Goal: Information Seeking & Learning: Learn about a topic

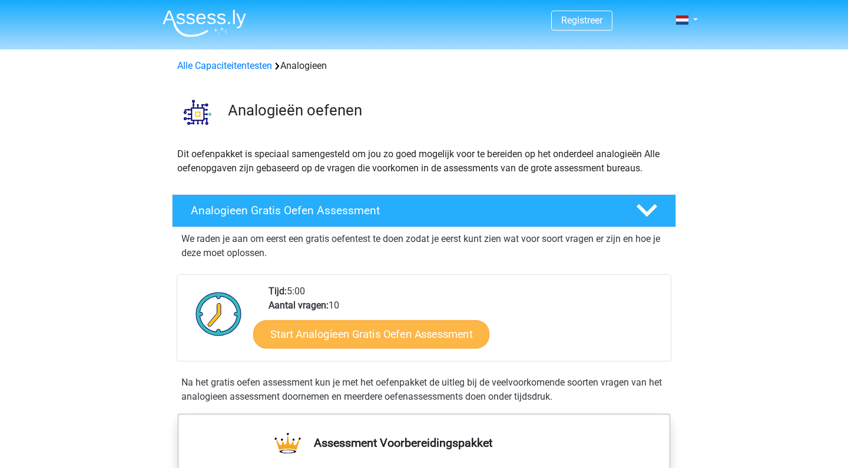
click at [343, 340] on link "Start Analogieen Gratis Oefen Assessment" at bounding box center [371, 334] width 236 height 28
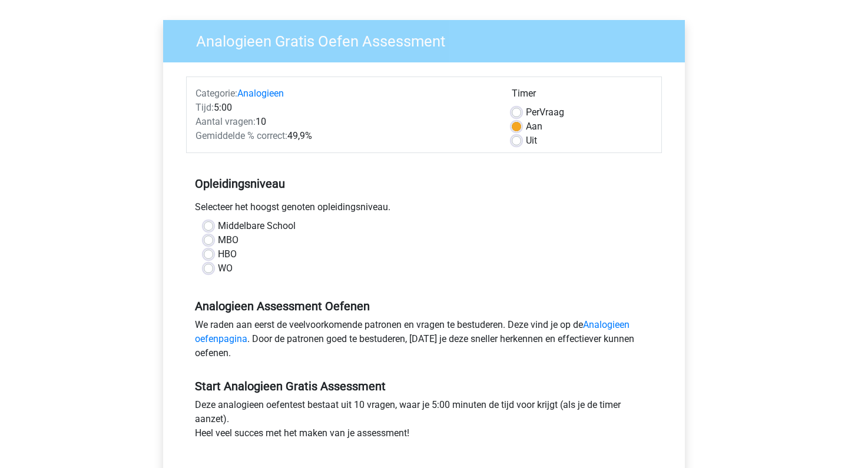
scroll to position [81, 0]
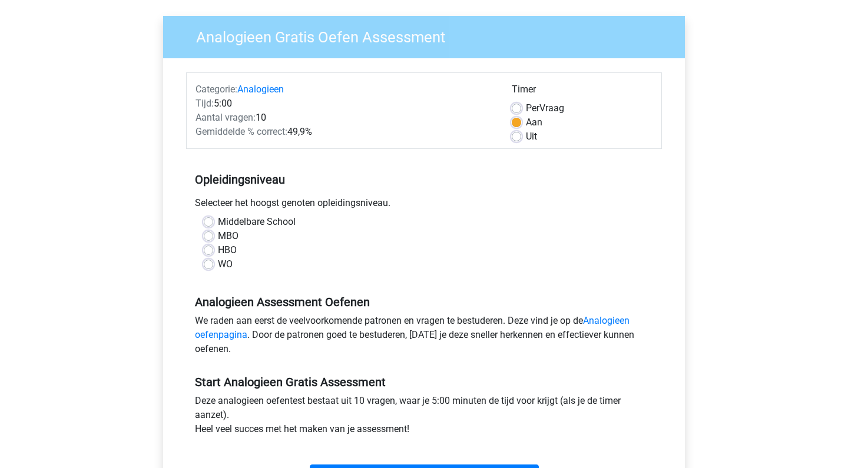
click at [213, 267] on div "WO" at bounding box center [424, 264] width 441 height 14
click at [218, 265] on label "WO" at bounding box center [225, 264] width 15 height 14
click at [210, 265] on input "WO" at bounding box center [208, 263] width 9 height 12
radio input "true"
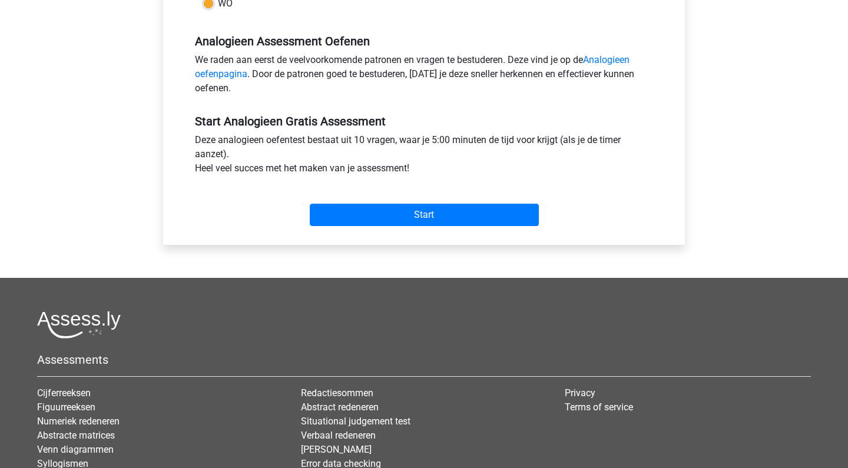
scroll to position [389, 0]
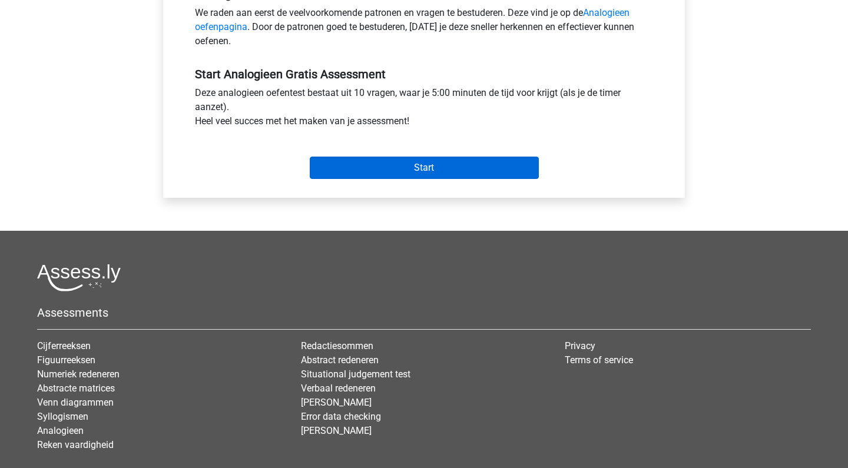
click at [394, 166] on input "Start" at bounding box center [424, 168] width 229 height 22
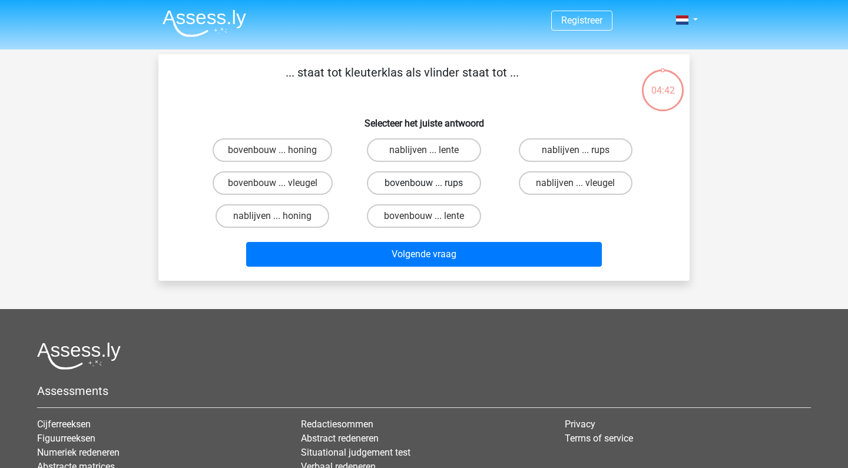
click at [437, 181] on label "bovenbouw ... rups" at bounding box center [424, 183] width 114 height 24
click at [432, 183] on input "bovenbouw ... rups" at bounding box center [428, 187] width 8 height 8
radio input "true"
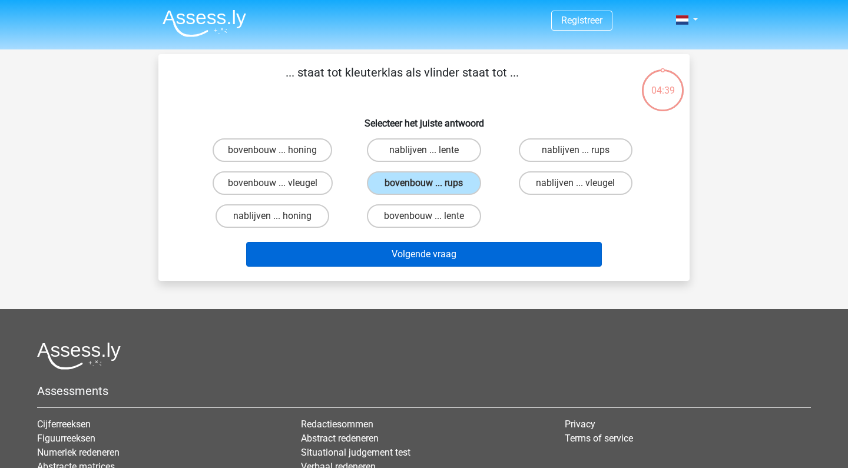
click at [471, 249] on button "Volgende vraag" at bounding box center [424, 254] width 356 height 25
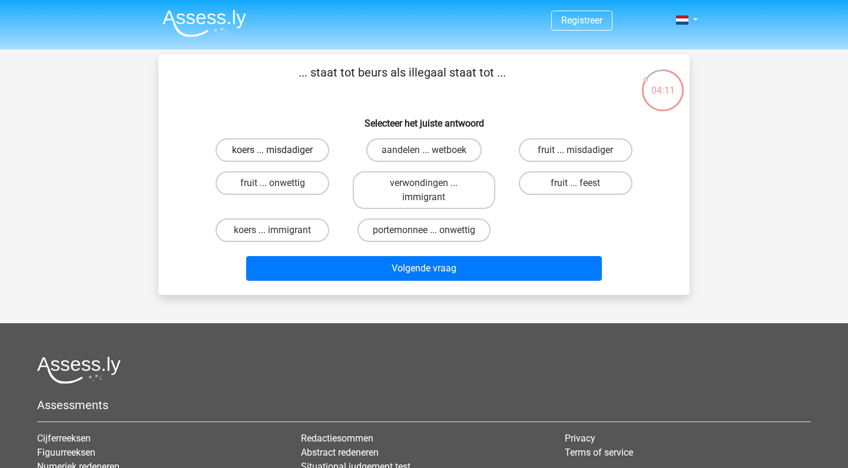
click at [244, 141] on label "koers ... misdadiger" at bounding box center [273, 150] width 114 height 24
click at [273, 150] on input "koers ... misdadiger" at bounding box center [277, 154] width 8 height 8
radio input "true"
click at [325, 287] on div "... staat tot beurs als illegaal staat tot ... Selecteer het juiste antwoord ko…" at bounding box center [423, 174] width 531 height 241
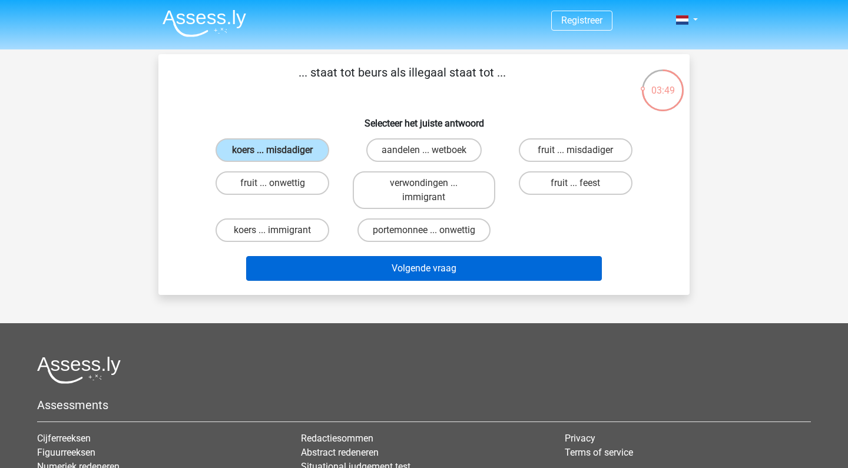
click at [323, 277] on button "Volgende vraag" at bounding box center [424, 268] width 356 height 25
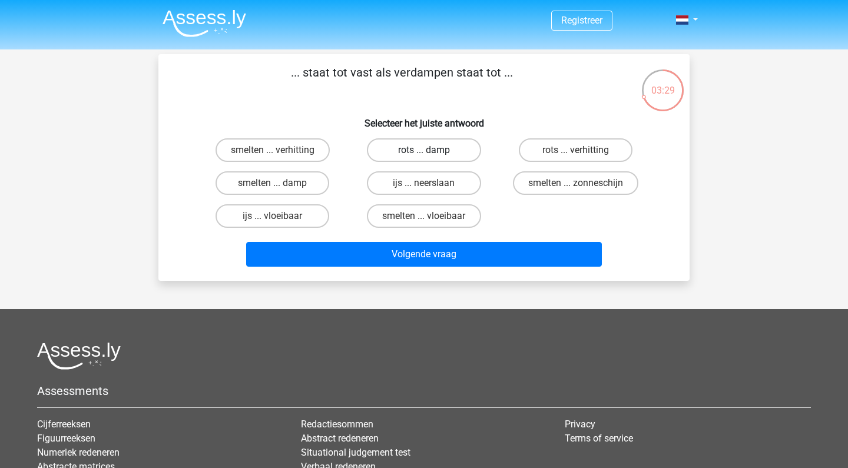
click at [435, 143] on label "rots ... damp" at bounding box center [424, 150] width 114 height 24
click at [432, 150] on input "rots ... damp" at bounding box center [428, 154] width 8 height 8
radio input "true"
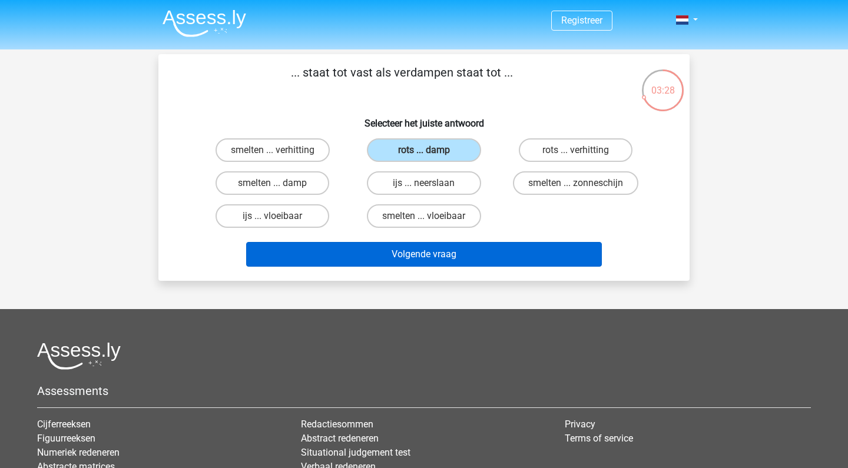
click at [484, 250] on button "Volgende vraag" at bounding box center [424, 254] width 356 height 25
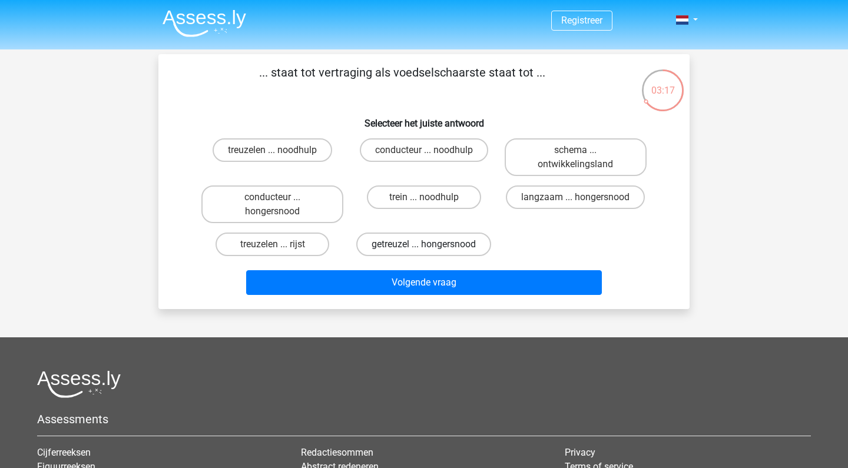
click at [392, 242] on label "getreuzel ... hongersnood" at bounding box center [423, 245] width 135 height 24
click at [424, 244] on input "getreuzel ... hongersnood" at bounding box center [428, 248] width 8 height 8
radio input "true"
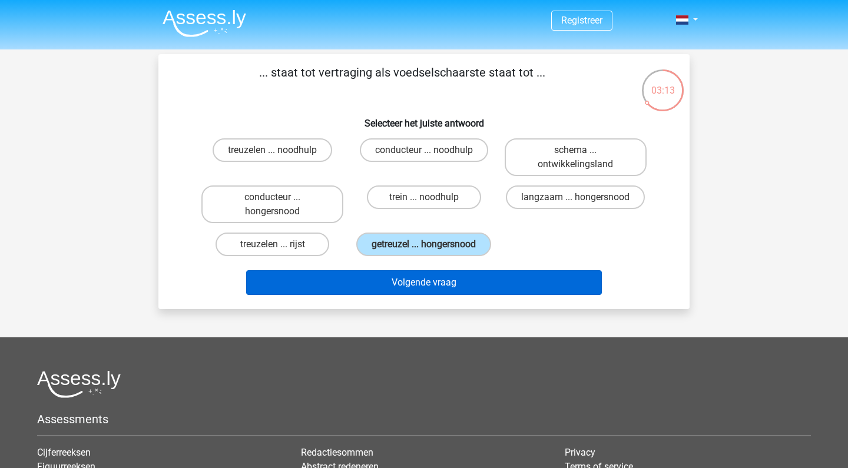
click at [403, 293] on button "Volgende vraag" at bounding box center [424, 282] width 356 height 25
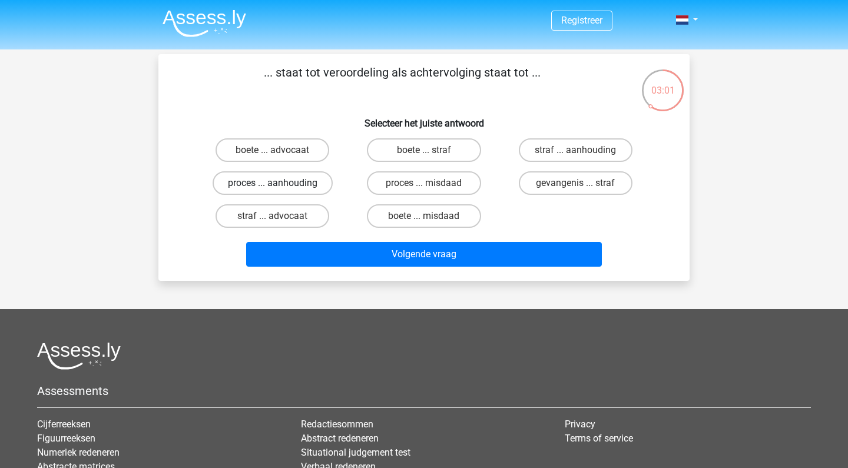
click at [297, 184] on label "proces ... aanhouding" at bounding box center [273, 183] width 120 height 24
click at [280, 184] on input "proces ... aanhouding" at bounding box center [277, 187] width 8 height 8
radio input "true"
click at [552, 148] on label "straf ... aanhouding" at bounding box center [576, 150] width 114 height 24
click at [576, 150] on input "straf ... aanhouding" at bounding box center [580, 154] width 8 height 8
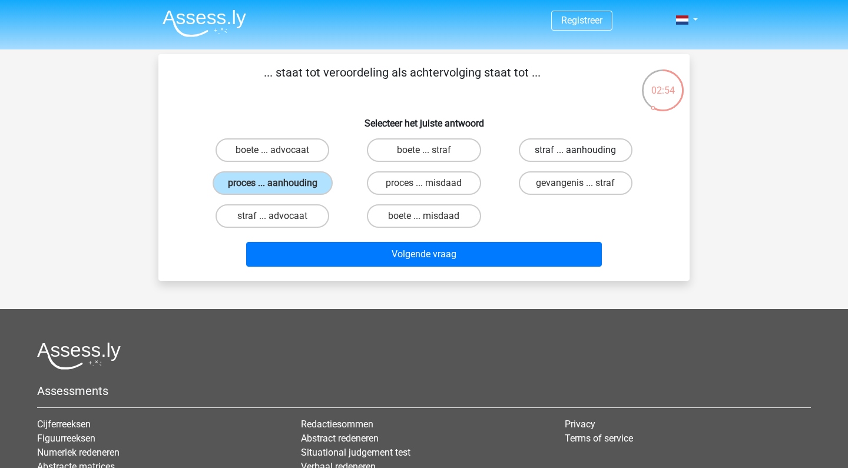
radio input "true"
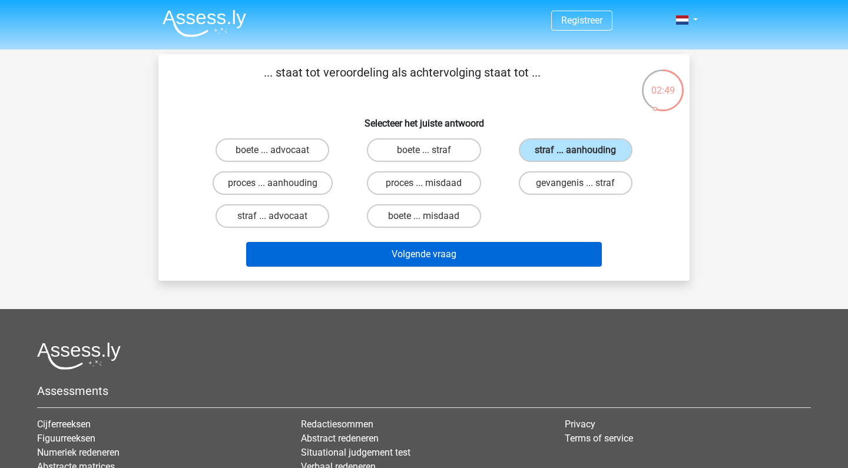
click at [508, 254] on button "Volgende vraag" at bounding box center [424, 254] width 356 height 25
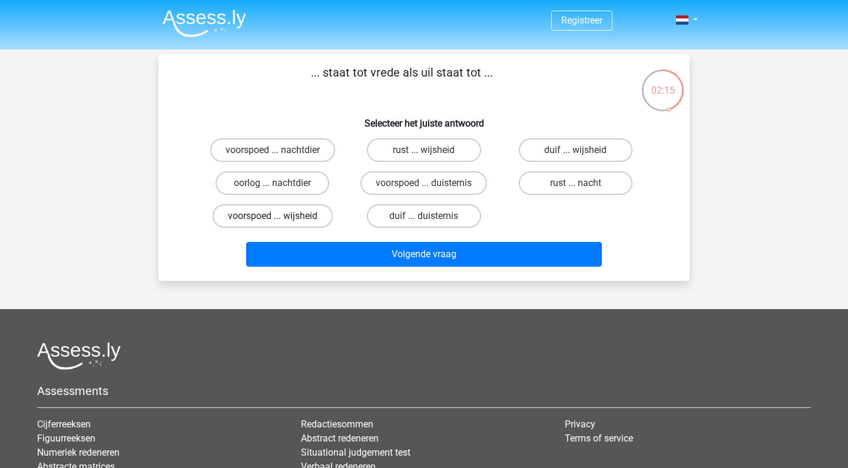
click at [289, 213] on label "voorspoed ... wijsheid" at bounding box center [273, 216] width 120 height 24
click at [280, 216] on input "voorspoed ... wijsheid" at bounding box center [277, 220] width 8 height 8
radio input "true"
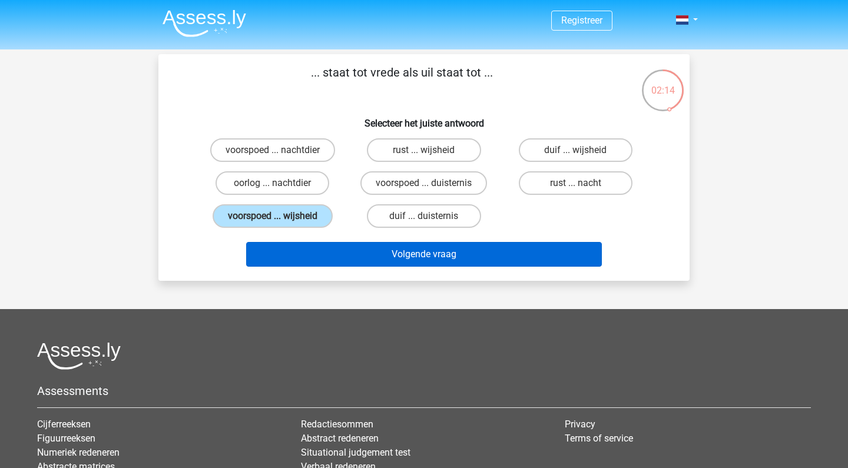
click at [313, 250] on button "Volgende vraag" at bounding box center [424, 254] width 356 height 25
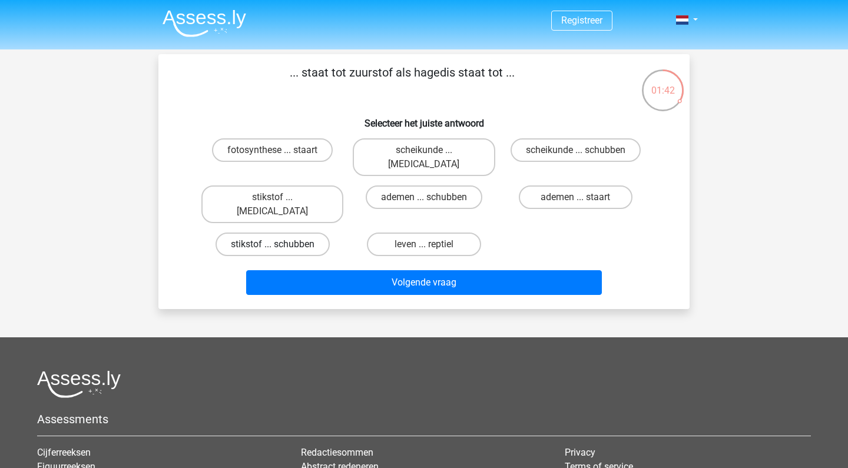
click at [254, 233] on label "stikstof ... schubben" at bounding box center [273, 245] width 114 height 24
click at [273, 244] on input "stikstof ... schubben" at bounding box center [277, 248] width 8 height 8
radio input "true"
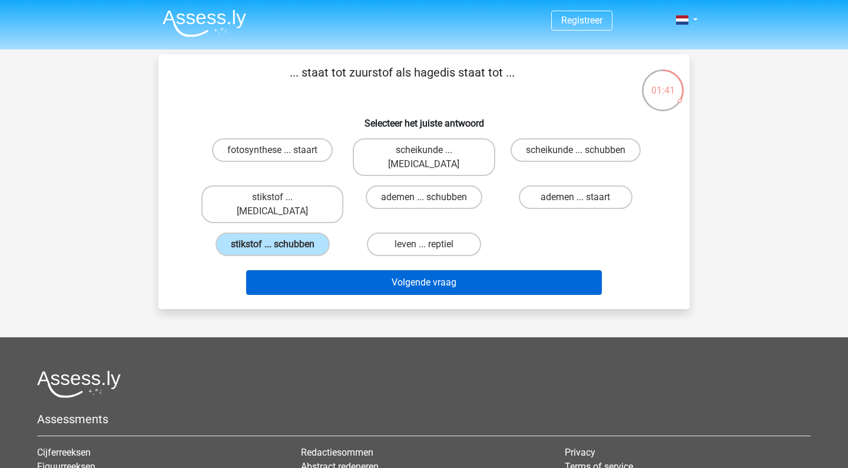
click at [307, 270] on button "Volgende vraag" at bounding box center [424, 282] width 356 height 25
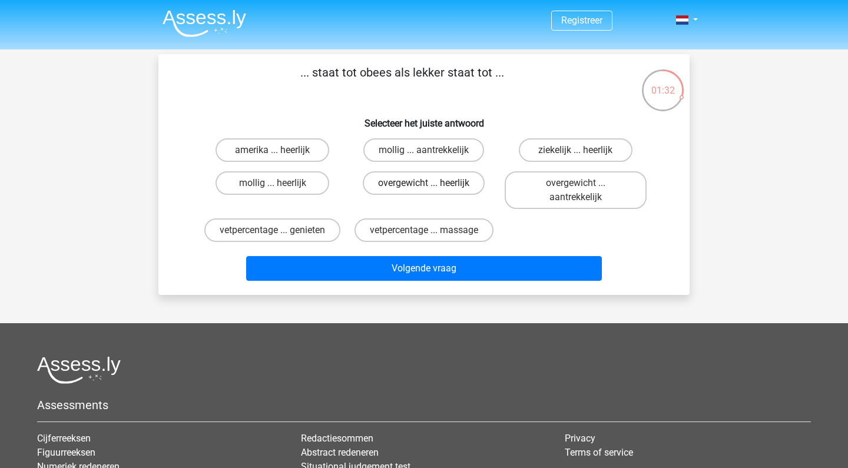
click at [376, 181] on label "overgewicht ... heerlijk" at bounding box center [424, 183] width 122 height 24
click at [424, 183] on input "overgewicht ... heerlijk" at bounding box center [428, 187] width 8 height 8
radio input "true"
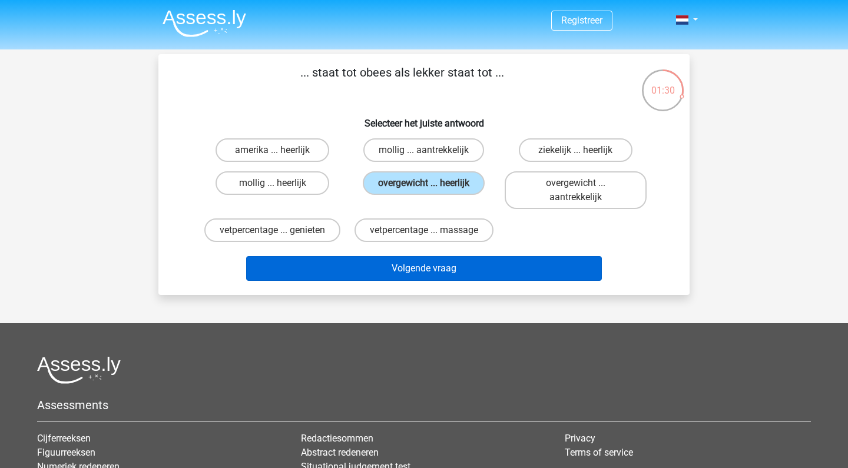
click at [396, 276] on button "Volgende vraag" at bounding box center [424, 268] width 356 height 25
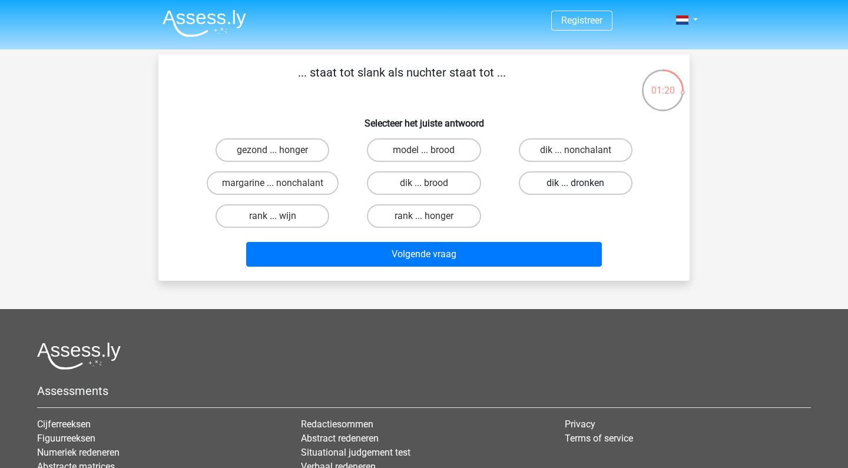
click at [559, 183] on label "dik ... dronken" at bounding box center [576, 183] width 114 height 24
click at [576, 183] on input "dik ... dronken" at bounding box center [580, 187] width 8 height 8
radio input "true"
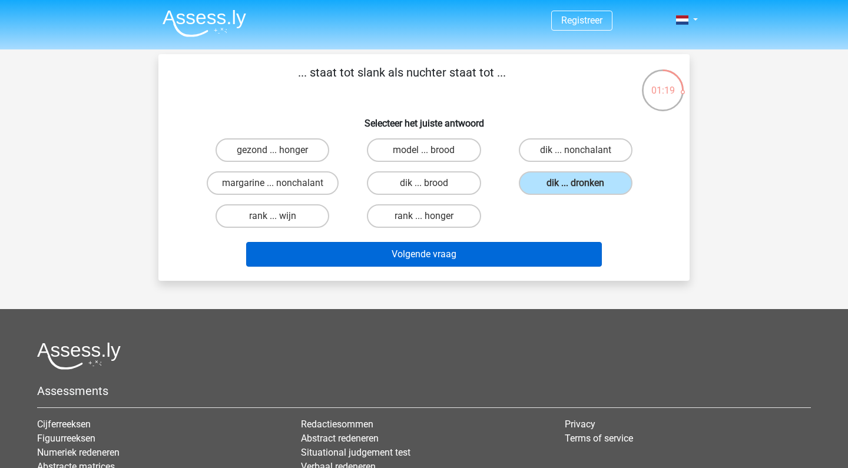
click at [511, 260] on button "Volgende vraag" at bounding box center [424, 254] width 356 height 25
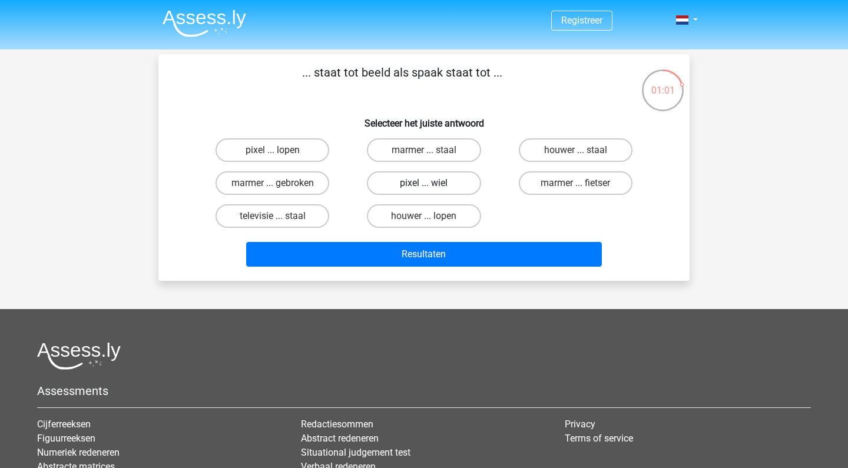
click at [394, 178] on label "pixel ... wiel" at bounding box center [424, 183] width 114 height 24
click at [424, 183] on input "pixel ... wiel" at bounding box center [428, 187] width 8 height 8
radio input "true"
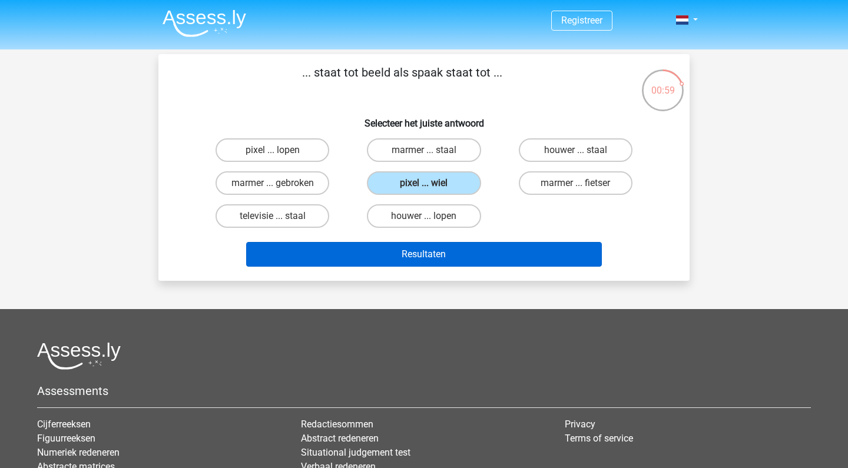
click at [412, 245] on button "Resultaten" at bounding box center [424, 254] width 356 height 25
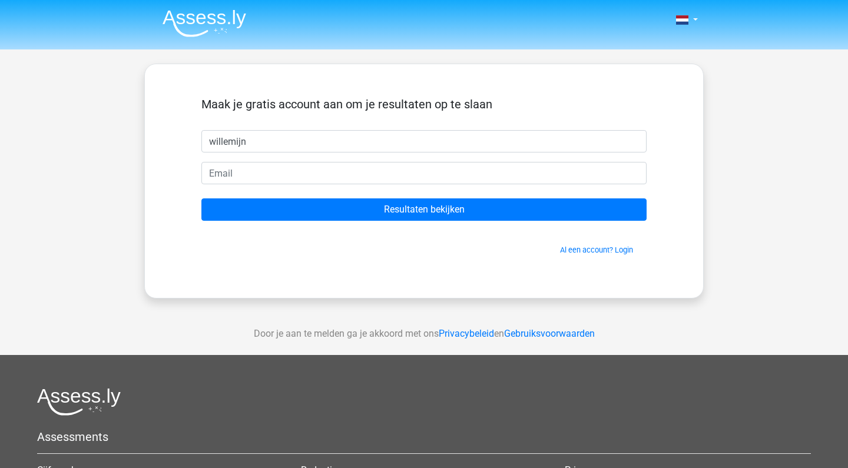
type input "willemijn"
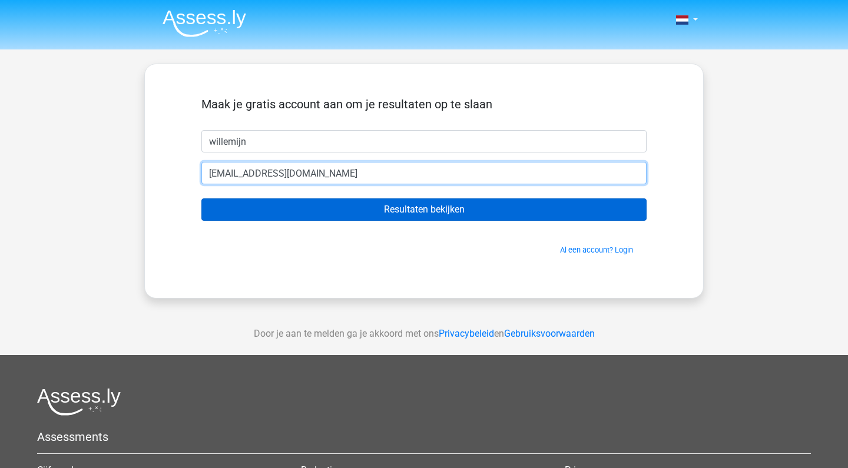
type input "willemijn.barens@gmail.com"
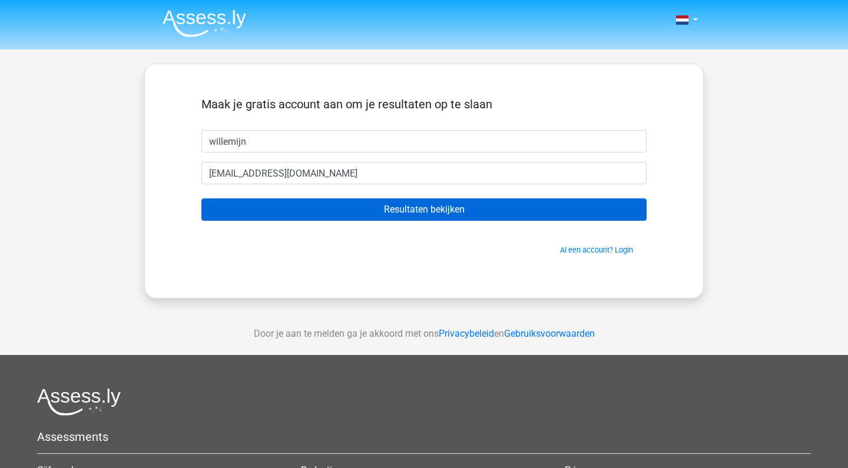
click at [243, 211] on input "Resultaten bekijken" at bounding box center [423, 210] width 445 height 22
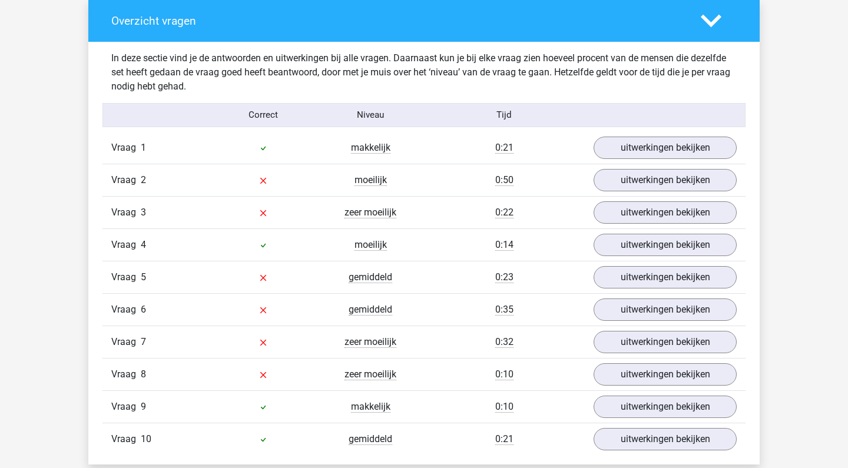
scroll to position [870, 0]
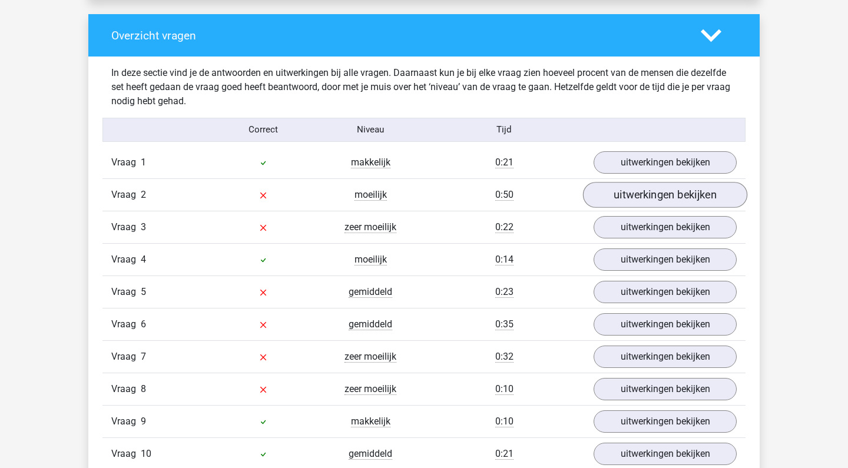
click at [624, 194] on link "uitwerkingen bekijken" at bounding box center [665, 195] width 164 height 26
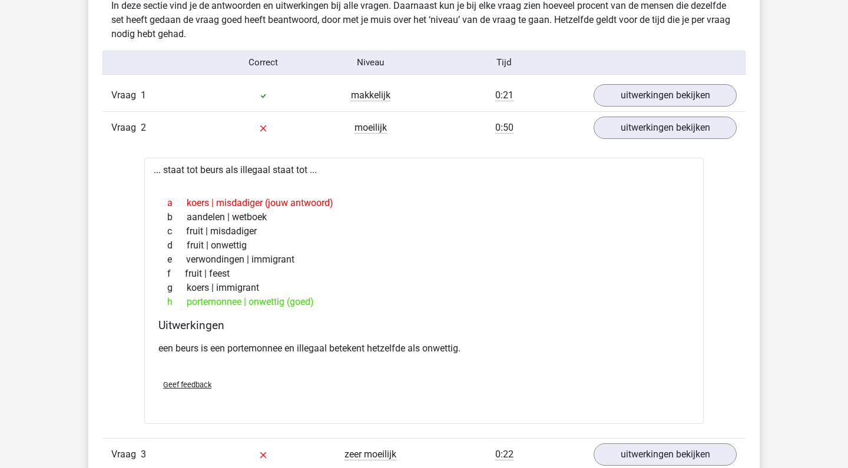
scroll to position [935, 0]
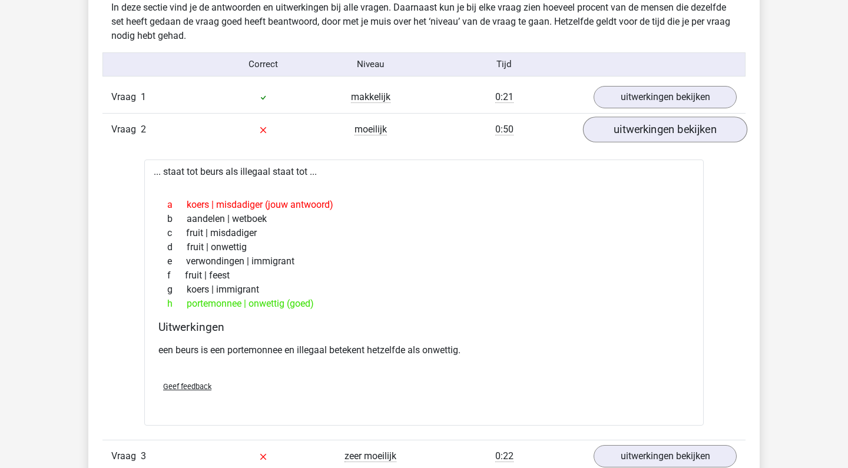
click at [653, 138] on link "uitwerkingen bekijken" at bounding box center [665, 130] width 164 height 26
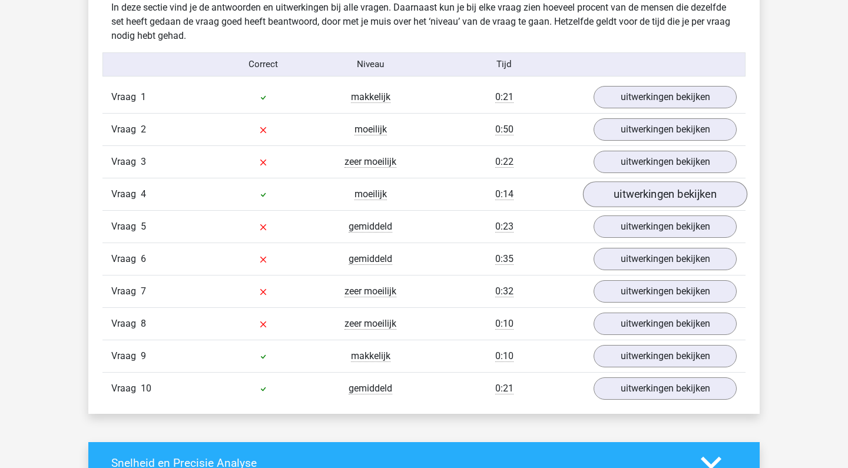
click at [643, 189] on link "uitwerkingen bekijken" at bounding box center [665, 194] width 164 height 26
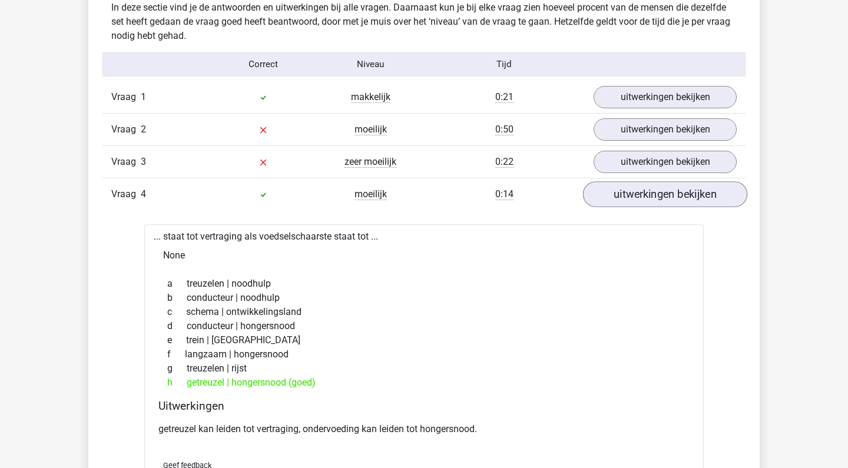
click at [642, 192] on link "uitwerkingen bekijken" at bounding box center [665, 194] width 164 height 26
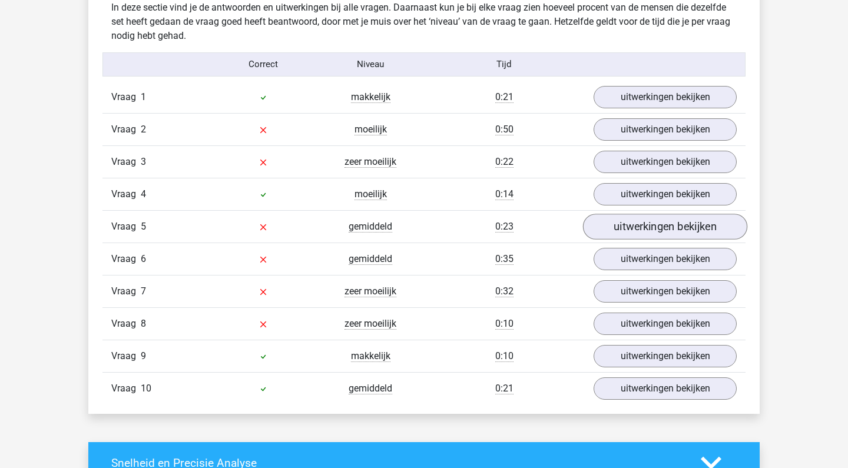
click at [639, 217] on link "uitwerkingen bekijken" at bounding box center [665, 227] width 164 height 26
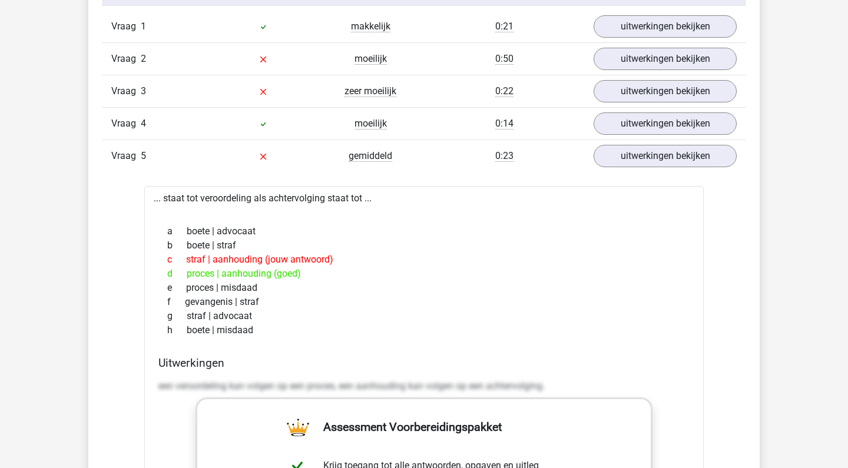
scroll to position [1007, 0]
click at [683, 153] on link "uitwerkingen bekijken" at bounding box center [665, 156] width 164 height 26
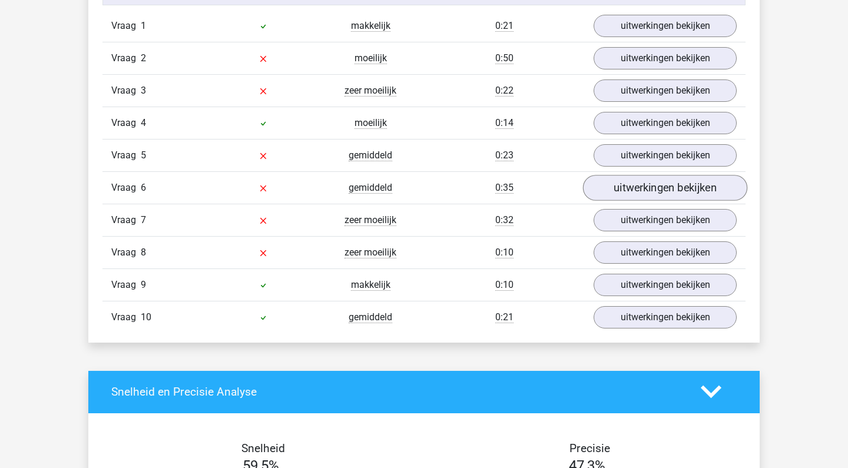
click at [674, 186] on link "uitwerkingen bekijken" at bounding box center [665, 188] width 164 height 26
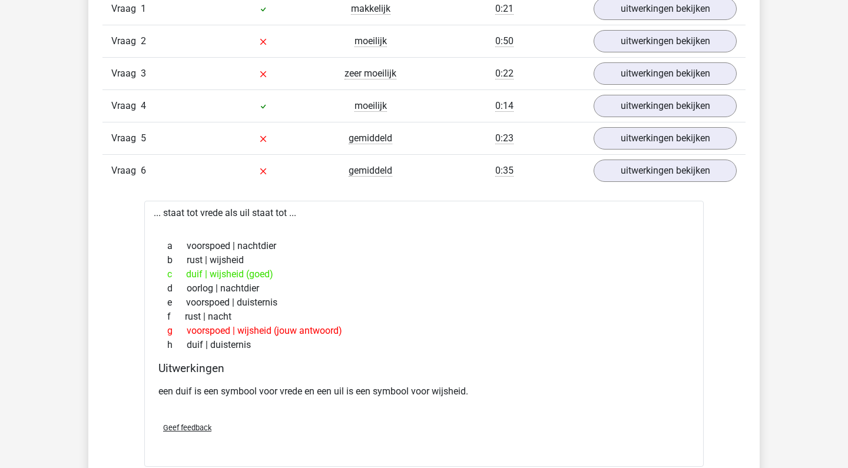
scroll to position [1024, 0]
click at [680, 170] on link "uitwerkingen bekijken" at bounding box center [665, 171] width 164 height 26
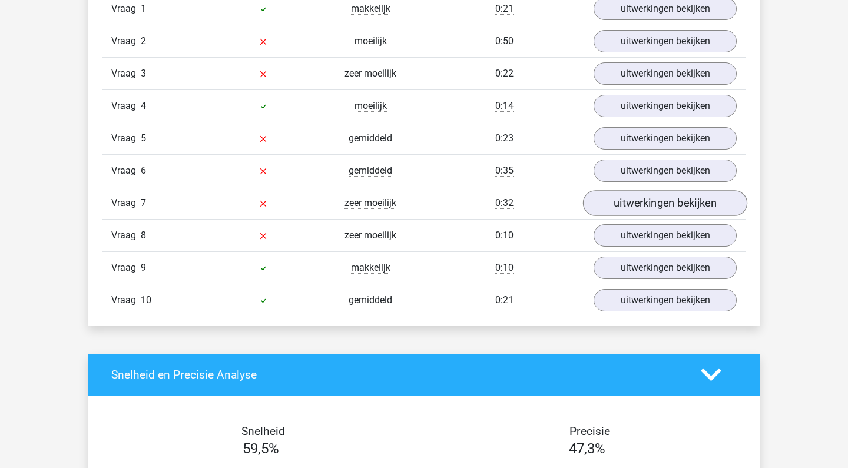
click at [672, 198] on link "uitwerkingen bekijken" at bounding box center [665, 203] width 164 height 26
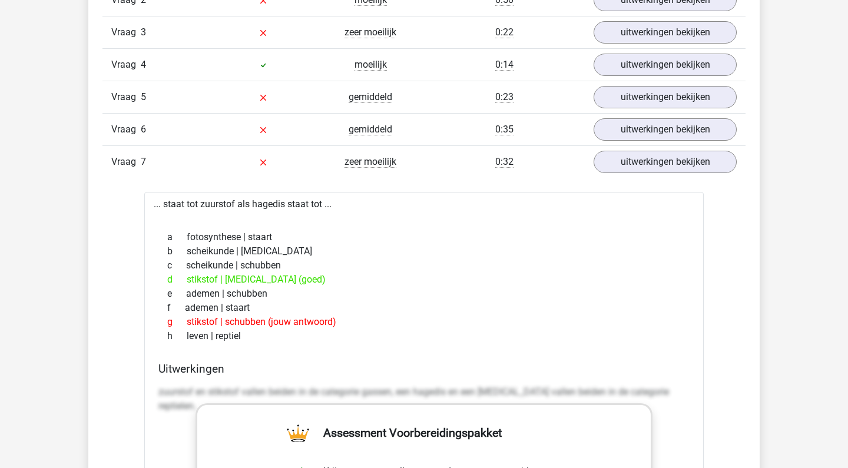
scroll to position [1064, 0]
click at [645, 72] on link "uitwerkingen bekijken" at bounding box center [665, 66] width 164 height 26
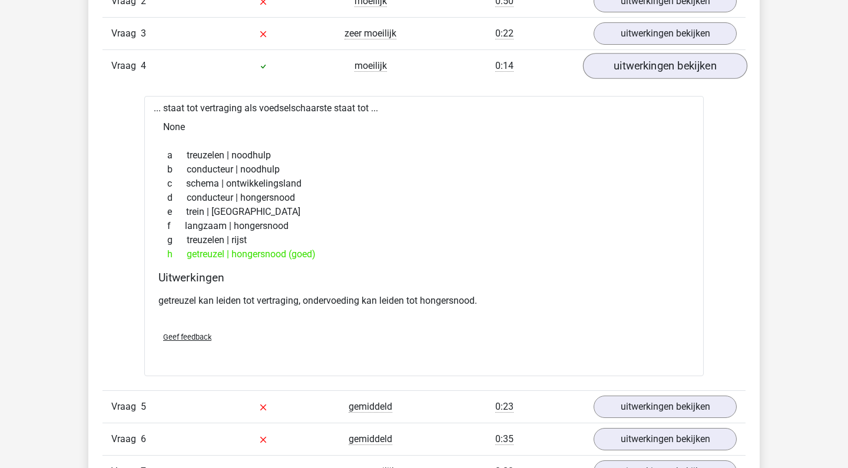
click at [646, 72] on link "uitwerkingen bekijken" at bounding box center [665, 66] width 164 height 26
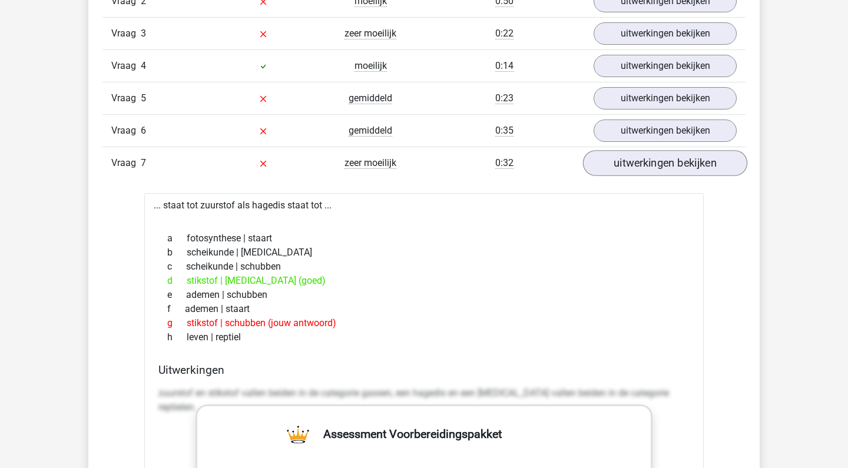
click at [643, 165] on link "uitwerkingen bekijken" at bounding box center [665, 163] width 164 height 26
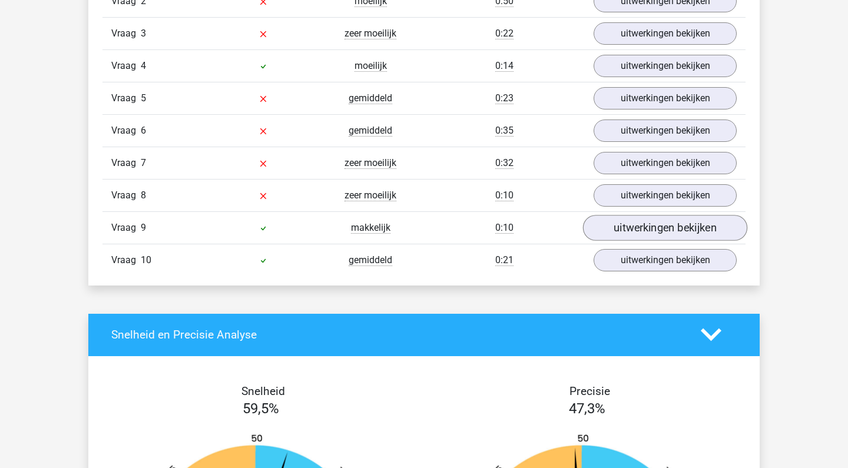
click at [633, 217] on link "uitwerkingen bekijken" at bounding box center [665, 228] width 164 height 26
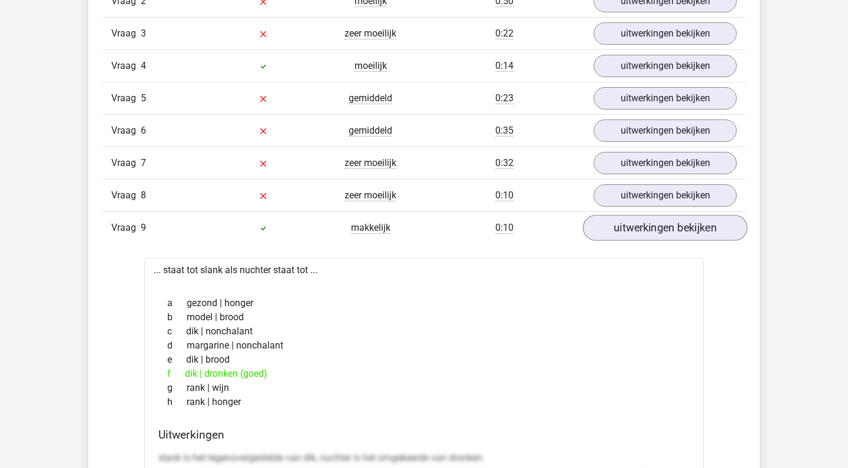
click at [633, 217] on link "uitwerkingen bekijken" at bounding box center [665, 228] width 164 height 26
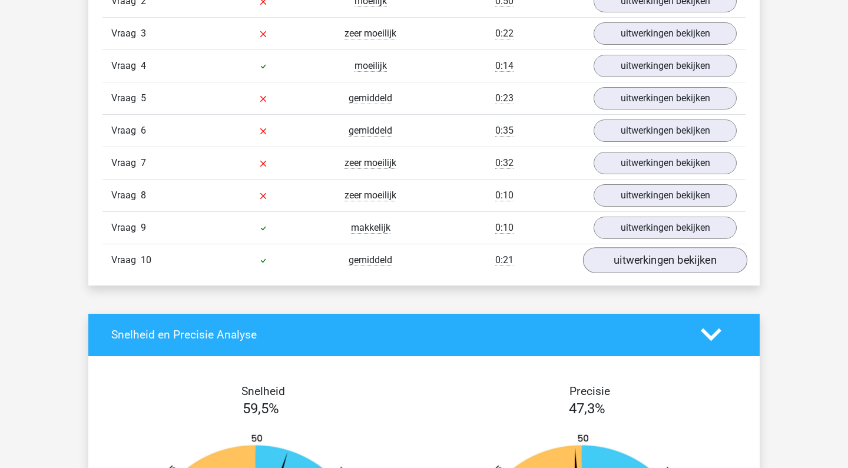
click at [626, 265] on link "uitwerkingen bekijken" at bounding box center [665, 260] width 164 height 26
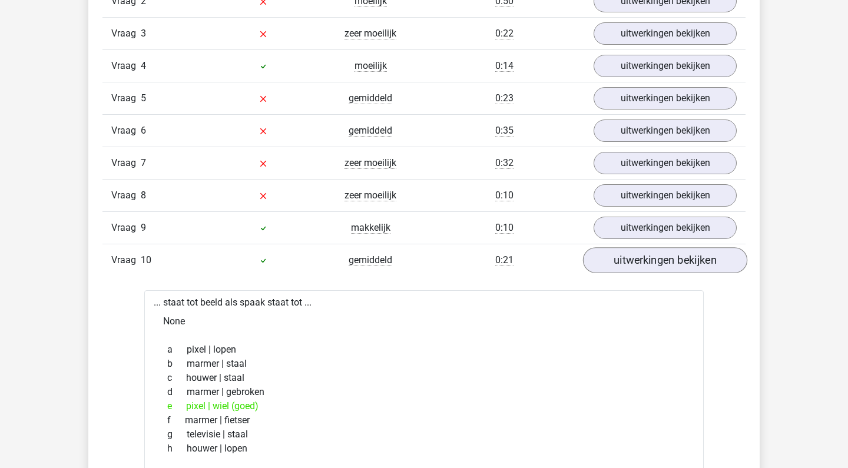
click at [626, 265] on link "uitwerkingen bekijken" at bounding box center [665, 260] width 164 height 26
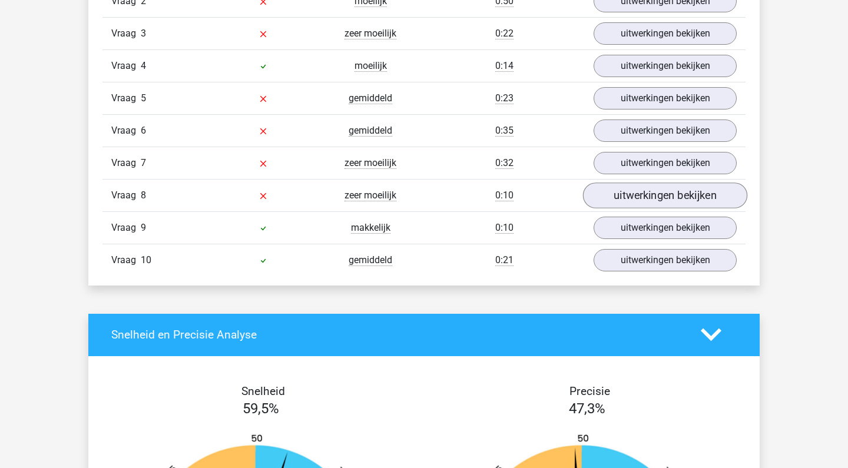
click at [643, 190] on link "uitwerkingen bekijken" at bounding box center [665, 196] width 164 height 26
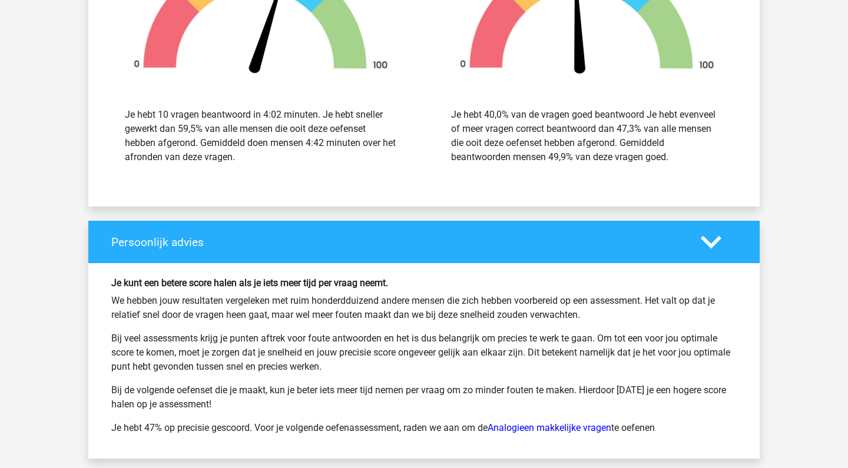
scroll to position [1932, 0]
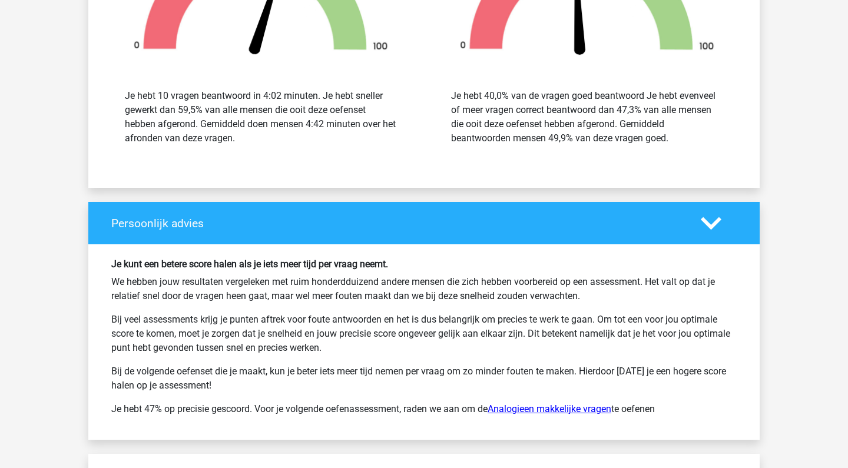
click at [511, 411] on link "Analogieen makkelijke vragen" at bounding box center [550, 409] width 124 height 11
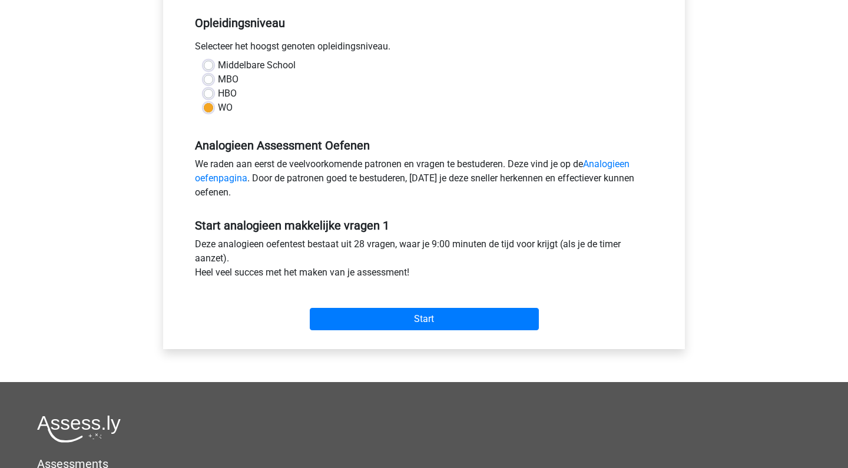
scroll to position [338, 0]
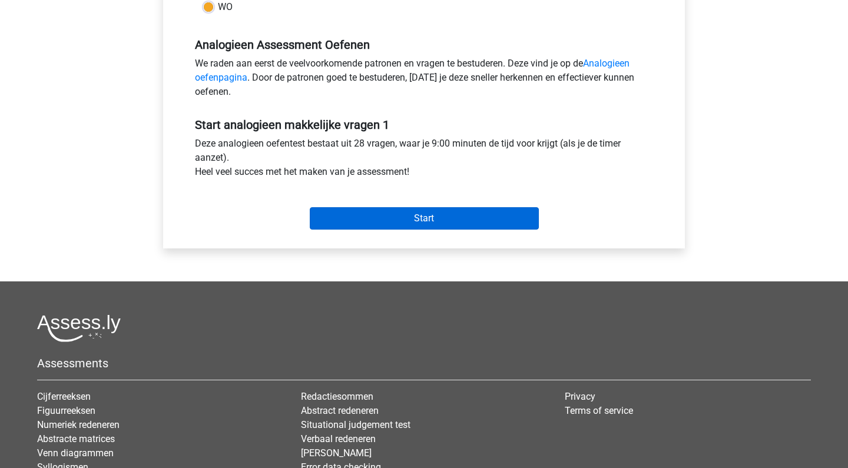
click at [406, 224] on input "Start" at bounding box center [424, 218] width 229 height 22
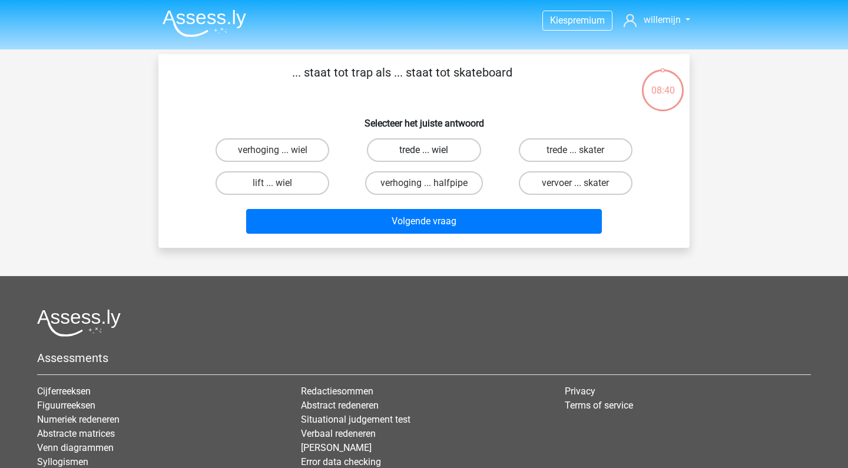
click at [395, 157] on label "trede ... wiel" at bounding box center [424, 150] width 114 height 24
click at [424, 157] on input "trede ... wiel" at bounding box center [428, 154] width 8 height 8
radio input "true"
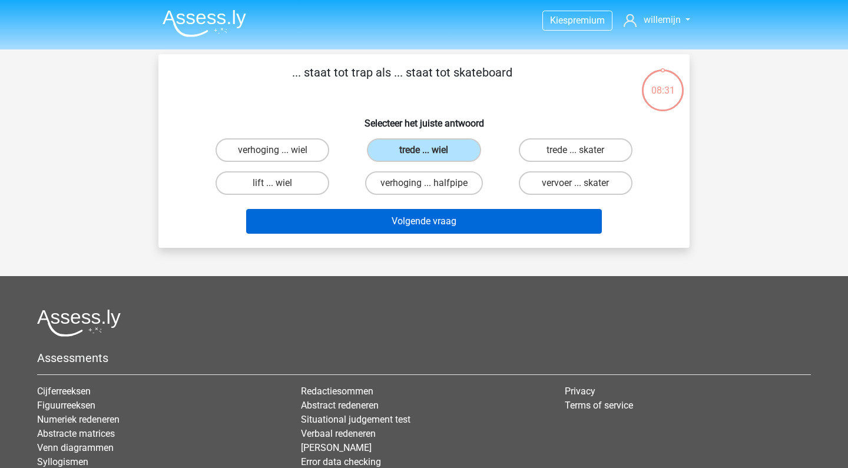
click at [401, 214] on button "Volgende vraag" at bounding box center [424, 221] width 356 height 25
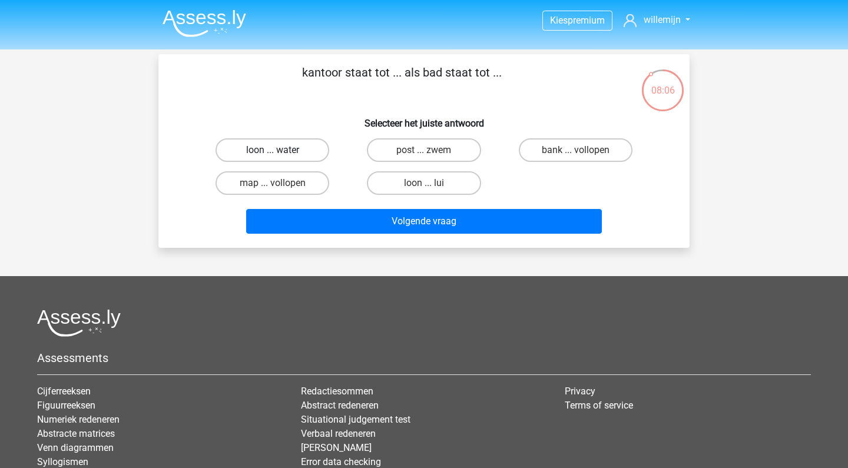
click at [283, 152] on label "loon ... water" at bounding box center [273, 150] width 114 height 24
click at [280, 152] on input "loon ... water" at bounding box center [277, 154] width 8 height 8
radio input "true"
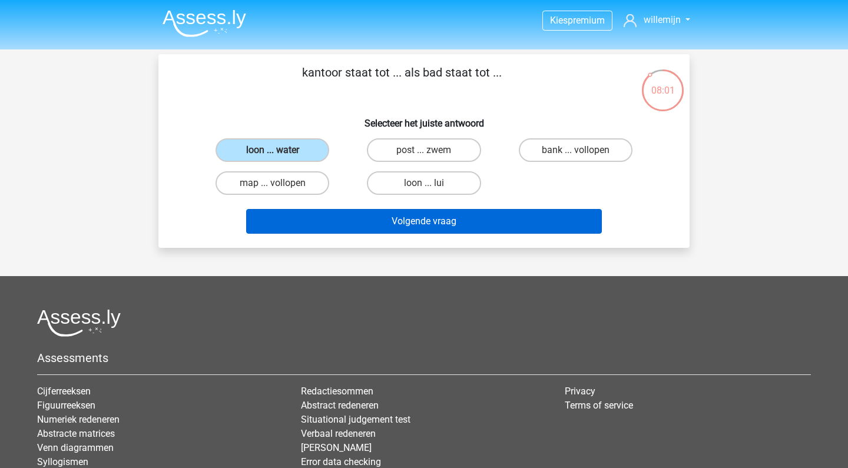
click at [349, 232] on button "Volgende vraag" at bounding box center [424, 221] width 356 height 25
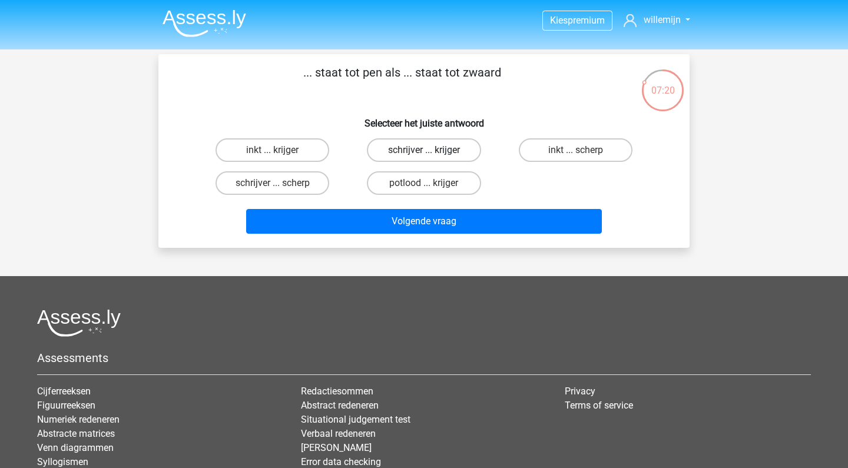
click at [411, 157] on label "schrijver ... krijger" at bounding box center [424, 150] width 114 height 24
click at [424, 157] on input "schrijver ... krijger" at bounding box center [428, 154] width 8 height 8
radio input "true"
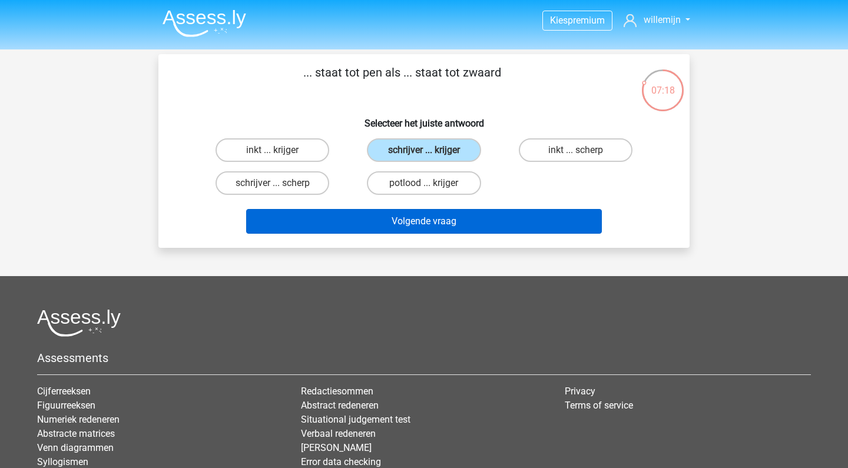
click at [346, 217] on button "Volgende vraag" at bounding box center [424, 221] width 356 height 25
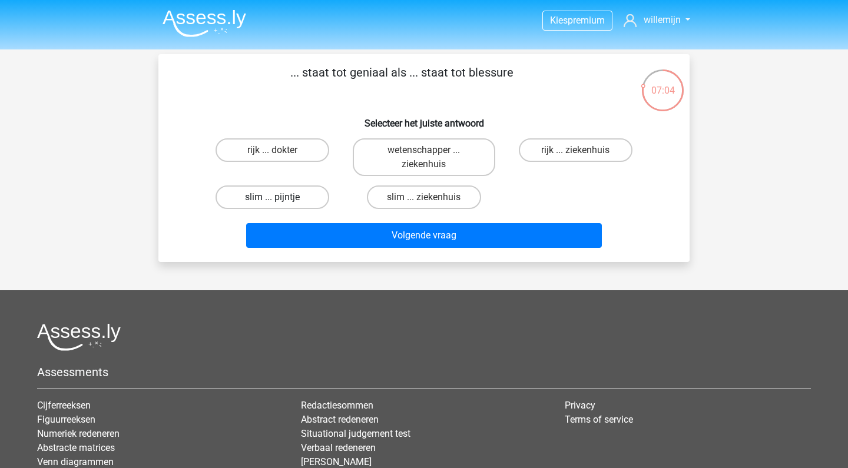
click at [313, 200] on label "slim ... pijntje" at bounding box center [273, 198] width 114 height 24
click at [280, 200] on input "slim ... pijntje" at bounding box center [277, 201] width 8 height 8
radio input "true"
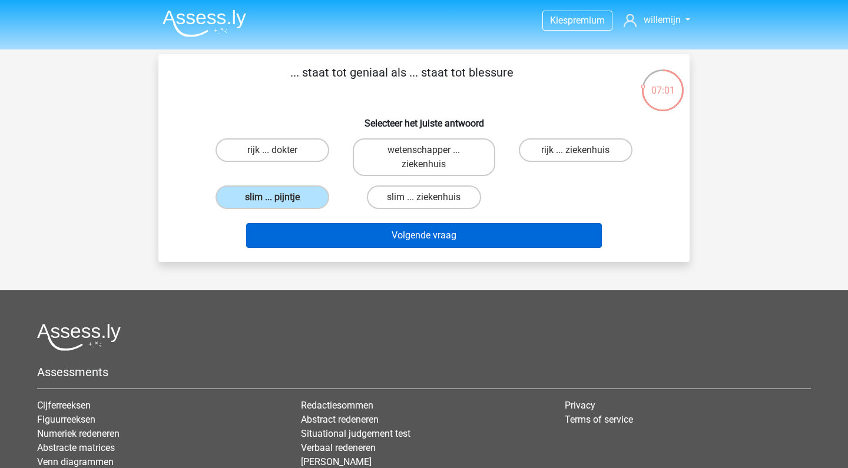
click at [355, 244] on button "Volgende vraag" at bounding box center [424, 235] width 356 height 25
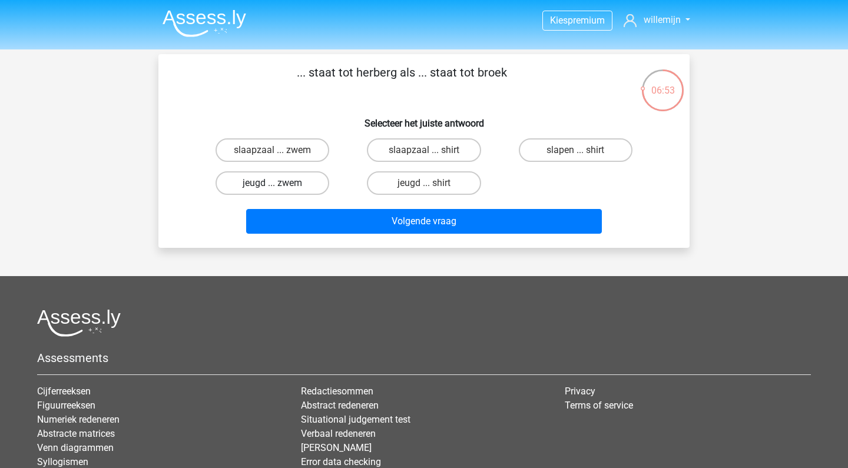
click at [305, 181] on label "jeugd ... zwem" at bounding box center [273, 183] width 114 height 24
click at [280, 183] on input "jeugd ... zwem" at bounding box center [277, 187] width 8 height 8
radio input "true"
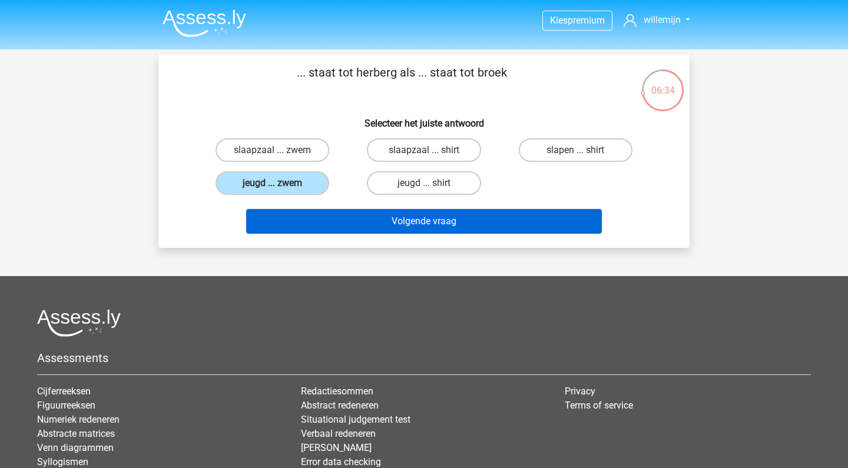
click at [371, 220] on button "Volgende vraag" at bounding box center [424, 221] width 356 height 25
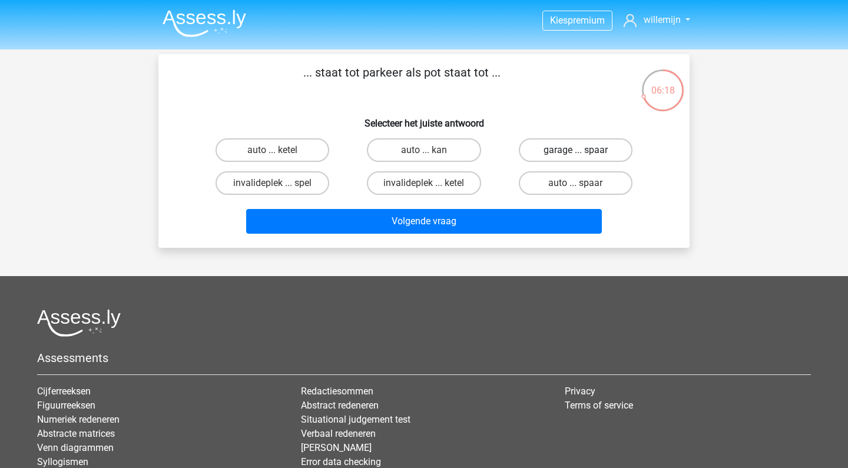
click at [590, 159] on label "garage ... spaar" at bounding box center [576, 150] width 114 height 24
click at [583, 158] on input "garage ... spaar" at bounding box center [580, 154] width 8 height 8
radio input "true"
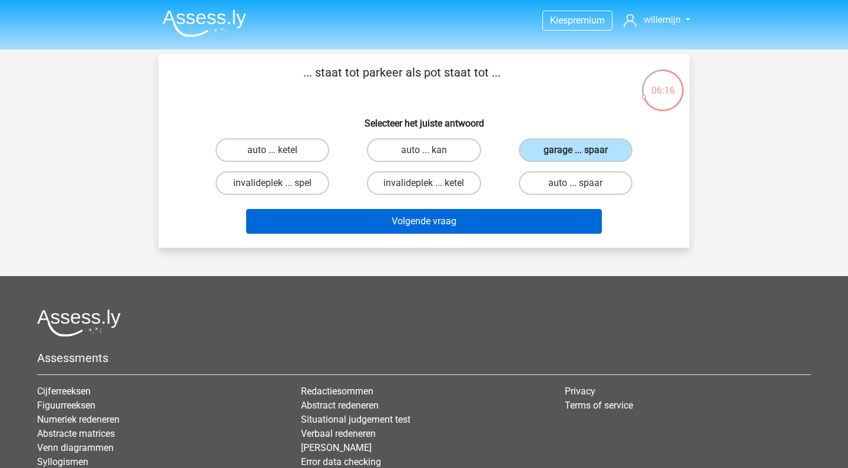
click at [479, 219] on button "Volgende vraag" at bounding box center [424, 221] width 356 height 25
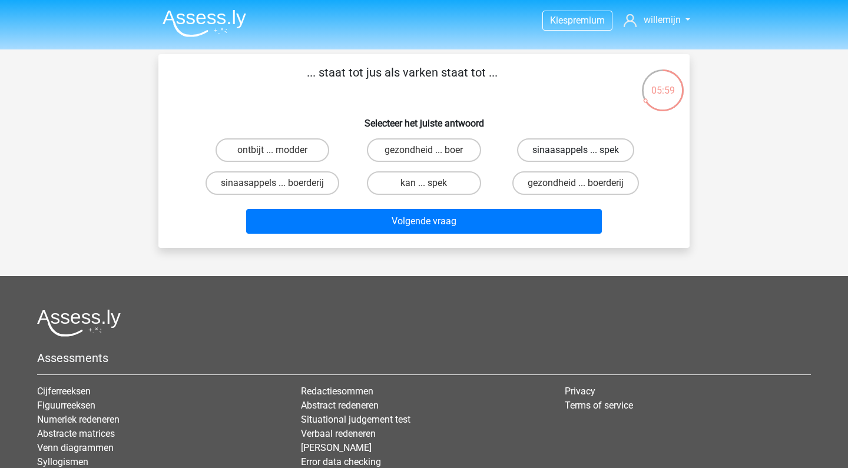
click at [567, 145] on label "sinaasappels ... spek" at bounding box center [575, 150] width 117 height 24
click at [576, 150] on input "sinaasappels ... spek" at bounding box center [580, 154] width 8 height 8
radio input "true"
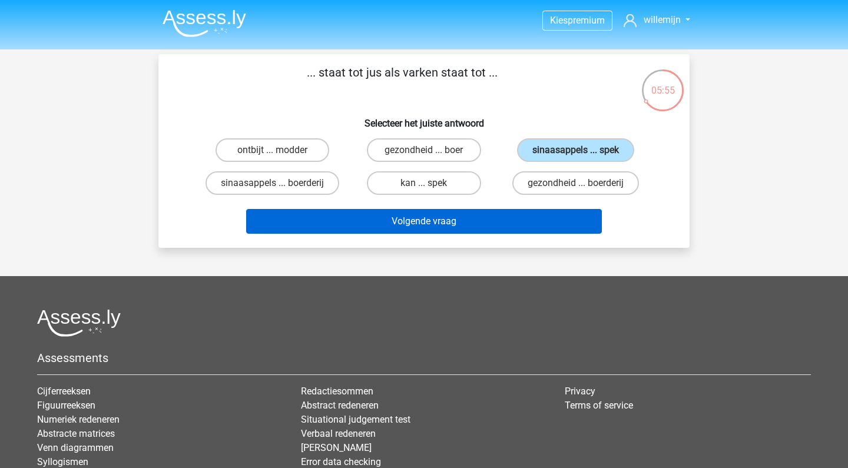
click at [504, 224] on button "Volgende vraag" at bounding box center [424, 221] width 356 height 25
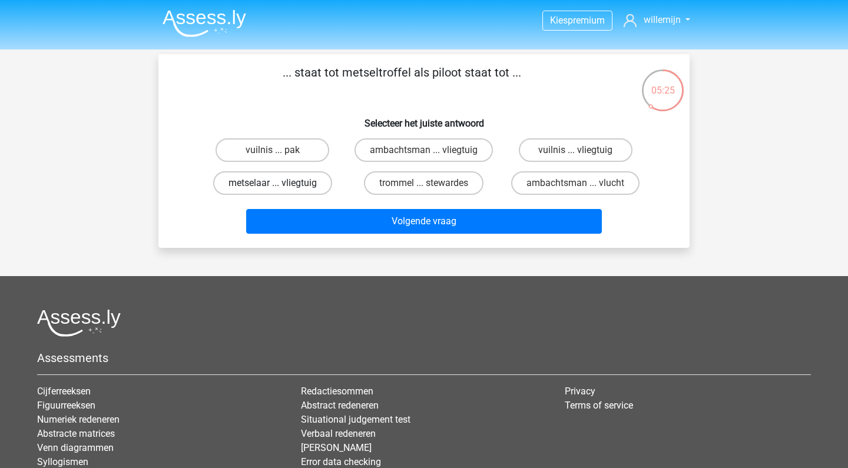
click at [307, 187] on label "metselaar ... vliegtuig" at bounding box center [272, 183] width 119 height 24
click at [280, 187] on input "metselaar ... vliegtuig" at bounding box center [277, 187] width 8 height 8
radio input "true"
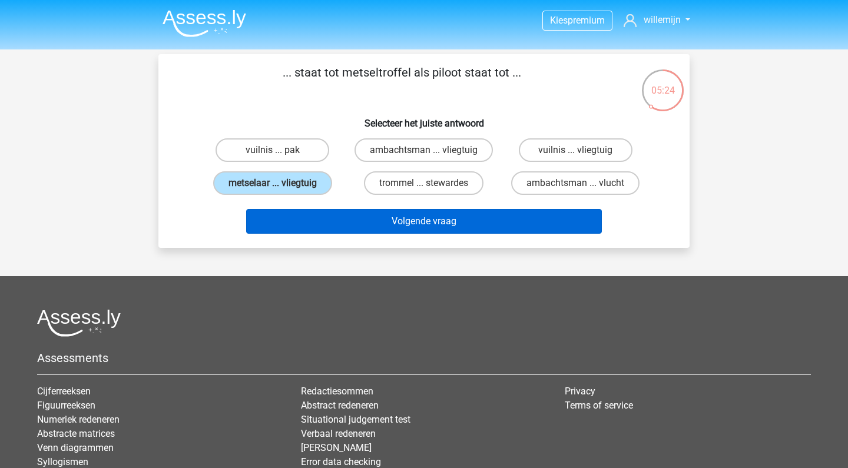
click at [361, 217] on button "Volgende vraag" at bounding box center [424, 221] width 356 height 25
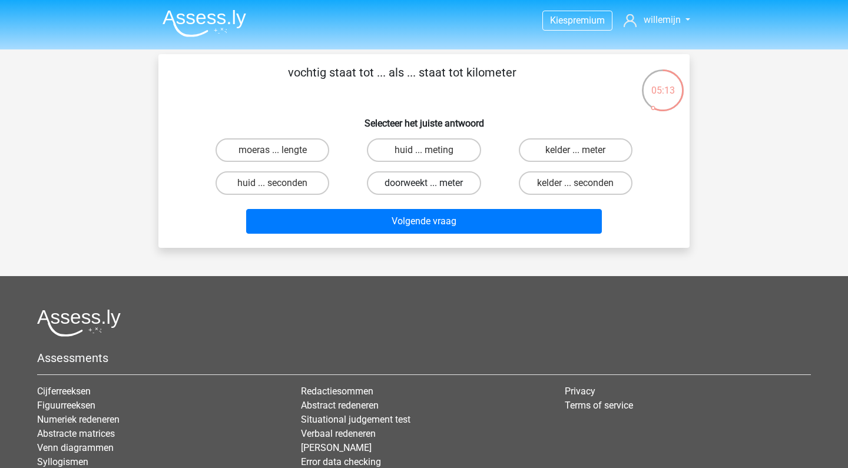
click at [408, 191] on label "doorweekt ... meter" at bounding box center [424, 183] width 114 height 24
click at [424, 191] on input "doorweekt ... meter" at bounding box center [428, 187] width 8 height 8
radio input "true"
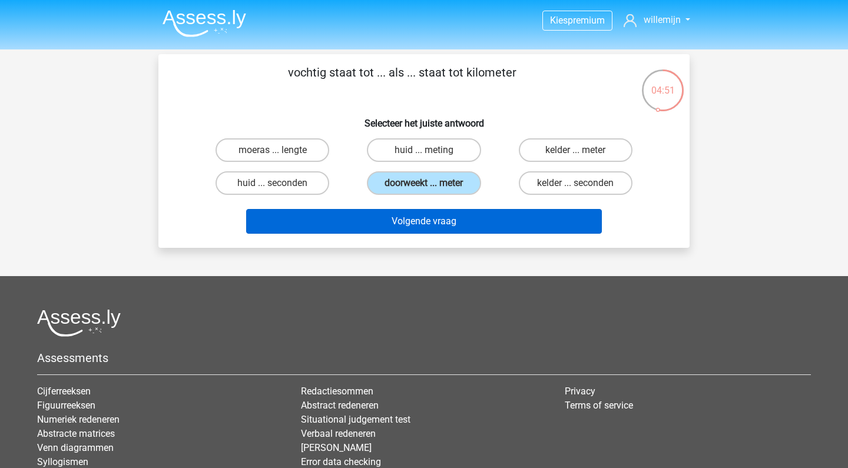
click at [406, 223] on button "Volgende vraag" at bounding box center [424, 221] width 356 height 25
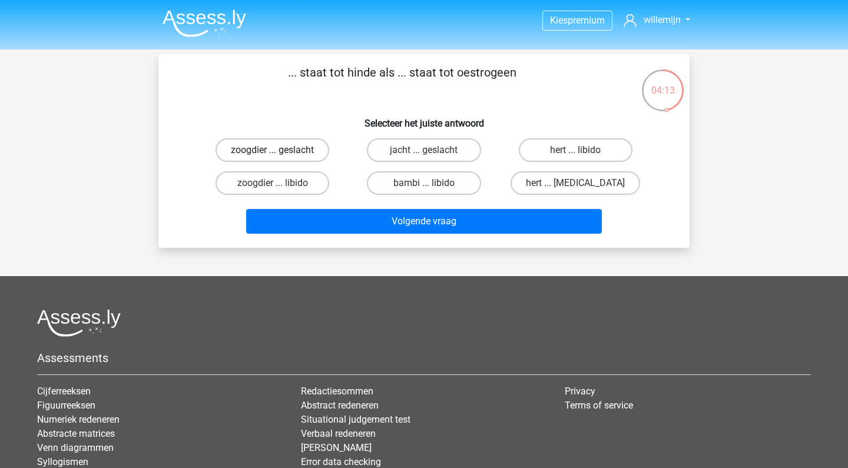
click at [262, 148] on label "zoogdier ... geslacht" at bounding box center [273, 150] width 114 height 24
click at [273, 150] on input "zoogdier ... geslacht" at bounding box center [277, 154] width 8 height 8
radio input "true"
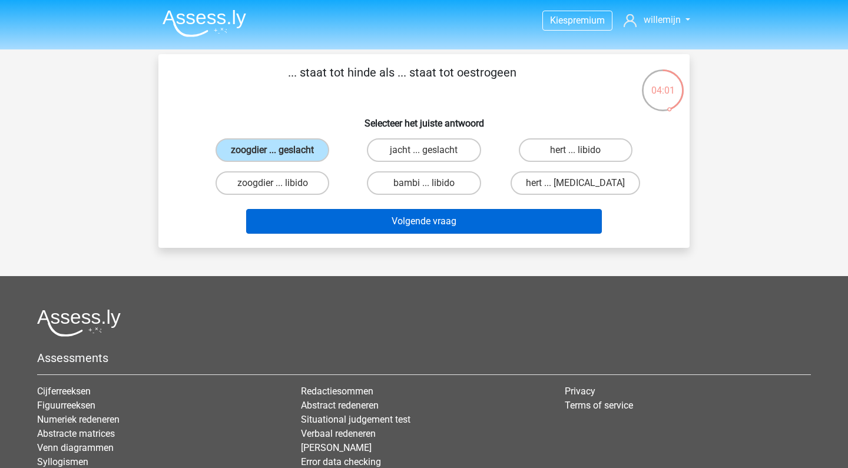
click at [353, 219] on button "Volgende vraag" at bounding box center [424, 221] width 356 height 25
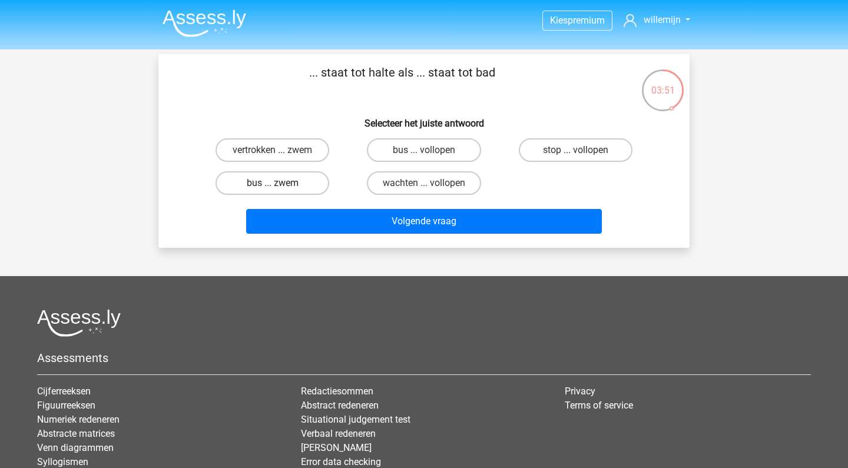
click at [280, 177] on label "bus ... zwem" at bounding box center [273, 183] width 114 height 24
click at [280, 183] on input "bus ... zwem" at bounding box center [277, 187] width 8 height 8
radio input "true"
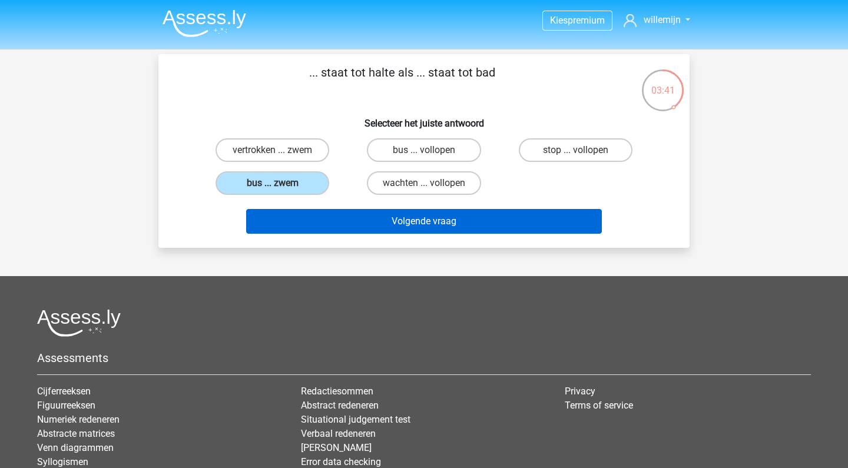
click at [369, 223] on button "Volgende vraag" at bounding box center [424, 221] width 356 height 25
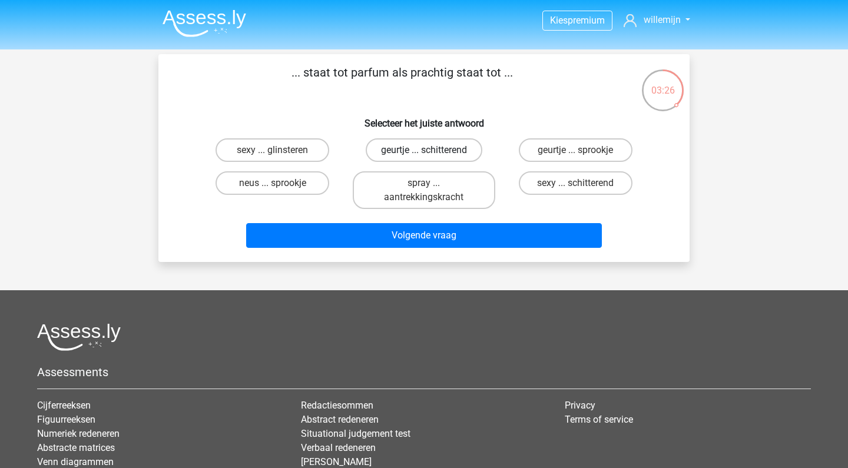
click at [402, 143] on label "geurtje ... schitterend" at bounding box center [424, 150] width 117 height 24
click at [424, 150] on input "geurtje ... schitterend" at bounding box center [428, 154] width 8 height 8
radio input "true"
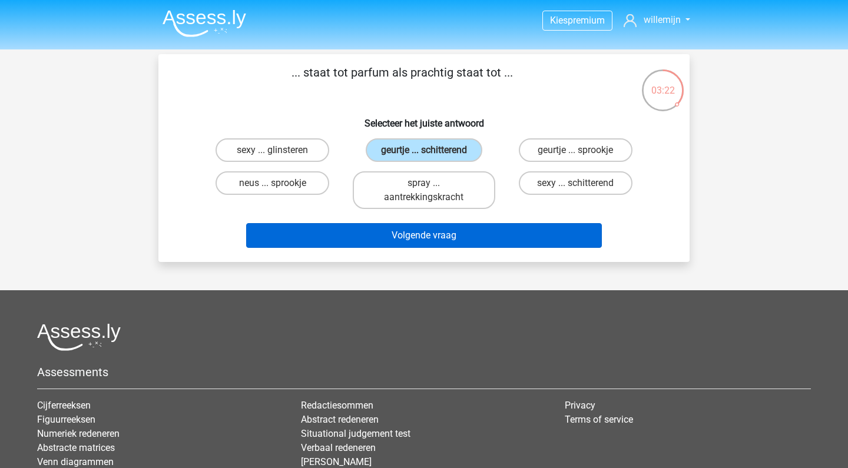
click at [359, 234] on button "Volgende vraag" at bounding box center [424, 235] width 356 height 25
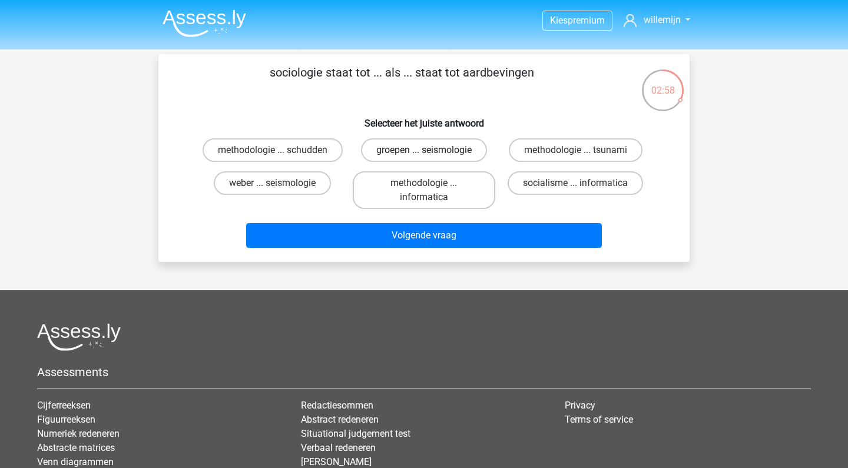
click at [422, 157] on label "groepen ... seismologie" at bounding box center [424, 150] width 126 height 24
click at [424, 157] on input "groepen ... seismologie" at bounding box center [428, 154] width 8 height 8
radio input "true"
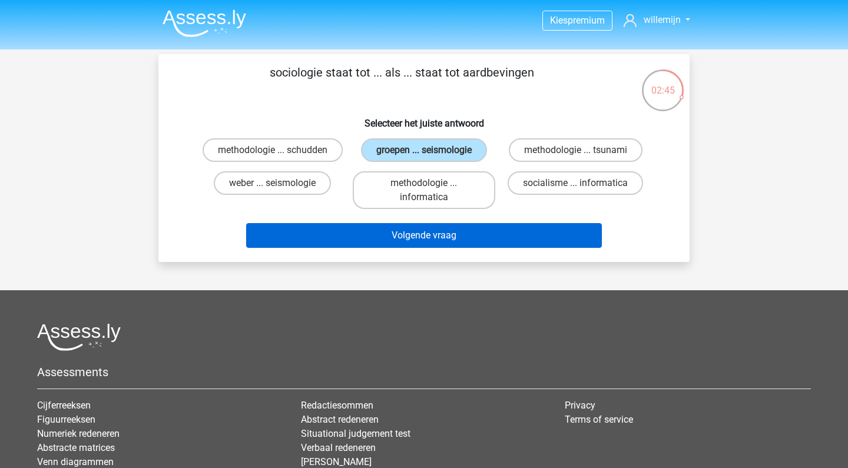
click at [379, 238] on button "Volgende vraag" at bounding box center [424, 235] width 356 height 25
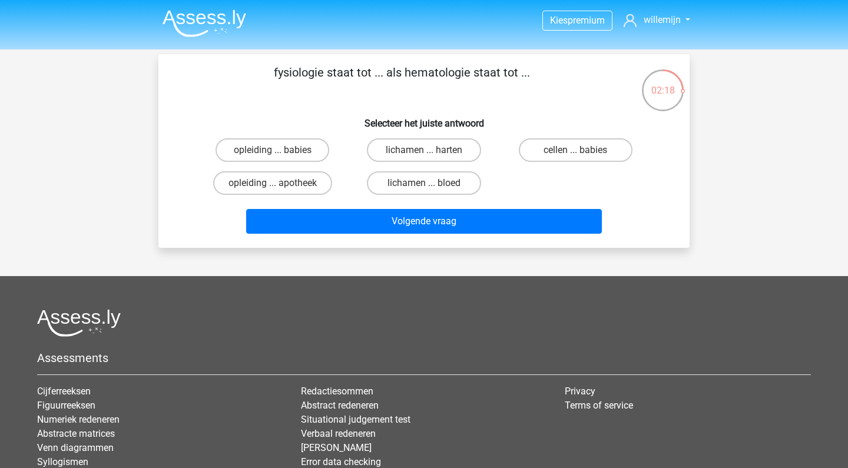
click at [421, 67] on p "fysiologie staat tot ... als hematologie staat tot ..." at bounding box center [401, 81] width 449 height 35
copy p "hematologie"
click at [438, 181] on label "lichamen ... bloed" at bounding box center [424, 183] width 114 height 24
click at [432, 183] on input "lichamen ... bloed" at bounding box center [428, 187] width 8 height 8
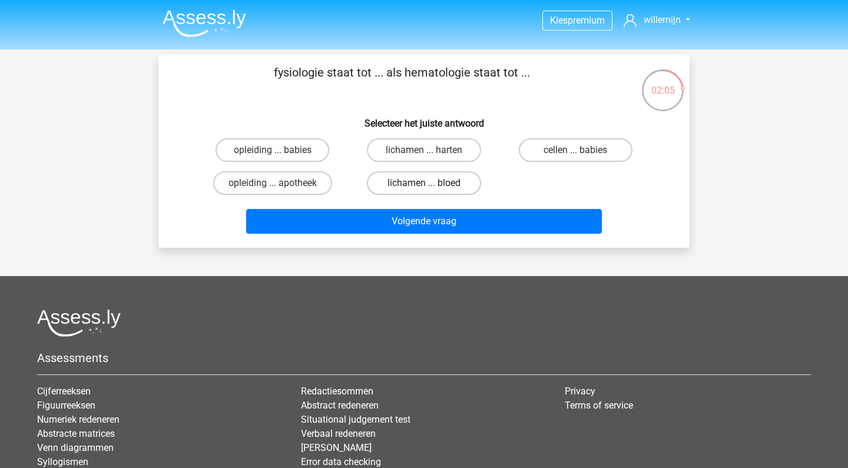
radio input "true"
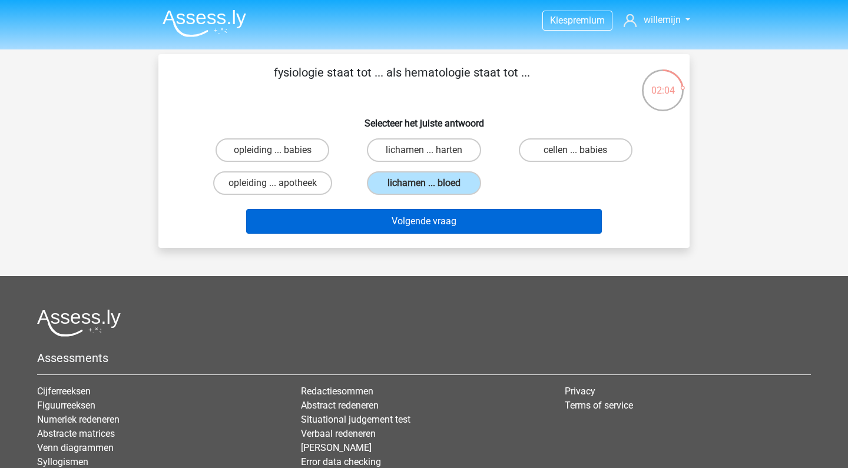
click at [435, 226] on button "Volgende vraag" at bounding box center [424, 221] width 356 height 25
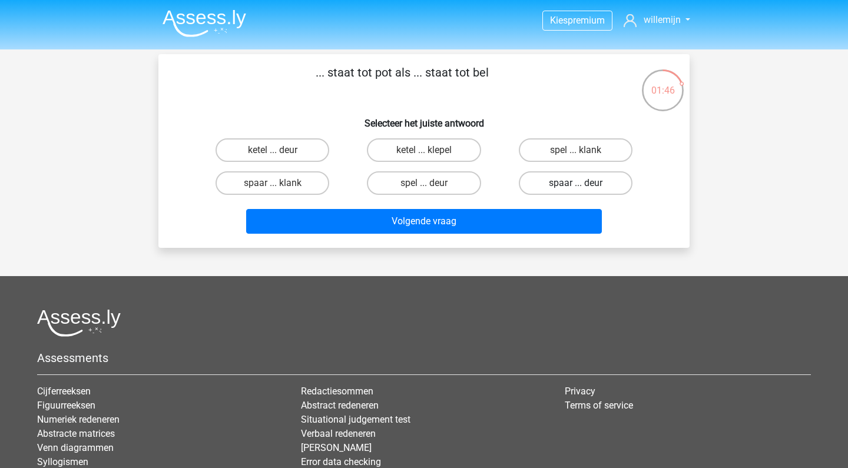
click at [605, 189] on label "spaar ... deur" at bounding box center [576, 183] width 114 height 24
click at [583, 189] on input "spaar ... deur" at bounding box center [580, 187] width 8 height 8
radio input "true"
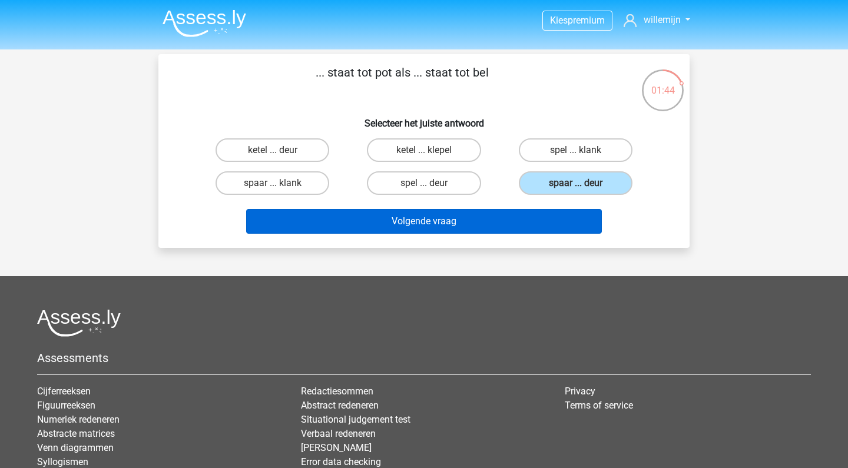
click at [454, 215] on button "Volgende vraag" at bounding box center [424, 221] width 356 height 25
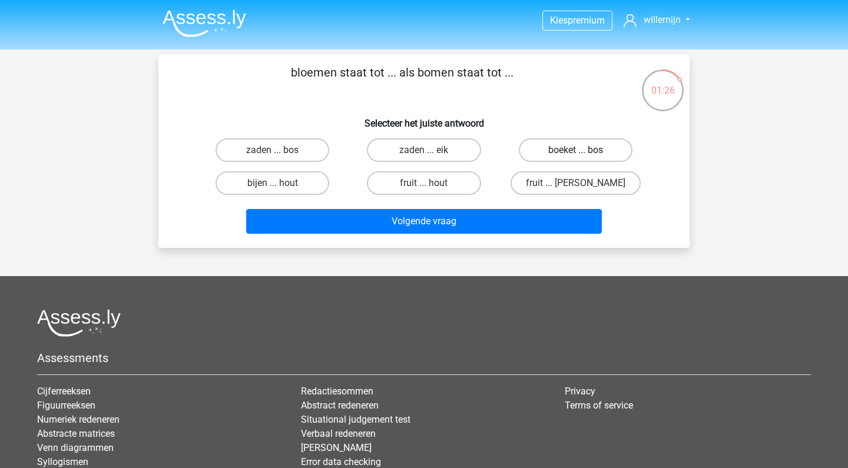
click at [574, 152] on label "boeket ... bos" at bounding box center [576, 150] width 114 height 24
click at [576, 152] on input "boeket ... bos" at bounding box center [580, 154] width 8 height 8
radio input "true"
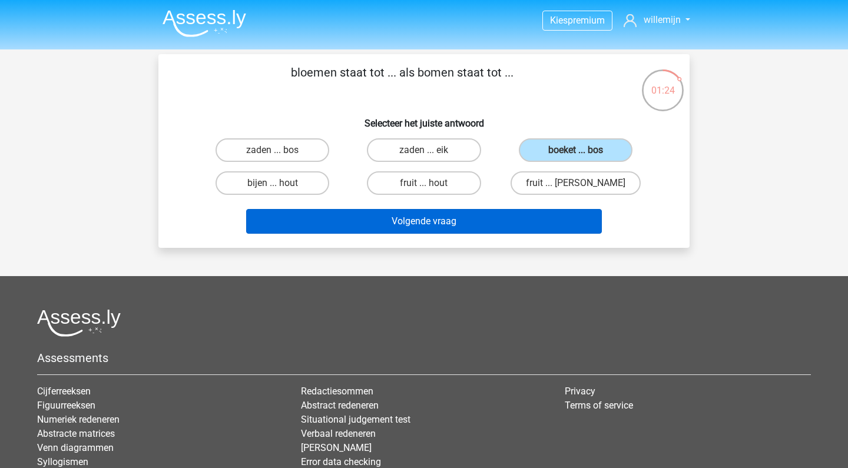
click at [481, 222] on button "Volgende vraag" at bounding box center [424, 221] width 356 height 25
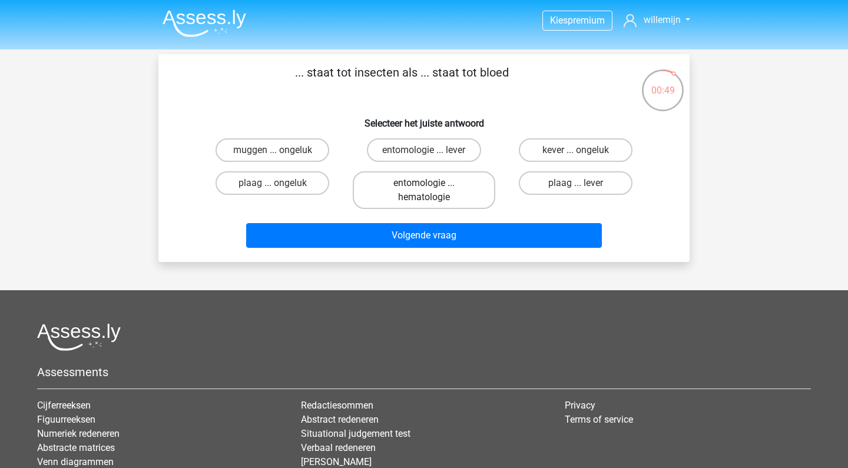
click at [395, 181] on label "entomologie ... hematologie" at bounding box center [424, 190] width 142 height 38
click at [424, 183] on input "entomologie ... hematologie" at bounding box center [428, 187] width 8 height 8
radio input "true"
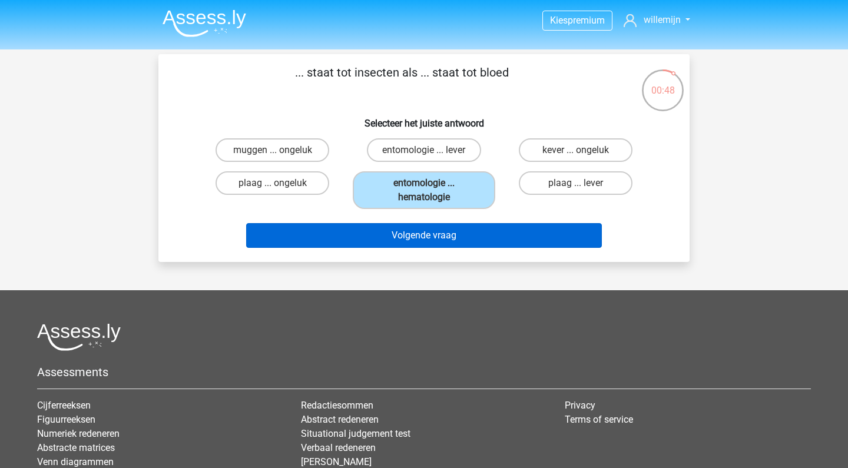
click at [387, 237] on button "Volgende vraag" at bounding box center [424, 235] width 356 height 25
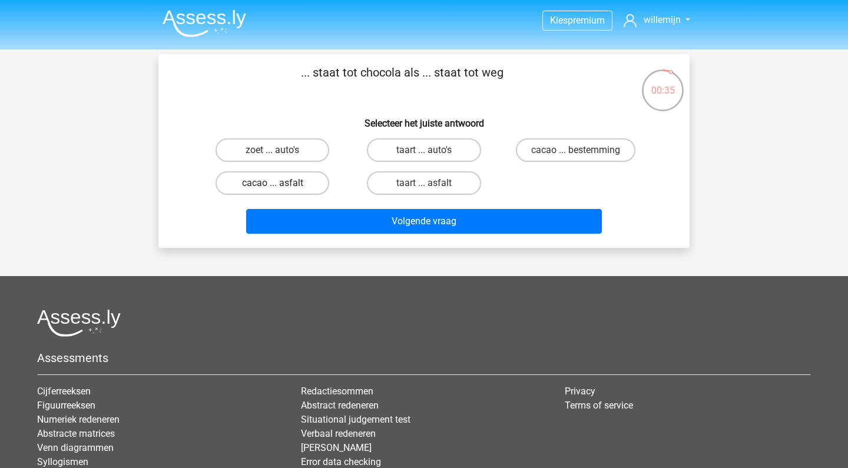
click at [290, 176] on label "cacao ... asfalt" at bounding box center [273, 183] width 114 height 24
click at [280, 183] on input "cacao ... asfalt" at bounding box center [277, 187] width 8 height 8
radio input "true"
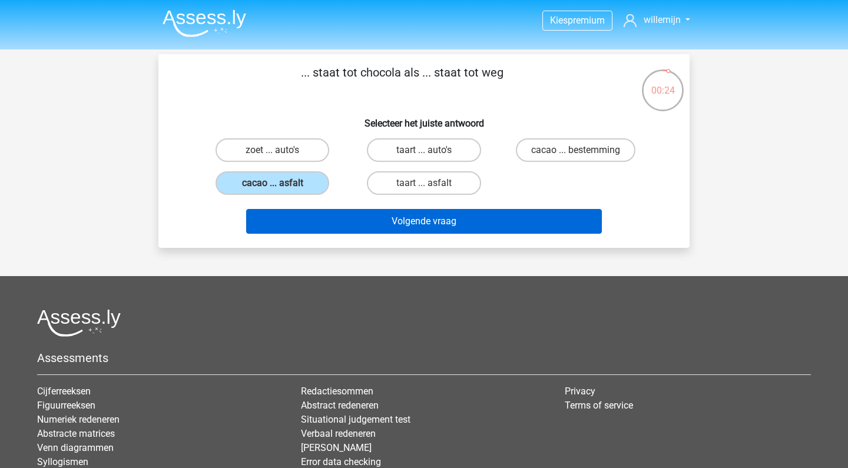
click at [375, 221] on button "Volgende vraag" at bounding box center [424, 221] width 356 height 25
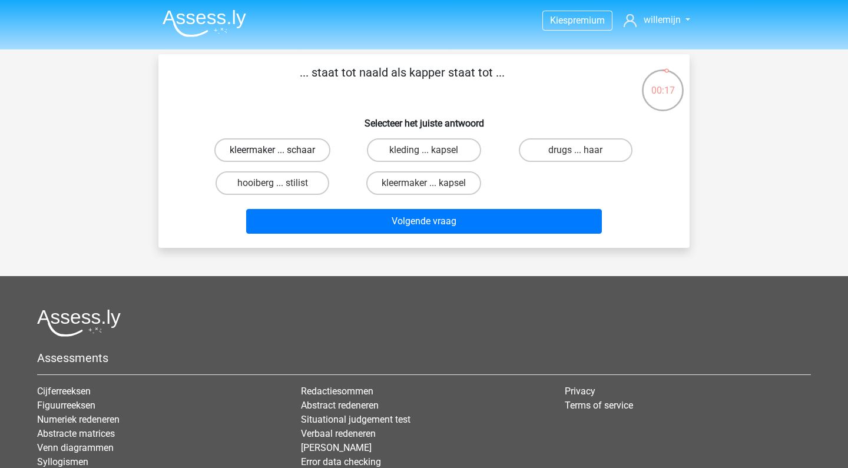
click at [271, 151] on label "kleermaker ... schaar" at bounding box center [272, 150] width 116 height 24
click at [273, 151] on input "kleermaker ... schaar" at bounding box center [277, 154] width 8 height 8
radio input "true"
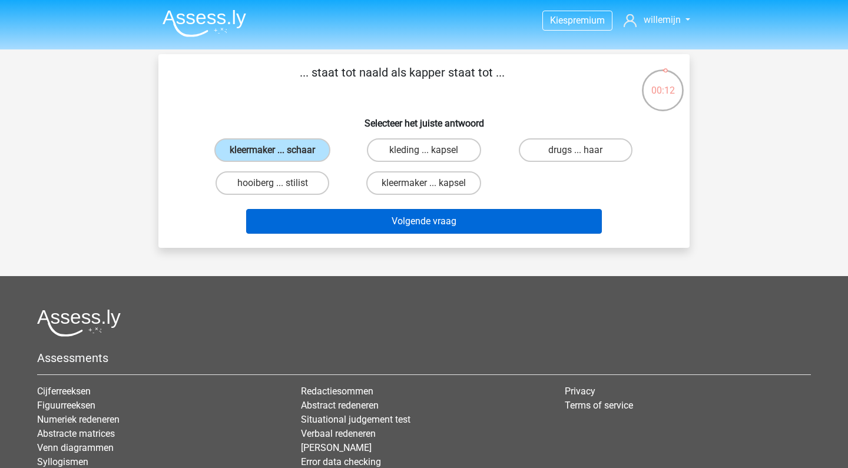
click at [358, 221] on button "Volgende vraag" at bounding box center [424, 221] width 356 height 25
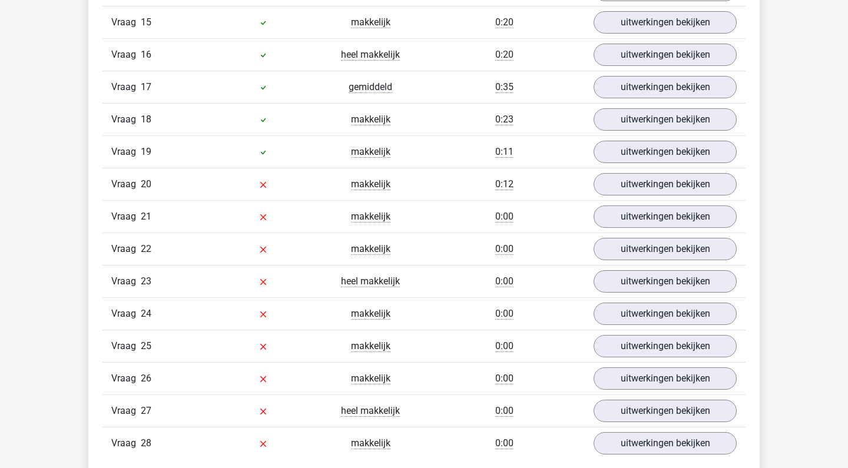
scroll to position [1488, 0]
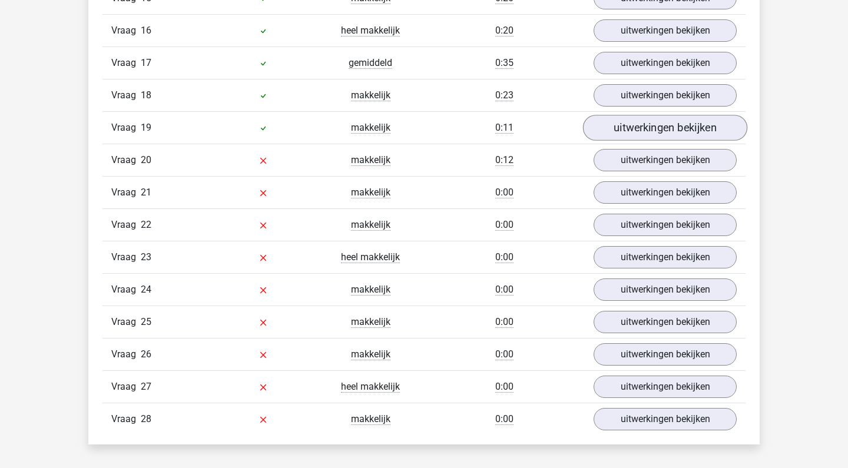
click at [652, 133] on link "uitwerkingen bekijken" at bounding box center [665, 128] width 164 height 26
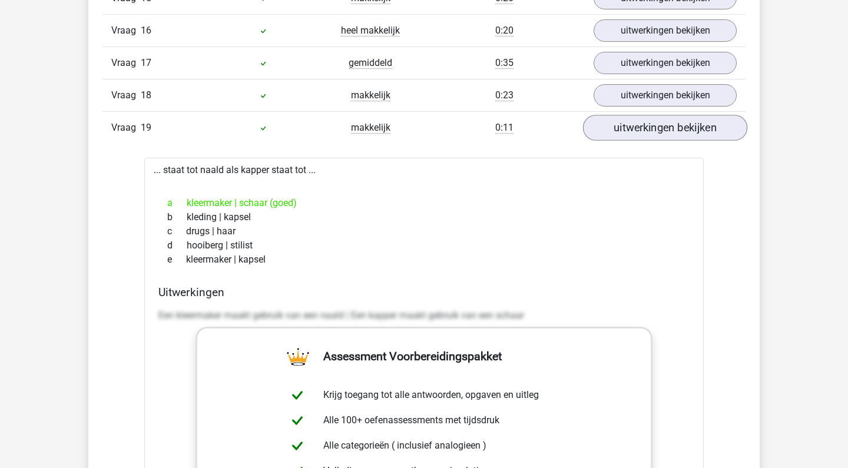
click at [652, 133] on link "uitwerkingen bekijken" at bounding box center [665, 128] width 164 height 26
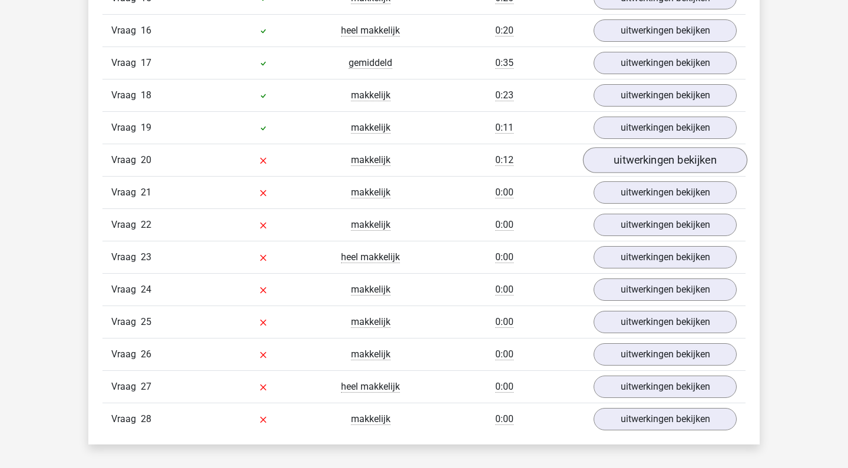
click at [645, 163] on link "uitwerkingen bekijken" at bounding box center [665, 160] width 164 height 26
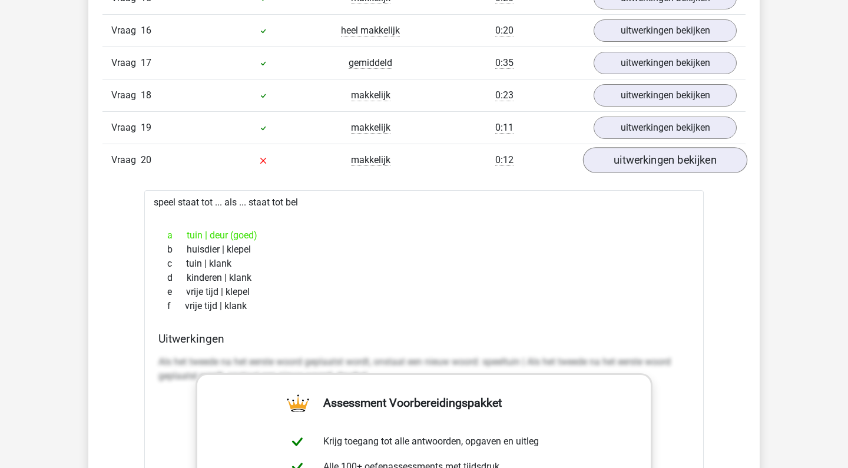
click at [645, 163] on link "uitwerkingen bekijken" at bounding box center [665, 160] width 164 height 26
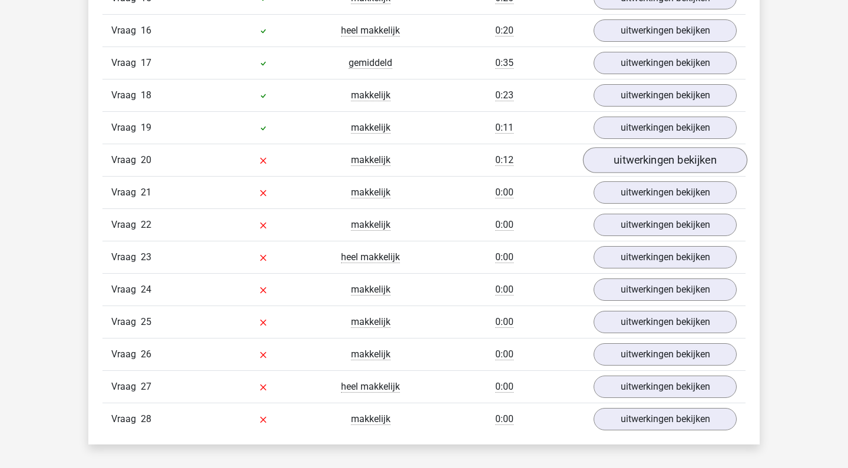
click at [645, 163] on link "uitwerkingen bekijken" at bounding box center [665, 160] width 164 height 26
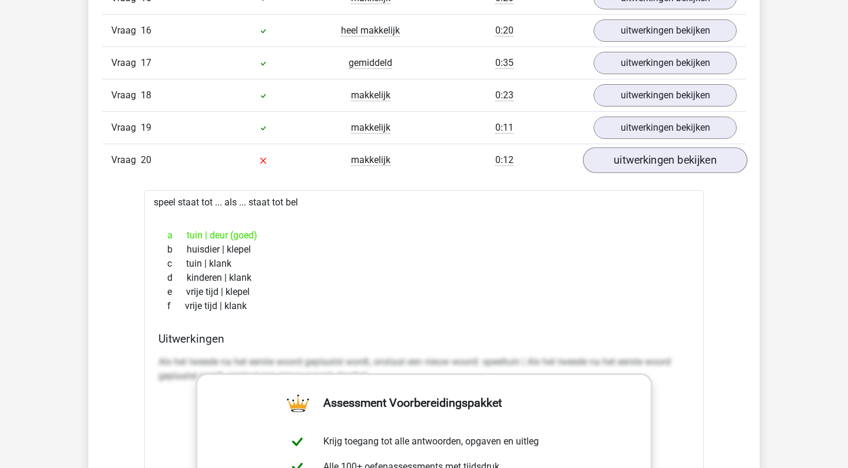
click at [645, 163] on link "uitwerkingen bekijken" at bounding box center [665, 160] width 164 height 26
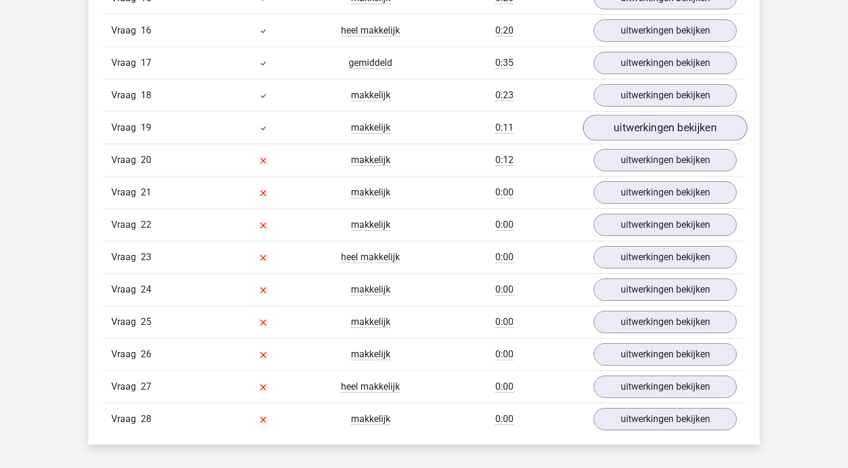
click at [651, 130] on link "uitwerkingen bekijken" at bounding box center [665, 128] width 164 height 26
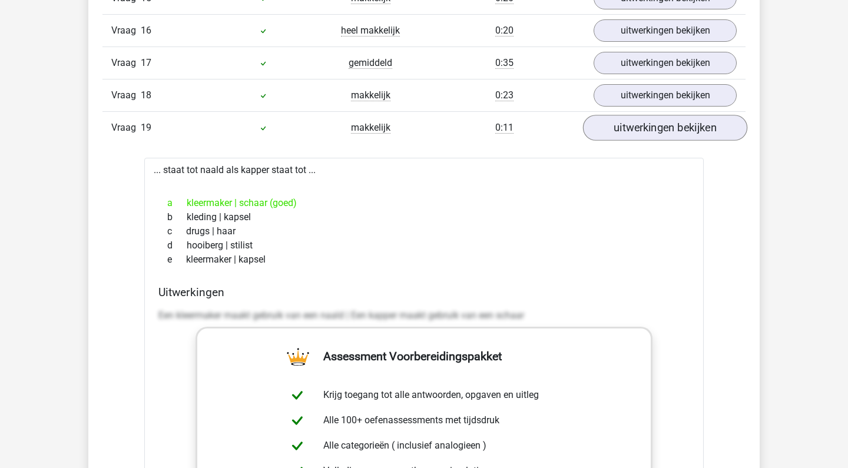
click at [651, 130] on link "uitwerkingen bekijken" at bounding box center [665, 128] width 164 height 26
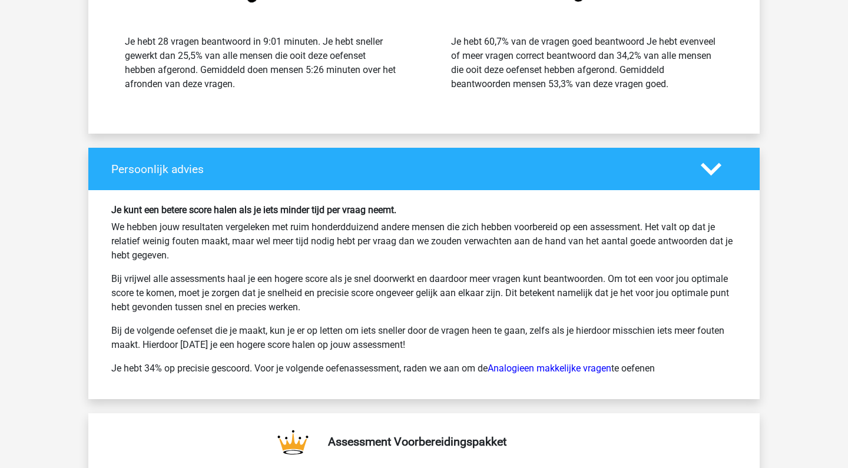
scroll to position [2274, 0]
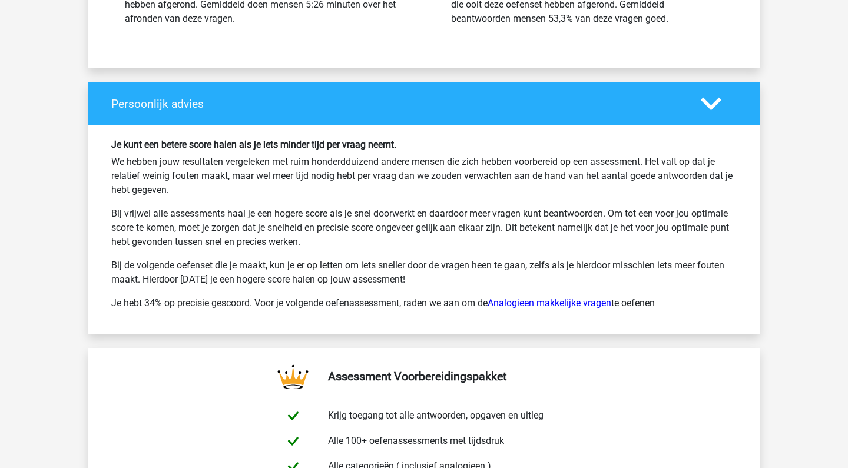
click at [525, 300] on link "Analogieen makkelijke vragen" at bounding box center [550, 302] width 124 height 11
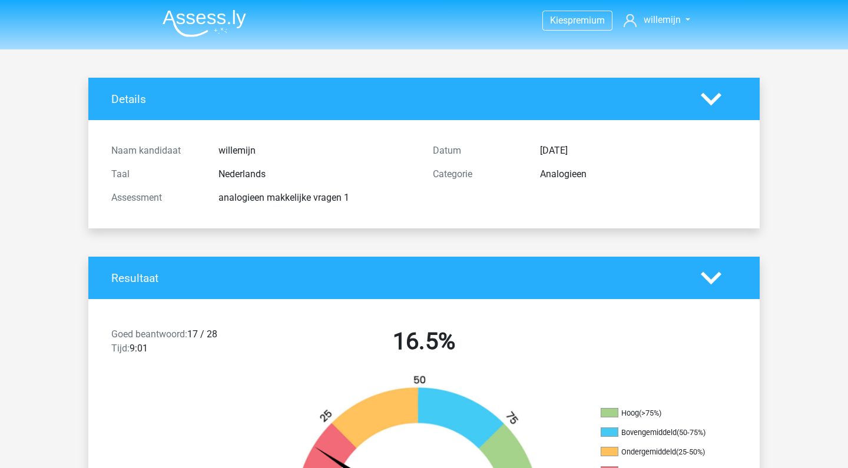
scroll to position [0, 0]
click at [190, 15] on img at bounding box center [205, 23] width 84 height 28
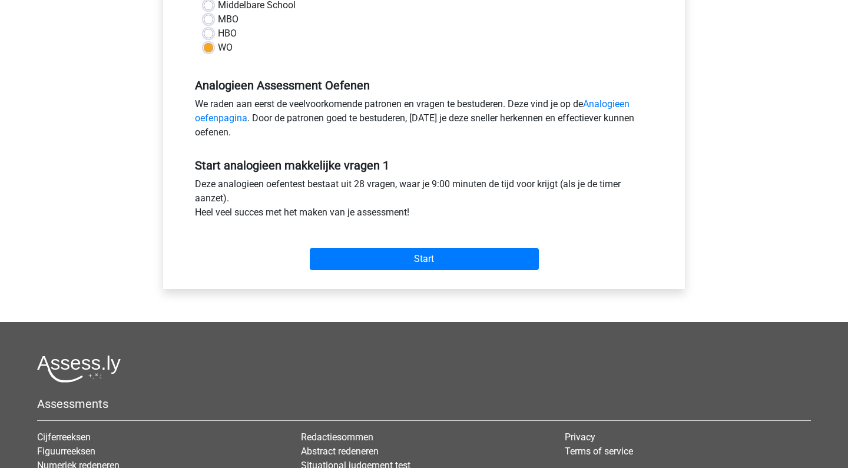
scroll to position [299, 0]
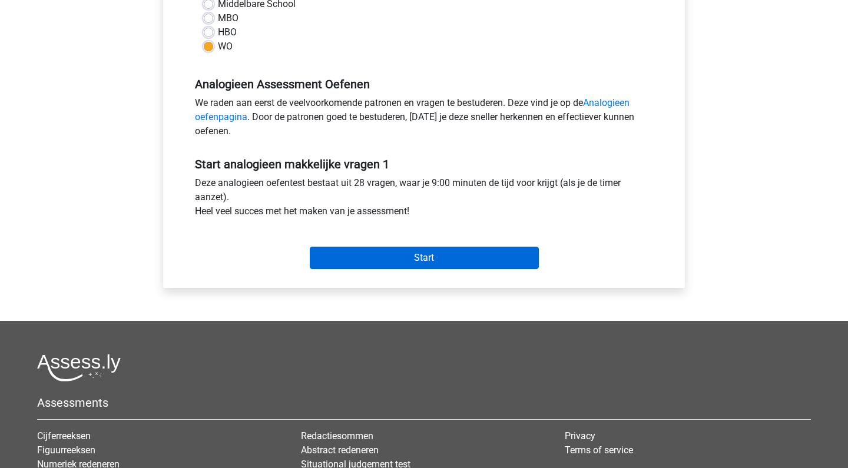
click at [511, 259] on input "Start" at bounding box center [424, 258] width 229 height 22
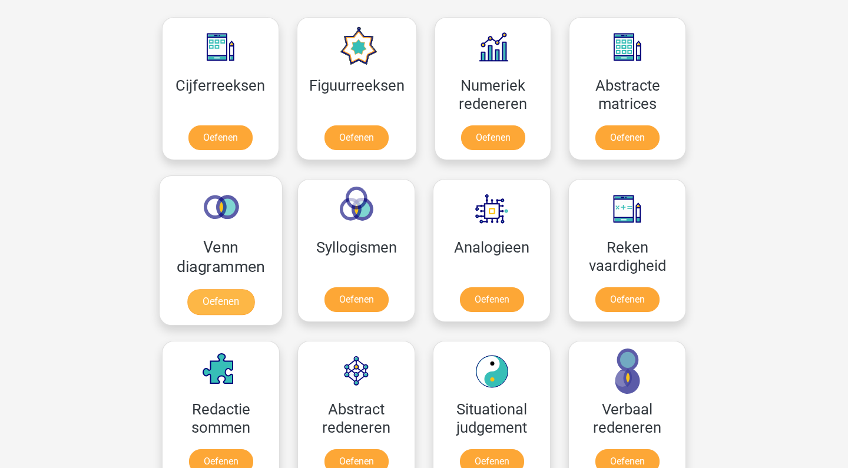
scroll to position [556, 0]
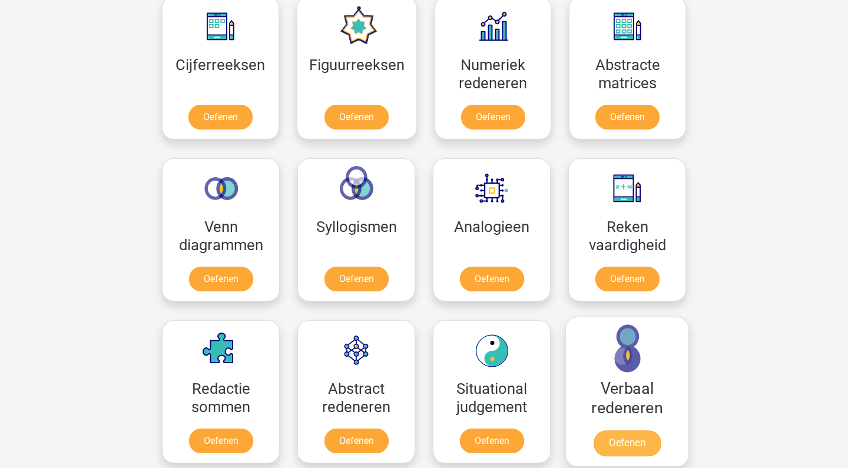
click at [627, 431] on link "Oefenen" at bounding box center [627, 444] width 67 height 26
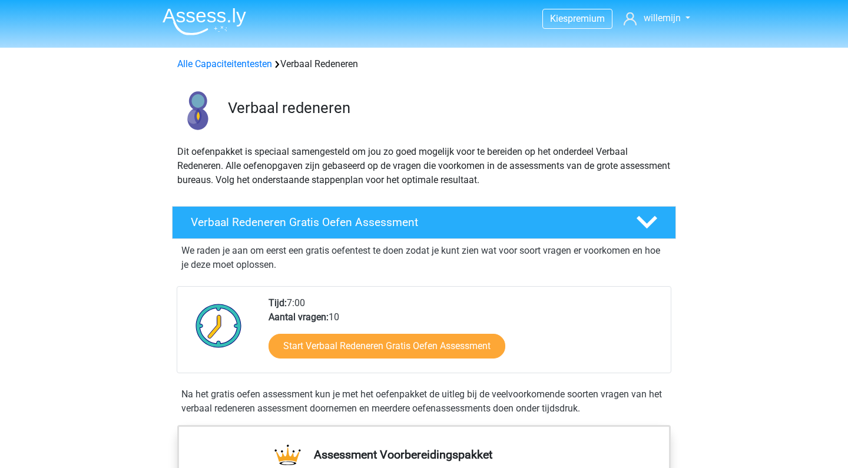
scroll to position [2, 0]
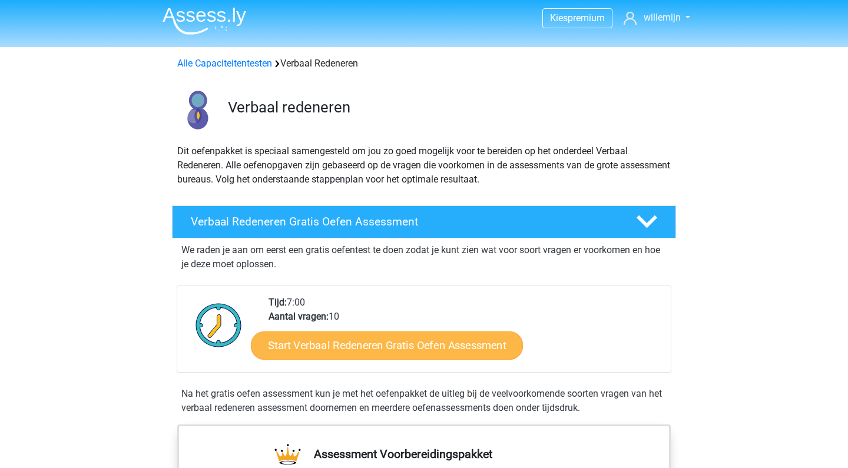
click at [494, 350] on link "Start Verbaal Redeneren Gratis Oefen Assessment" at bounding box center [387, 346] width 272 height 28
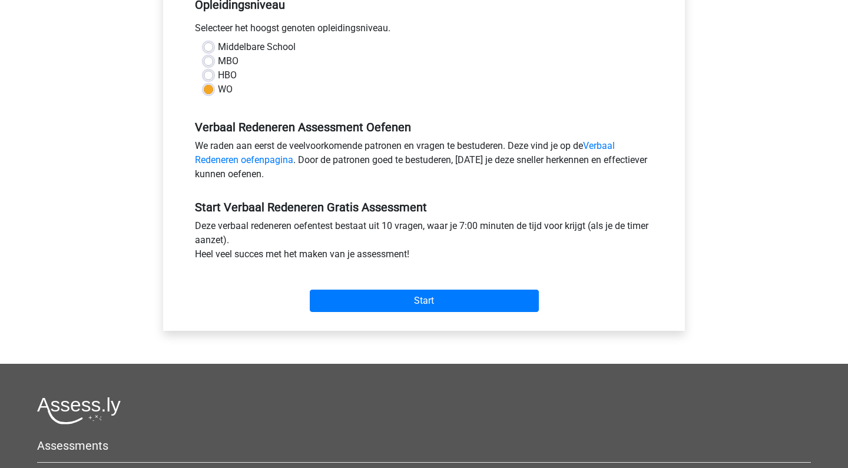
scroll to position [308, 0]
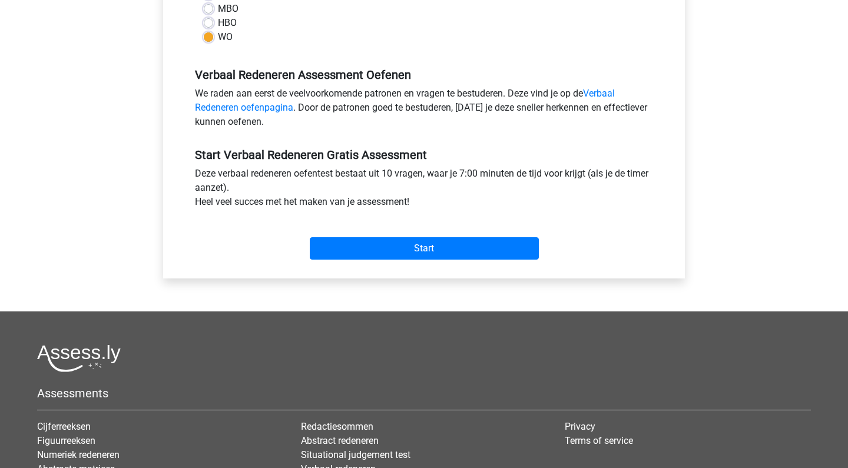
click at [210, 15] on div "MBO" at bounding box center [424, 9] width 441 height 14
click at [218, 24] on label "HBO" at bounding box center [227, 23] width 19 height 14
click at [210, 24] on input "HBO" at bounding box center [208, 22] width 9 height 12
radio input "true"
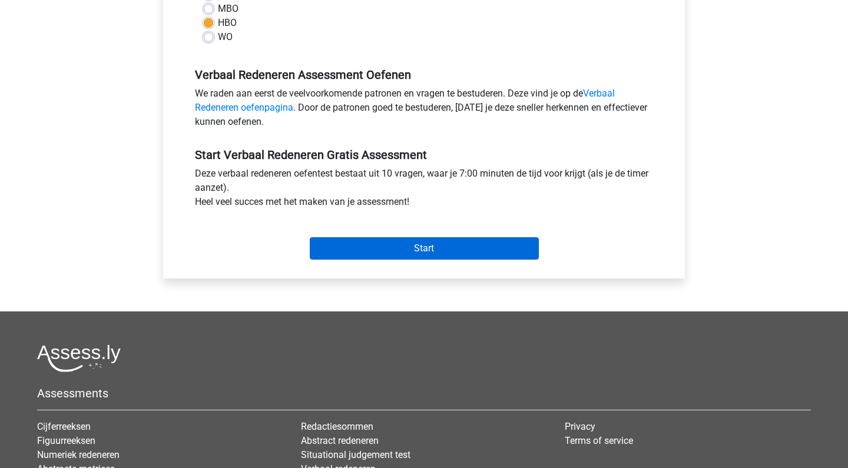
click at [344, 245] on input "Start" at bounding box center [424, 248] width 229 height 22
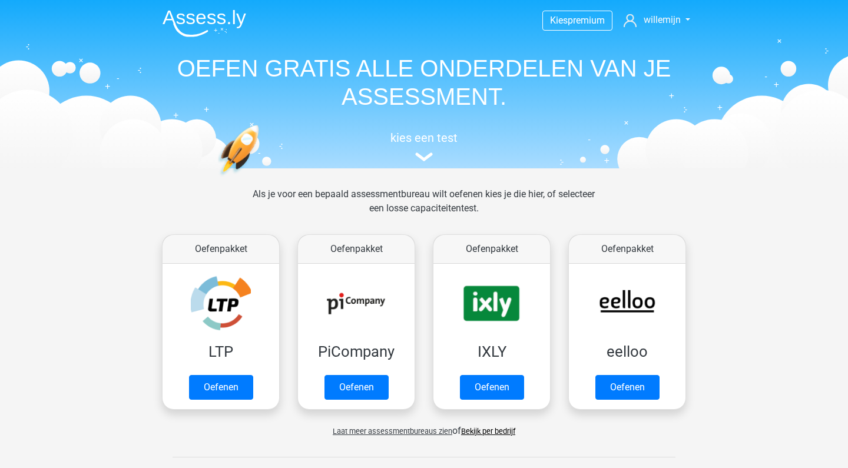
scroll to position [556, 0]
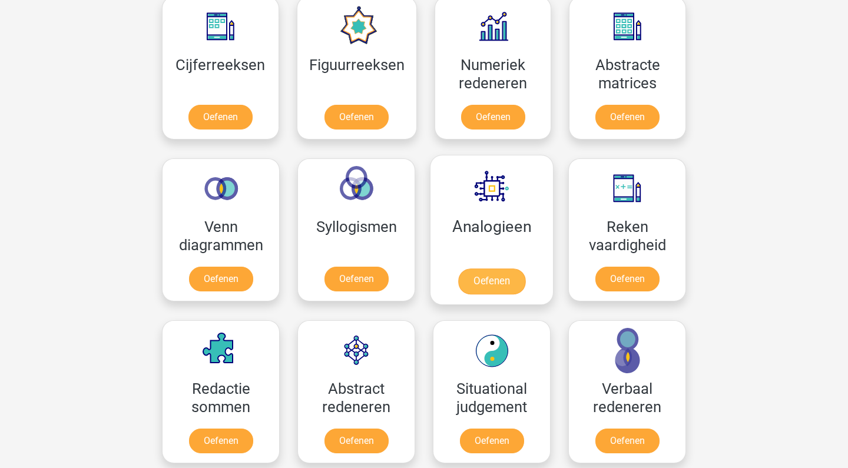
click at [484, 269] on link "Oefenen" at bounding box center [491, 282] width 67 height 26
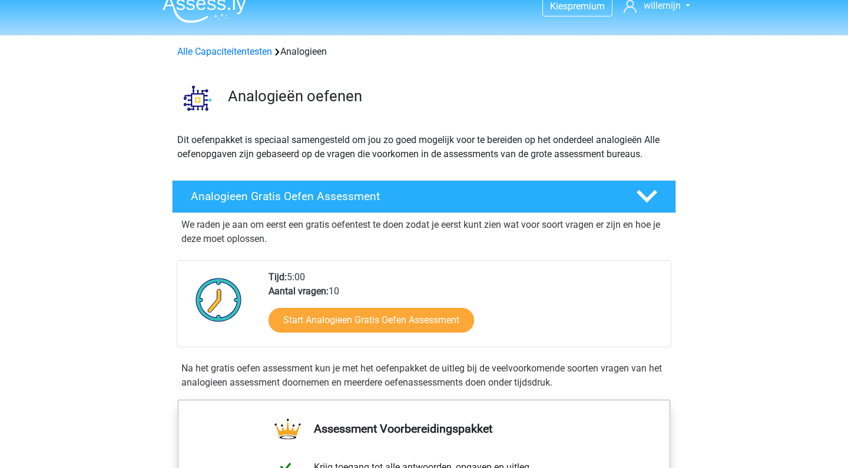
scroll to position [14, 0]
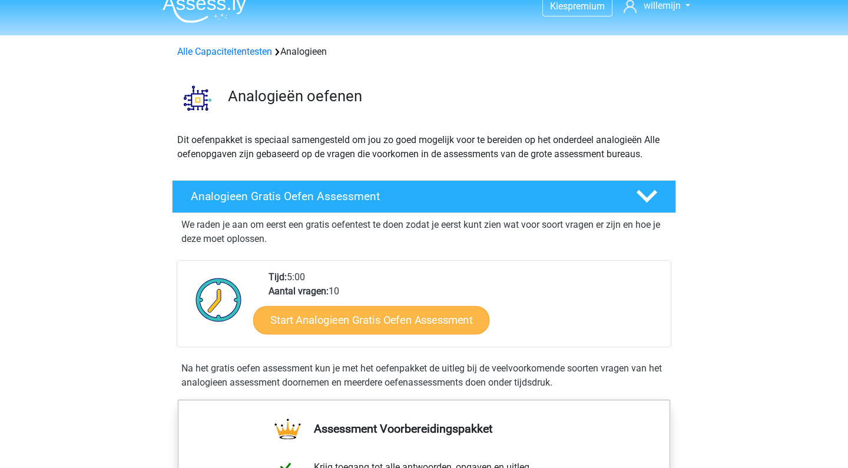
click at [442, 321] on link "Start Analogieen Gratis Oefen Assessment" at bounding box center [371, 320] width 236 height 28
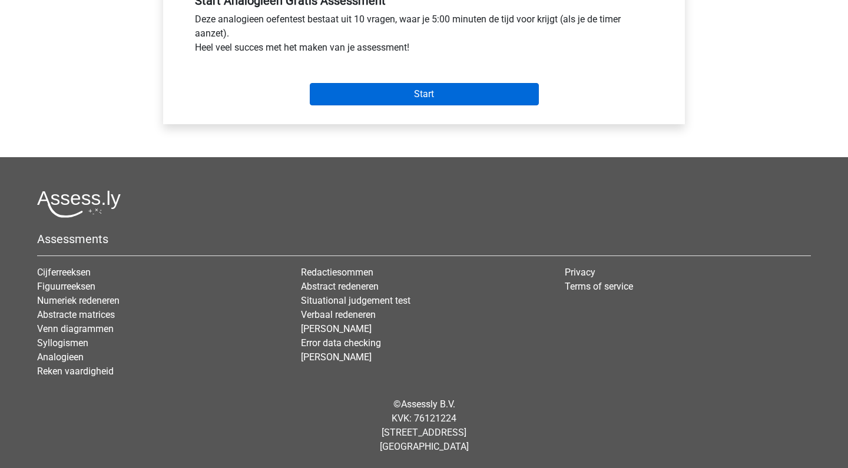
scroll to position [462, 0]
click at [398, 92] on input "Start" at bounding box center [424, 94] width 229 height 22
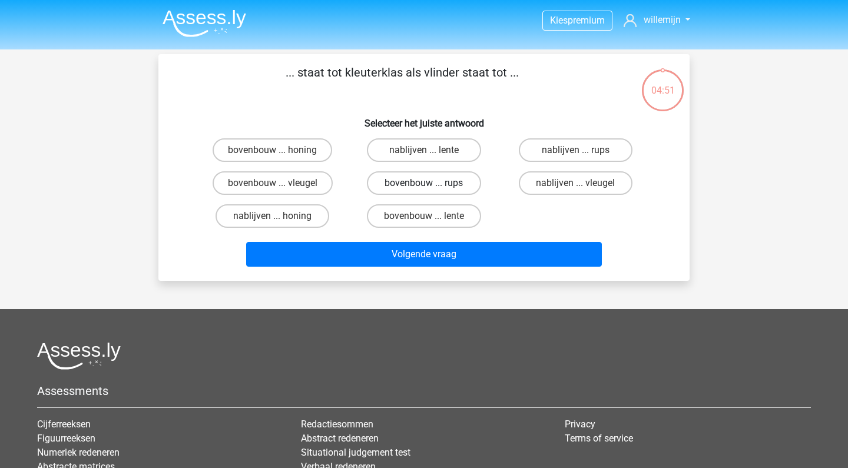
click at [421, 178] on label "bovenbouw ... rups" at bounding box center [424, 183] width 114 height 24
click at [424, 183] on input "bovenbouw ... rups" at bounding box center [428, 187] width 8 height 8
radio input "true"
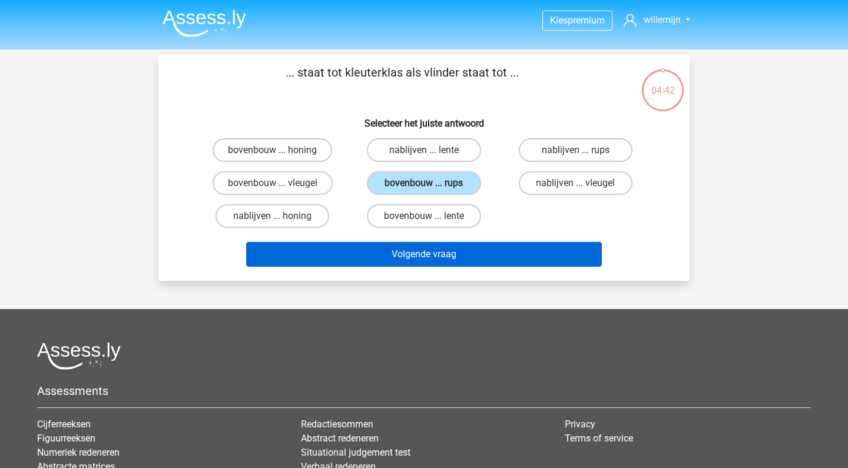
click at [498, 250] on button "Volgende vraag" at bounding box center [424, 254] width 356 height 25
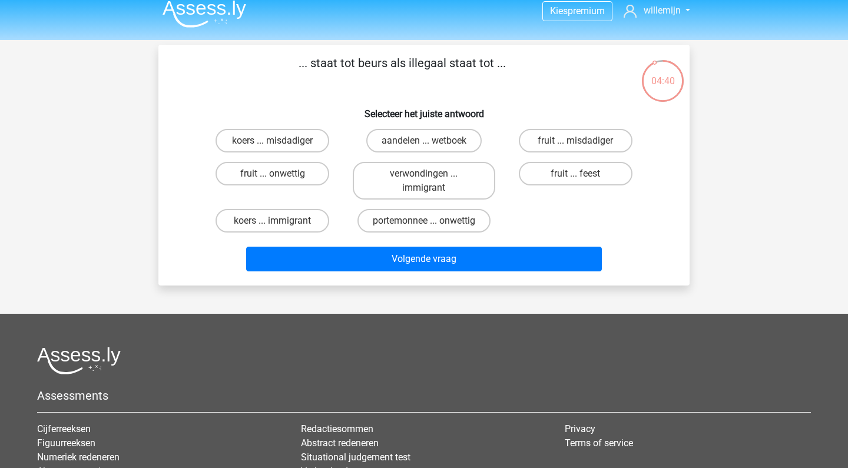
scroll to position [8, 0]
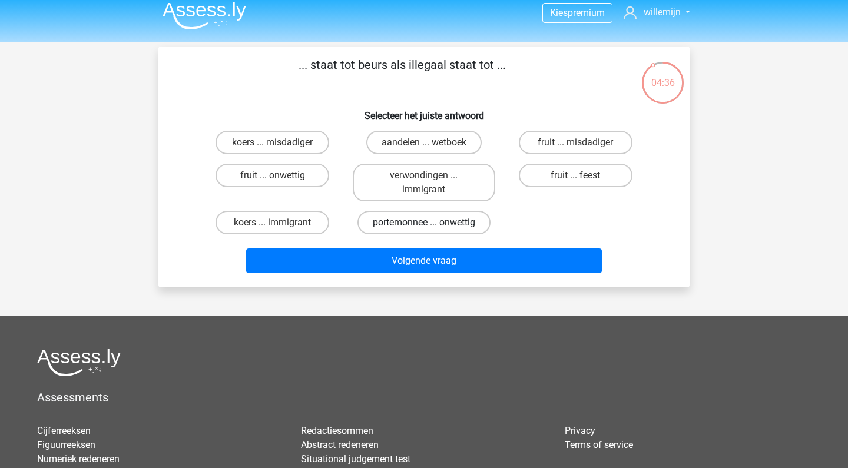
click at [455, 223] on label "portemonnee ... onwettig" at bounding box center [424, 223] width 133 height 24
click at [432, 223] on input "portemonnee ... onwettig" at bounding box center [428, 227] width 8 height 8
radio input "true"
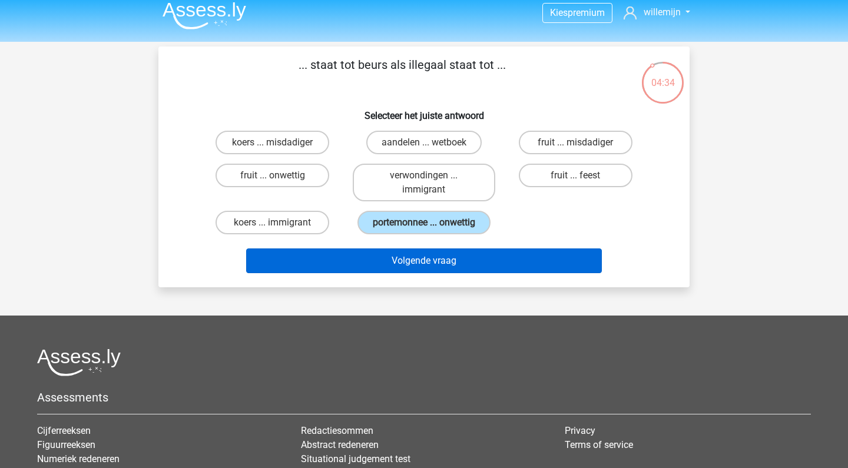
click at [467, 262] on button "Volgende vraag" at bounding box center [424, 261] width 356 height 25
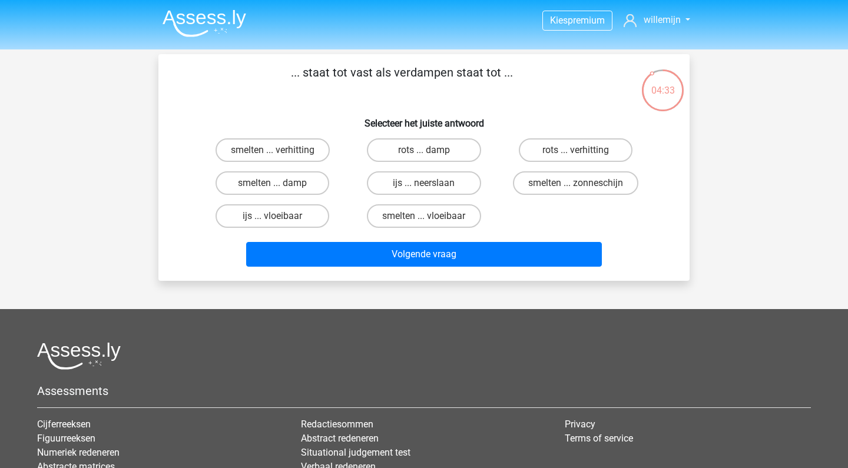
scroll to position [0, 0]
click at [391, 148] on label "rots ... damp" at bounding box center [424, 150] width 114 height 24
click at [424, 150] on input "rots ... damp" at bounding box center [428, 154] width 8 height 8
radio input "true"
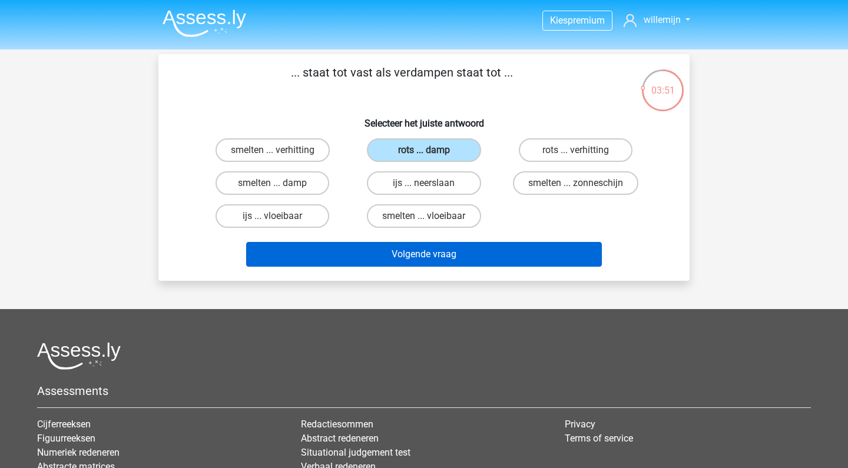
click at [386, 253] on button "Volgende vraag" at bounding box center [424, 254] width 356 height 25
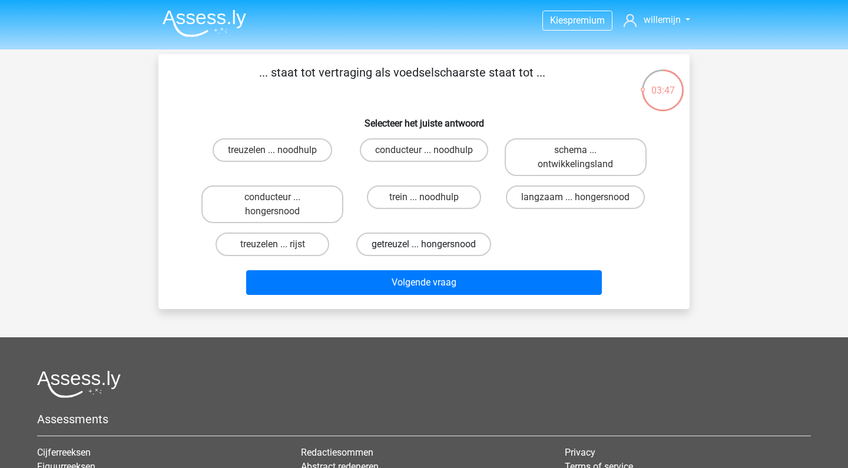
click at [378, 247] on label "getreuzel ... hongersnood" at bounding box center [423, 245] width 135 height 24
click at [424, 247] on input "getreuzel ... hongersnood" at bounding box center [428, 248] width 8 height 8
radio input "true"
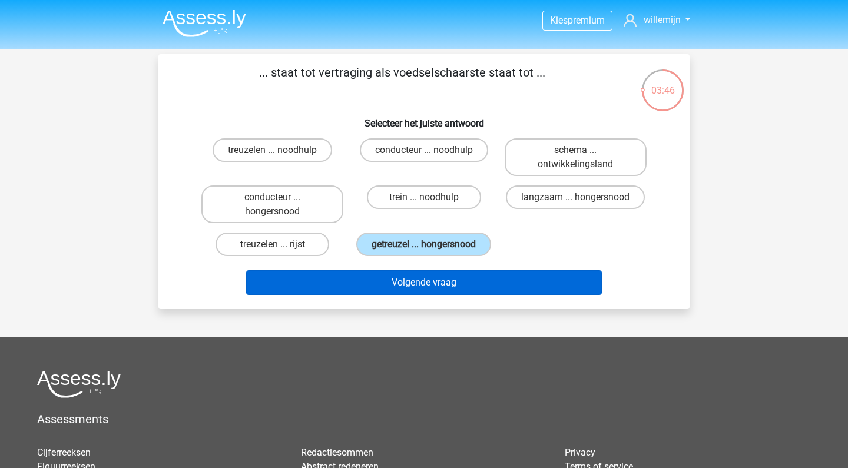
click at [365, 285] on button "Volgende vraag" at bounding box center [424, 282] width 356 height 25
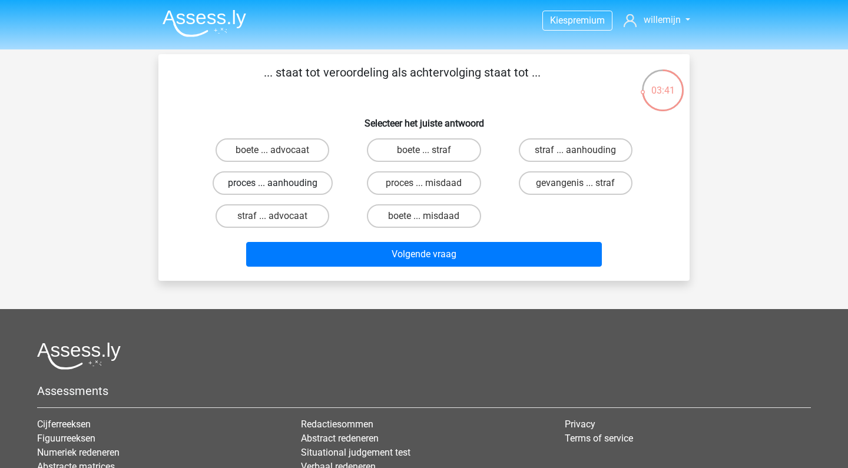
click at [290, 187] on label "proces ... aanhouding" at bounding box center [273, 183] width 120 height 24
click at [280, 187] on input "proces ... aanhouding" at bounding box center [277, 187] width 8 height 8
radio input "true"
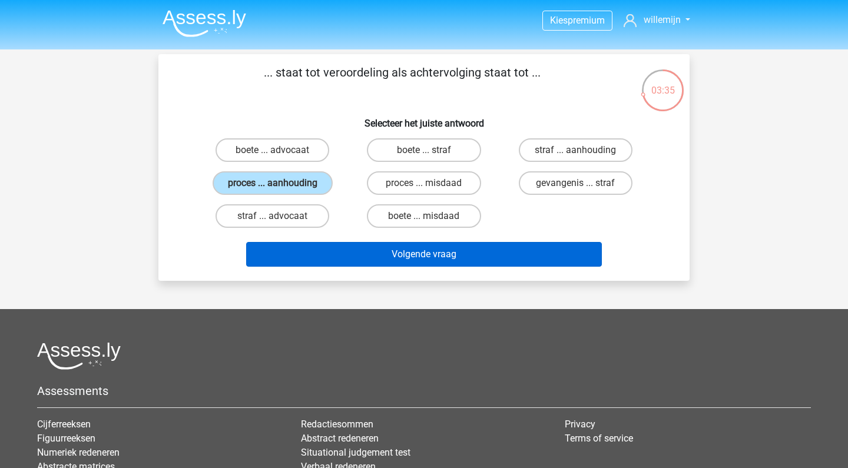
click at [375, 250] on button "Volgende vraag" at bounding box center [424, 254] width 356 height 25
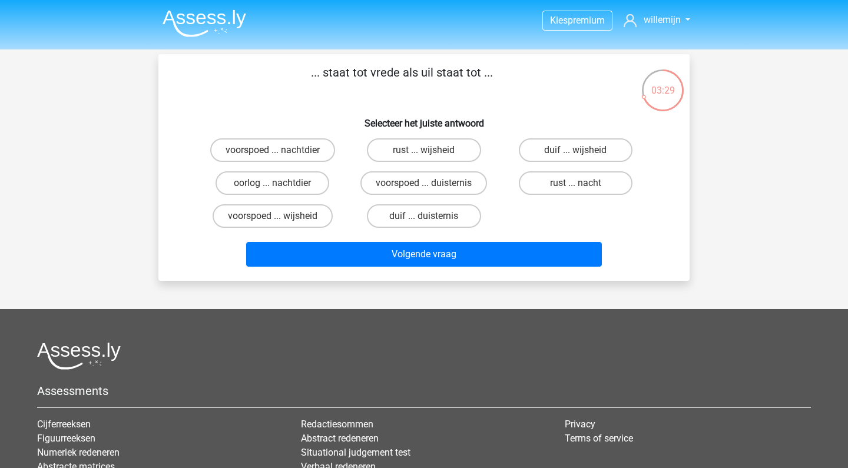
click at [581, 135] on div "duif ... wijsheid" at bounding box center [575, 150] width 151 height 33
click at [579, 148] on label "duif ... wijsheid" at bounding box center [576, 150] width 114 height 24
click at [579, 150] on input "duif ... wijsheid" at bounding box center [580, 154] width 8 height 8
radio input "true"
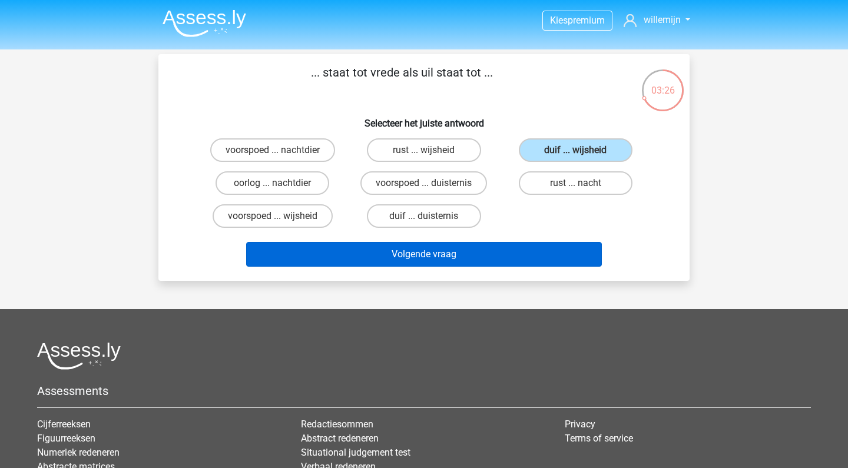
click at [494, 263] on button "Volgende vraag" at bounding box center [424, 254] width 356 height 25
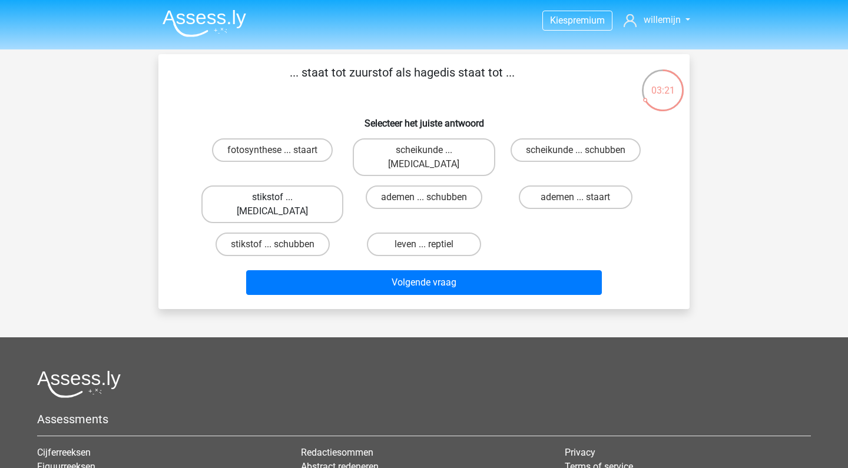
click at [300, 187] on label "stikstof ... [MEDICAL_DATA]" at bounding box center [272, 205] width 142 height 38
click at [280, 197] on input "stikstof ... [MEDICAL_DATA]" at bounding box center [277, 201] width 8 height 8
radio input "true"
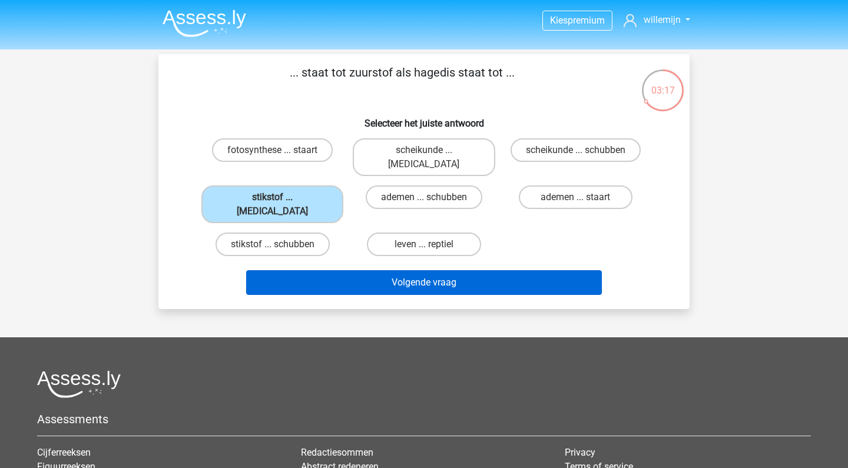
click at [361, 270] on button "Volgende vraag" at bounding box center [424, 282] width 356 height 25
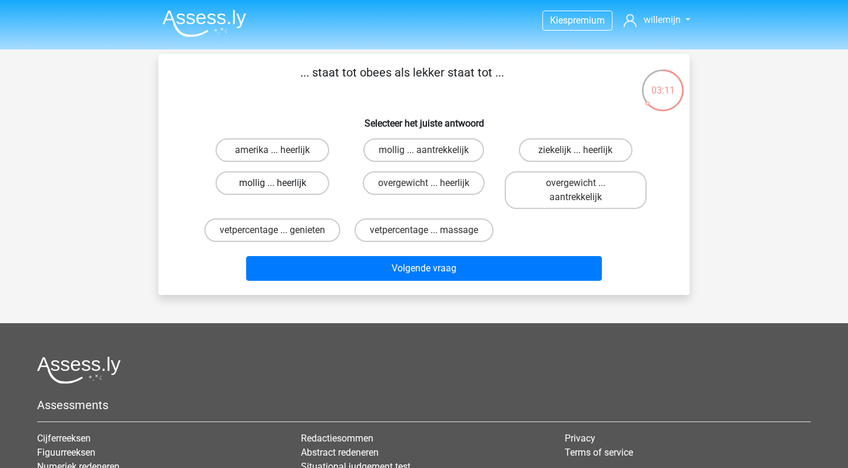
click at [309, 183] on label "mollig ... heerlijk" at bounding box center [273, 183] width 114 height 24
click at [280, 183] on input "mollig ... heerlijk" at bounding box center [277, 187] width 8 height 8
radio input "true"
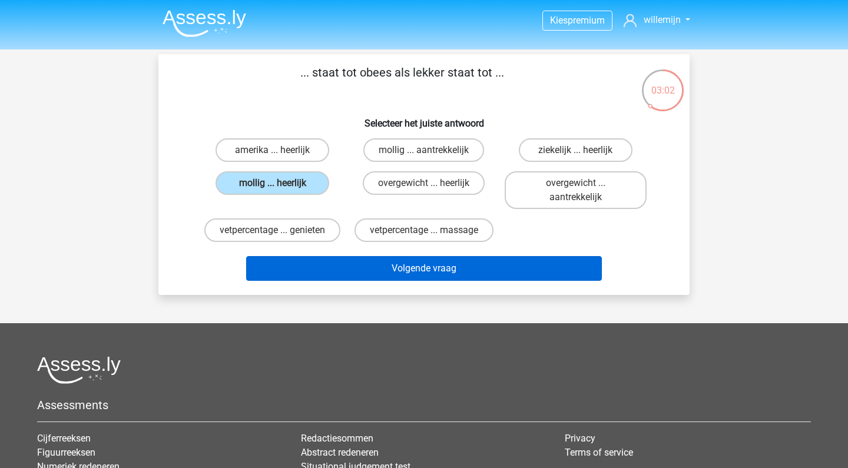
click at [367, 275] on button "Volgende vraag" at bounding box center [424, 268] width 356 height 25
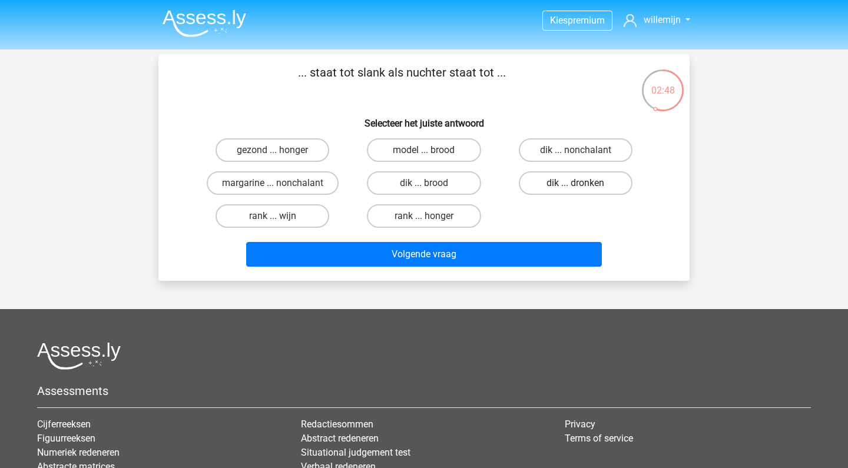
click at [568, 188] on label "dik ... dronken" at bounding box center [576, 183] width 114 height 24
click at [576, 188] on input "dik ... dronken" at bounding box center [580, 187] width 8 height 8
radio input "true"
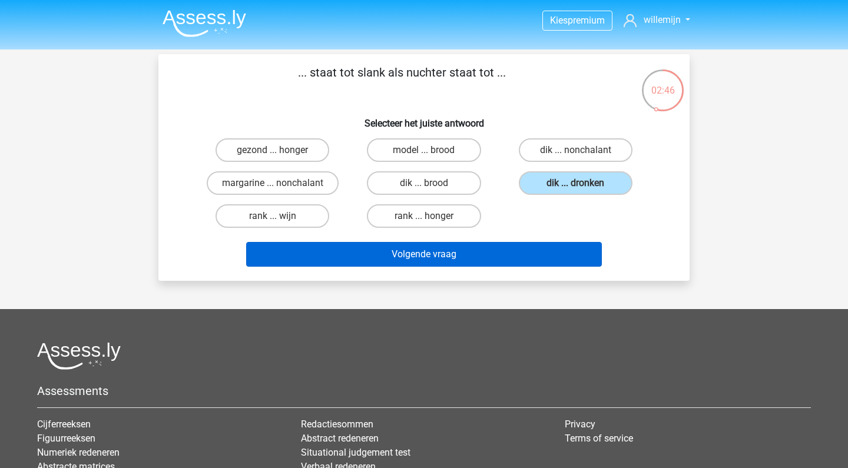
click at [569, 252] on button "Volgende vraag" at bounding box center [424, 254] width 356 height 25
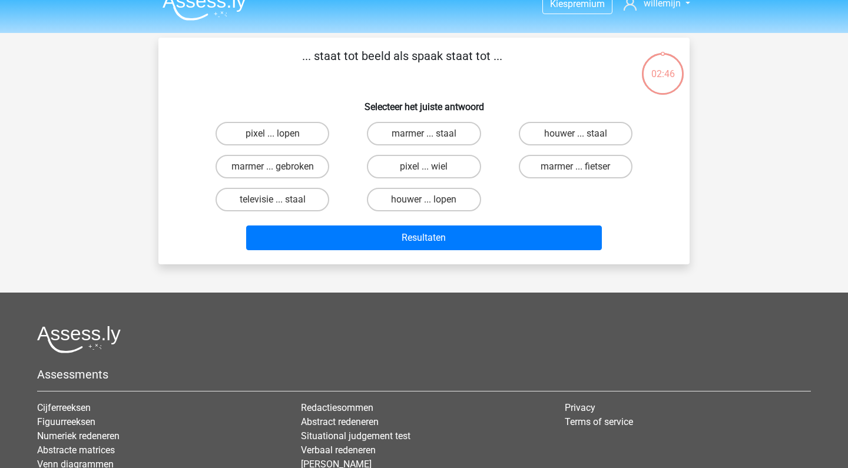
scroll to position [4, 0]
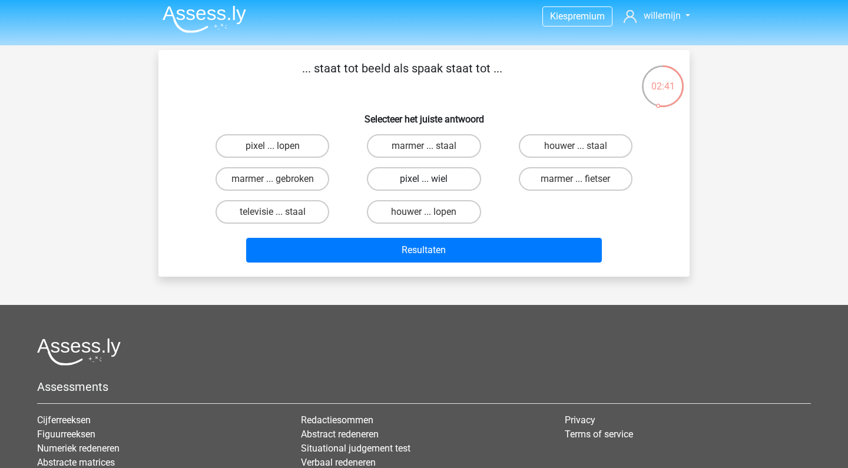
click at [386, 180] on label "pixel ... wiel" at bounding box center [424, 179] width 114 height 24
click at [424, 180] on input "pixel ... wiel" at bounding box center [428, 183] width 8 height 8
radio input "true"
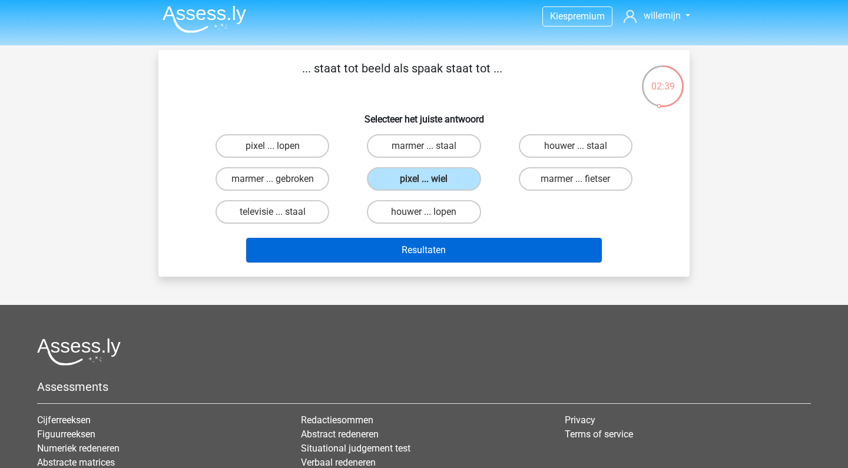
click at [361, 253] on button "Resultaten" at bounding box center [424, 250] width 356 height 25
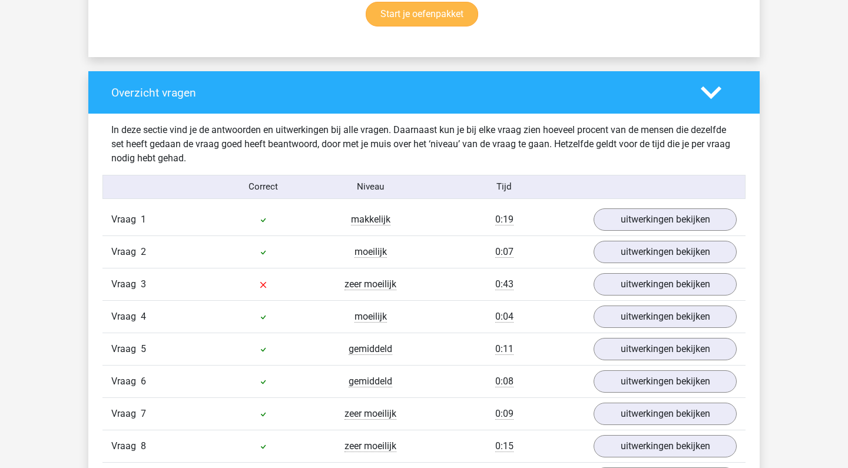
scroll to position [913, 0]
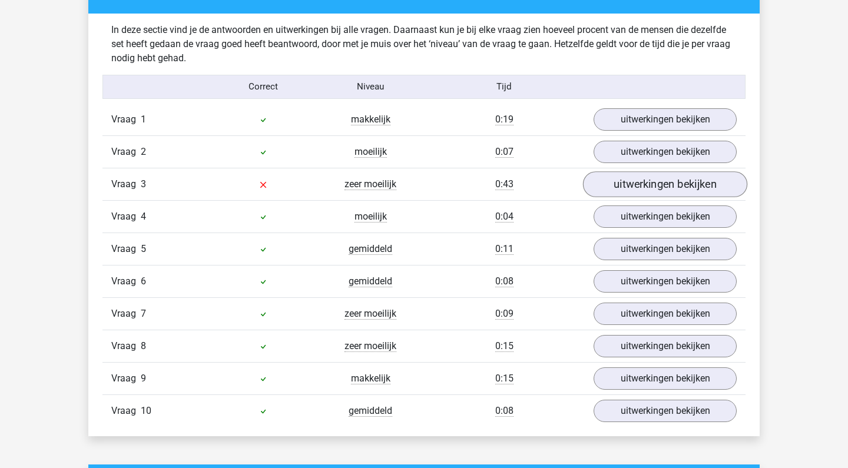
click at [676, 186] on link "uitwerkingen bekijken" at bounding box center [665, 184] width 164 height 26
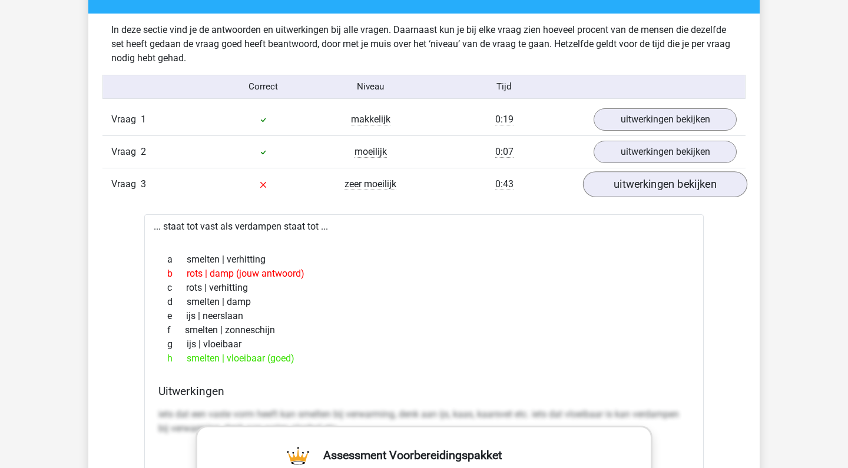
click at [676, 186] on link "uitwerkingen bekijken" at bounding box center [665, 184] width 164 height 26
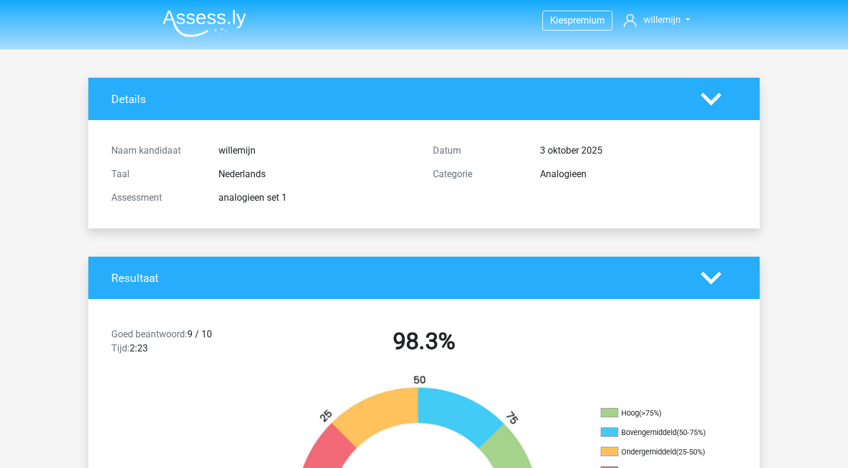
scroll to position [0, 0]
click at [197, 16] on img at bounding box center [205, 23] width 84 height 28
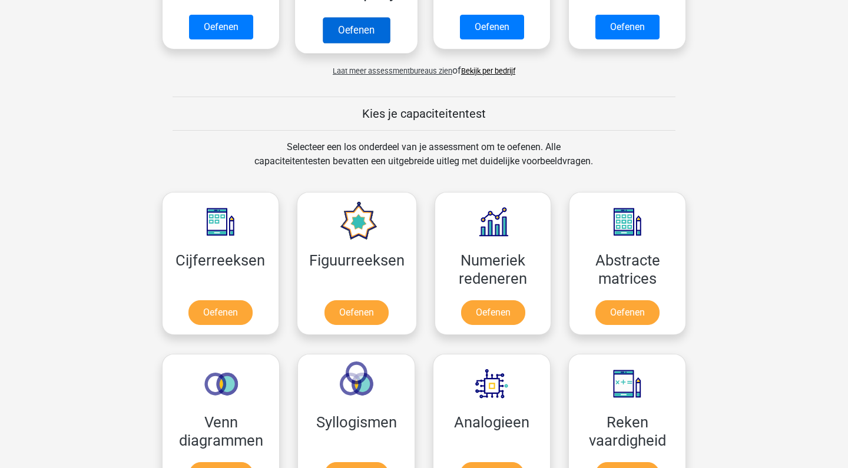
scroll to position [412, 0]
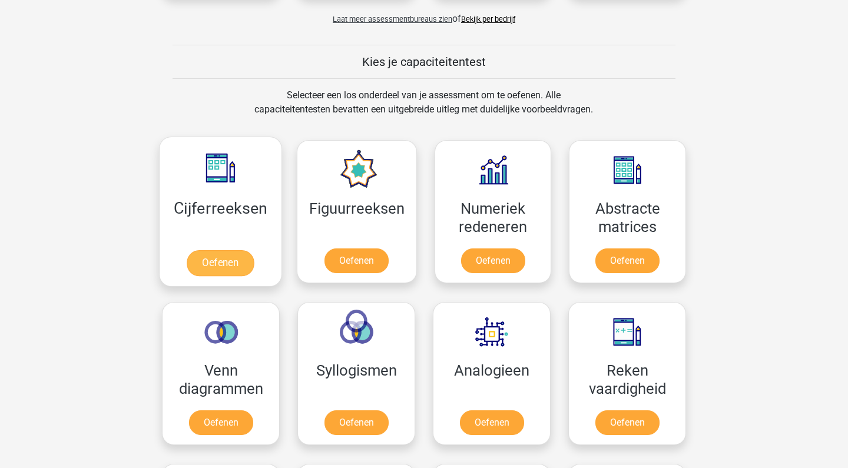
click at [242, 250] on link "Oefenen" at bounding box center [220, 263] width 67 height 26
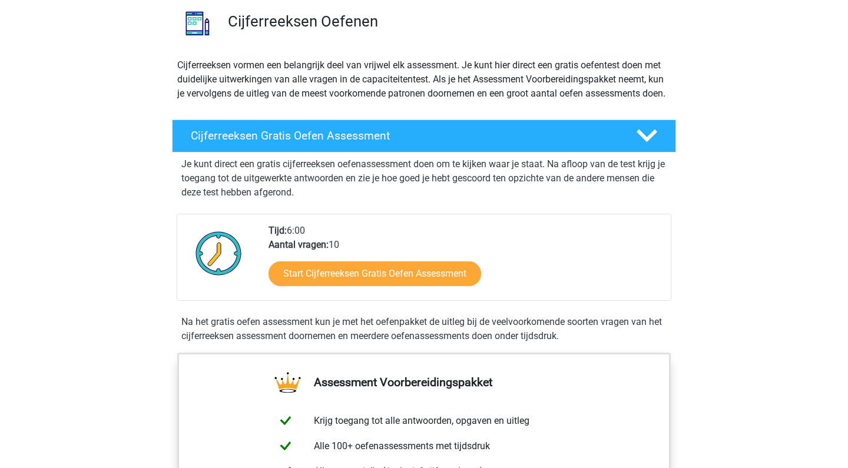
scroll to position [94, 0]
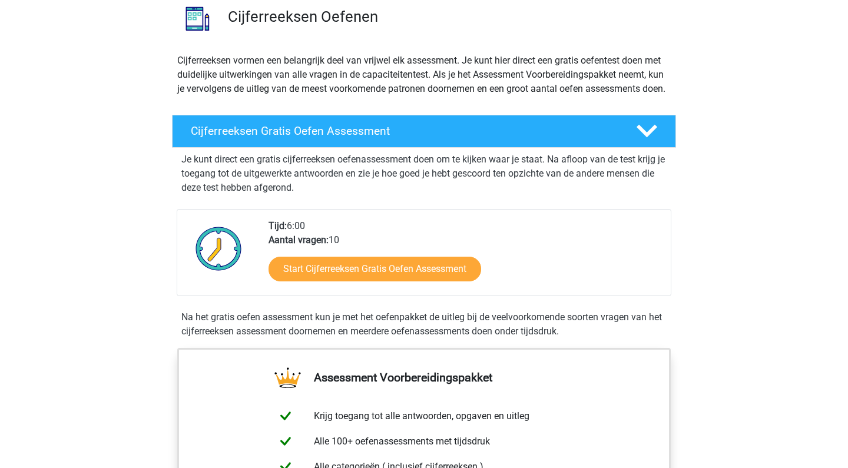
click at [326, 296] on div "Start Cijferreeksen Gratis Oefen Assessment" at bounding box center [465, 271] width 393 height 48
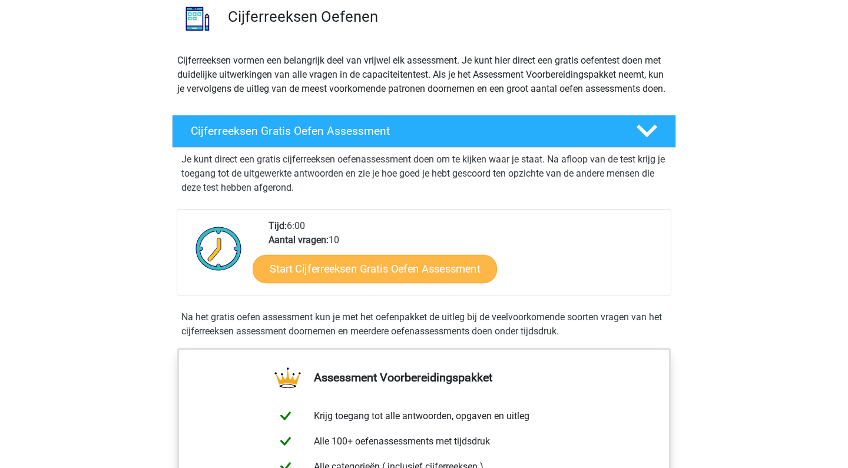
click at [326, 280] on link "Start Cijferreeksen Gratis Oefen Assessment" at bounding box center [375, 268] width 244 height 28
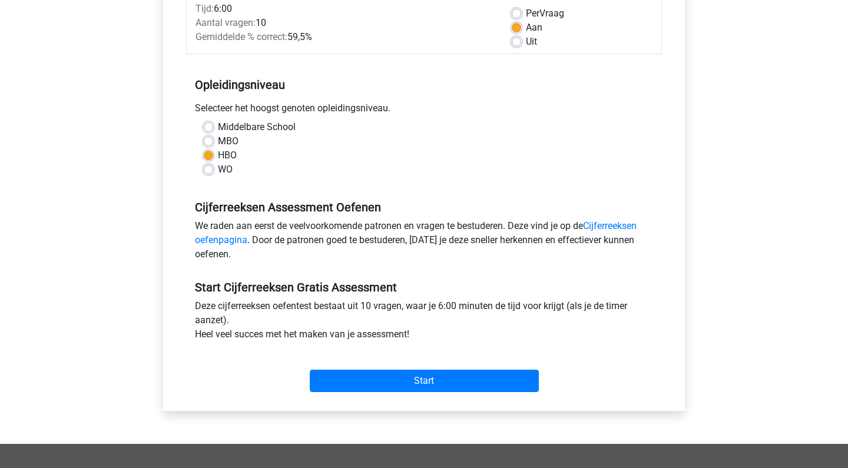
scroll to position [41, 0]
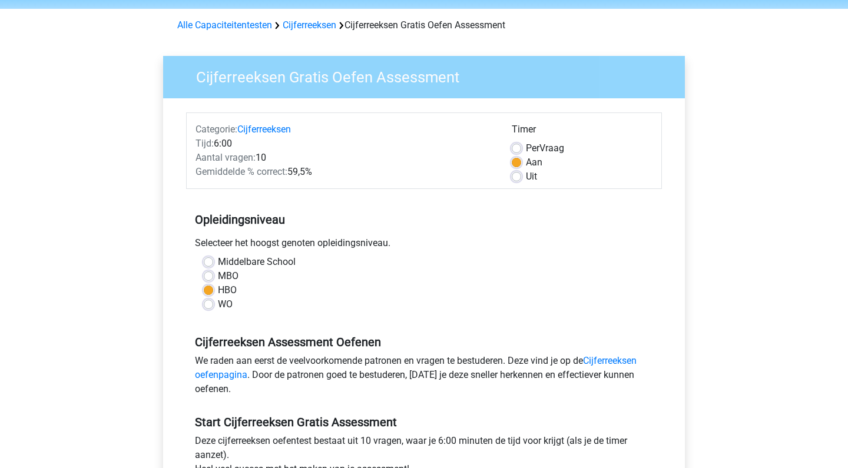
click at [213, 308] on div "WO" at bounding box center [424, 304] width 441 height 14
click at [218, 300] on label "WO" at bounding box center [225, 304] width 15 height 14
click at [211, 300] on input "WO" at bounding box center [208, 303] width 9 height 12
radio input "true"
click at [211, 285] on div "HBO" at bounding box center [424, 290] width 441 height 14
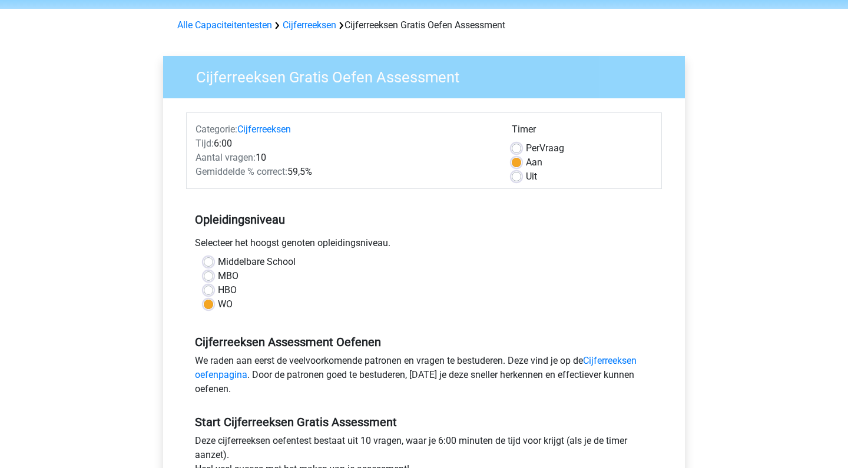
click at [218, 290] on label "HBO" at bounding box center [227, 290] width 19 height 14
click at [209, 290] on input "HBO" at bounding box center [208, 289] width 9 height 12
radio input "true"
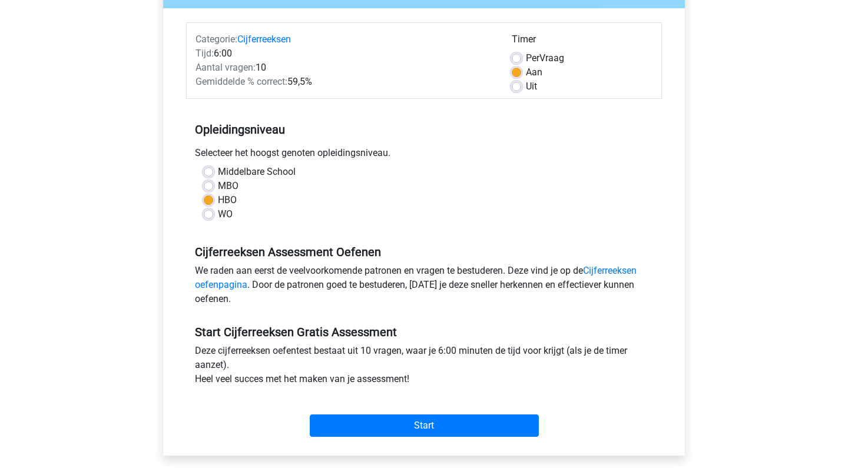
scroll to position [154, 0]
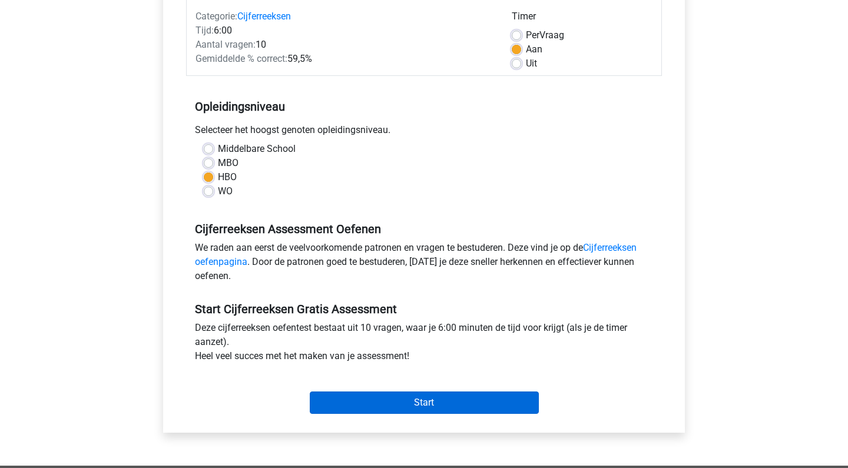
click at [408, 409] on input "Start" at bounding box center [424, 403] width 229 height 22
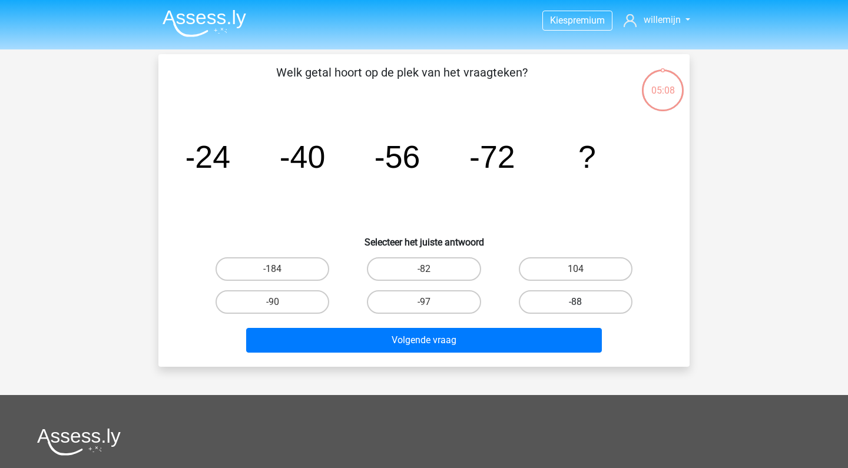
click at [567, 303] on label "-88" at bounding box center [576, 302] width 114 height 24
click at [576, 303] on input "-88" at bounding box center [580, 306] width 8 height 8
radio input "true"
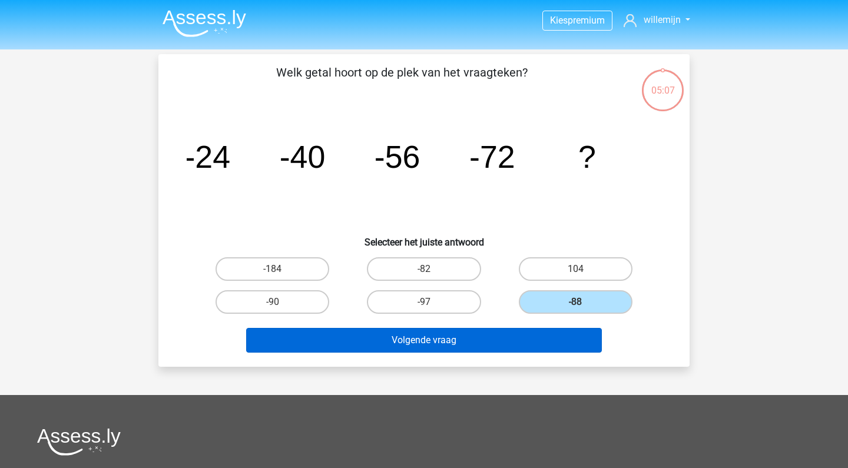
click at [534, 342] on button "Volgende vraag" at bounding box center [424, 340] width 356 height 25
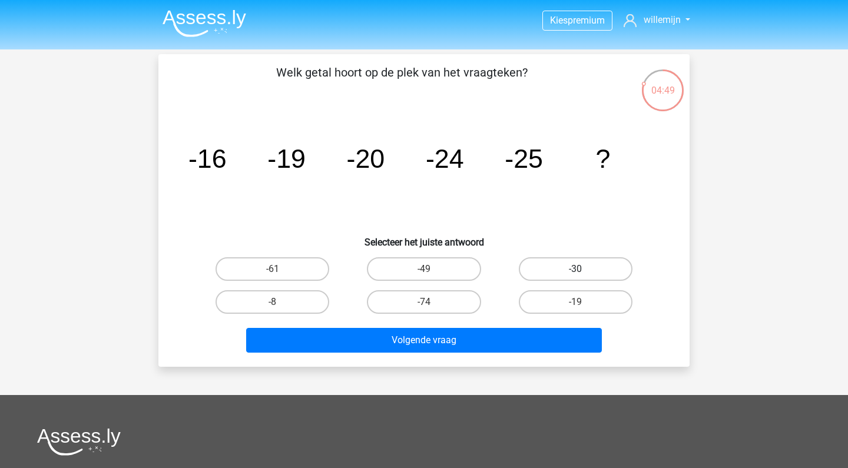
click at [570, 264] on label "-30" at bounding box center [576, 269] width 114 height 24
click at [576, 269] on input "-30" at bounding box center [580, 273] width 8 height 8
radio input "true"
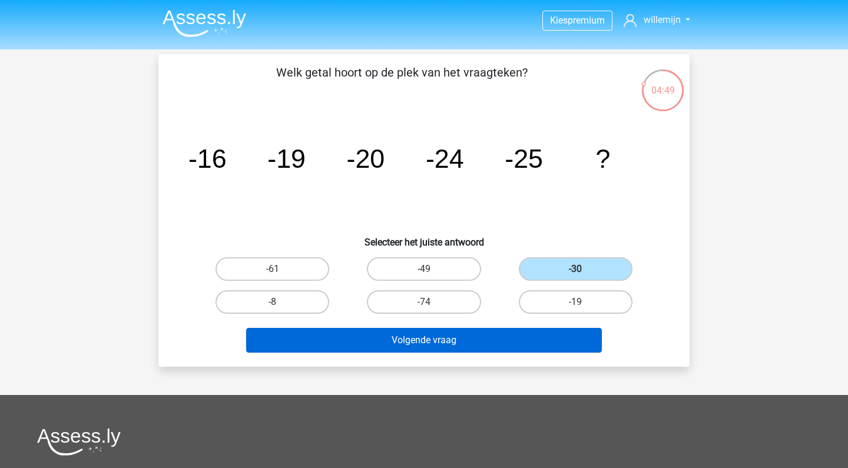
click at [494, 339] on button "Volgende vraag" at bounding box center [424, 340] width 356 height 25
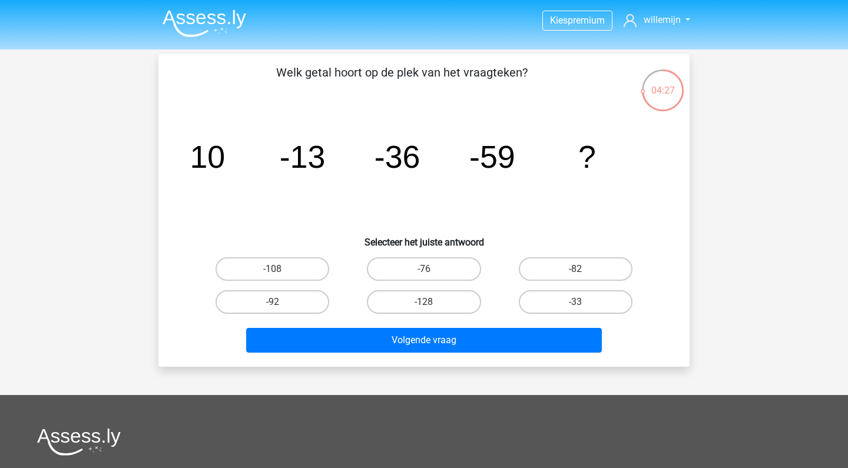
click at [578, 271] on input "-82" at bounding box center [580, 273] width 8 height 8
radio input "true"
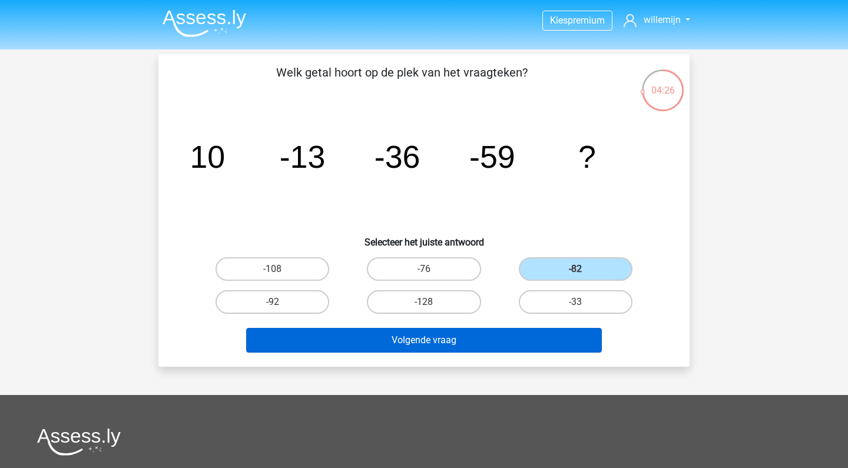
click at [460, 345] on button "Volgende vraag" at bounding box center [424, 340] width 356 height 25
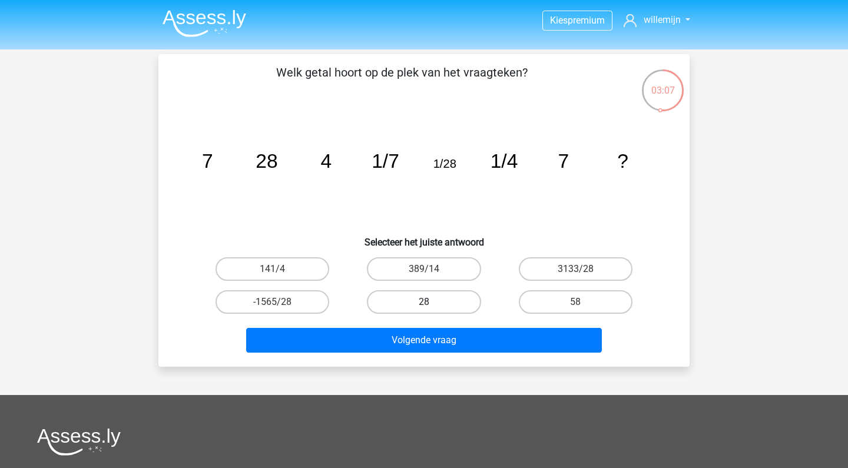
click at [404, 301] on label "28" at bounding box center [424, 302] width 114 height 24
click at [424, 302] on input "28" at bounding box center [428, 306] width 8 height 8
radio input "true"
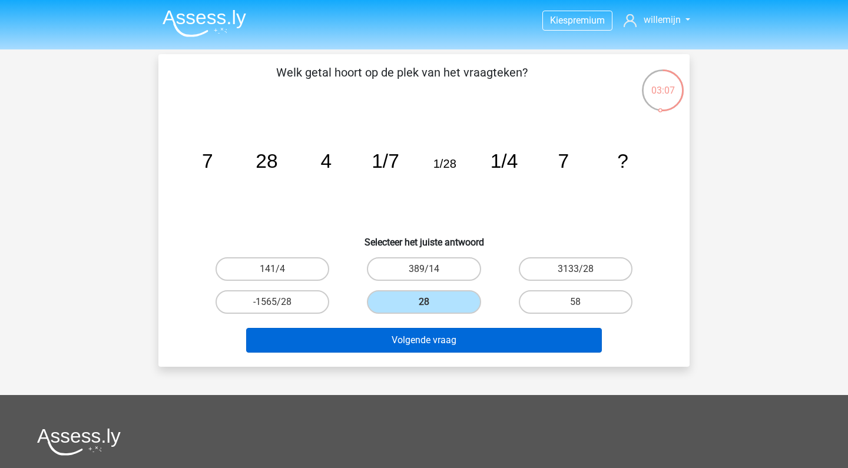
click at [424, 346] on button "Volgende vraag" at bounding box center [424, 340] width 356 height 25
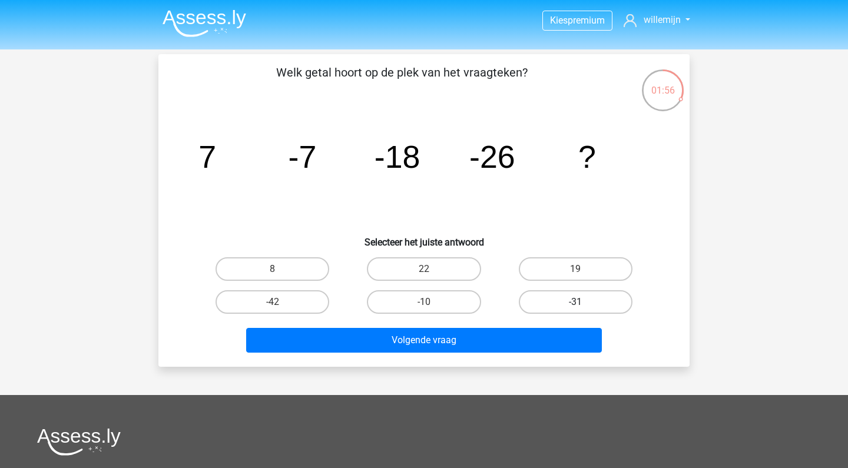
click at [556, 298] on label "-31" at bounding box center [576, 302] width 114 height 24
click at [576, 302] on input "-31" at bounding box center [580, 306] width 8 height 8
radio input "true"
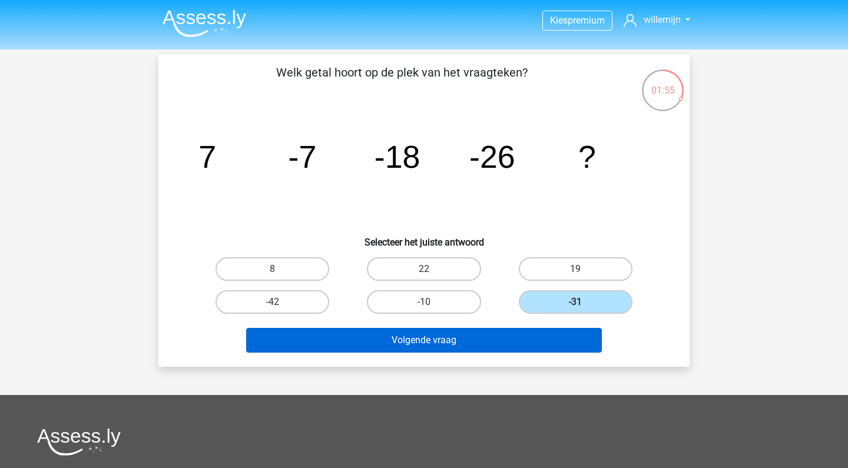
click at [533, 333] on button "Volgende vraag" at bounding box center [424, 340] width 356 height 25
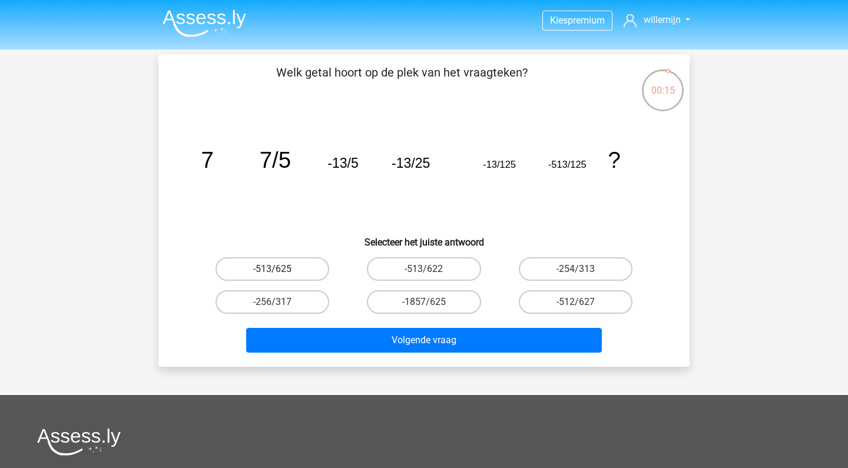
click at [293, 278] on label "-513/625" at bounding box center [273, 269] width 114 height 24
click at [280, 277] on input "-513/625" at bounding box center [277, 273] width 8 height 8
radio input "true"
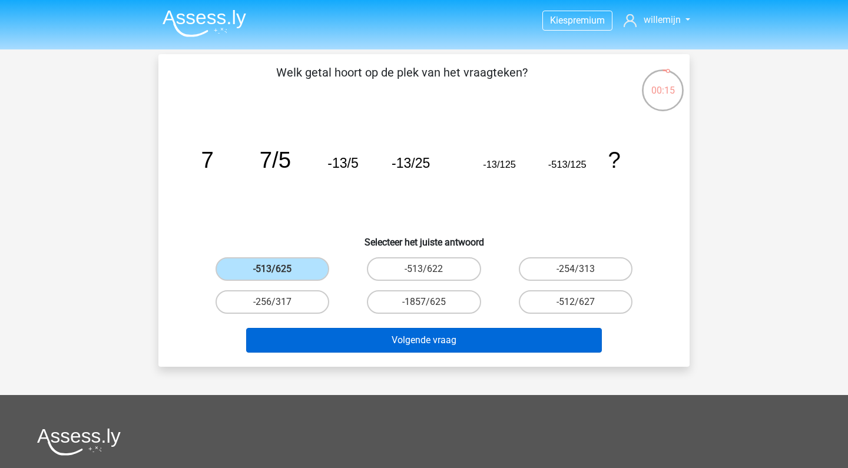
click at [336, 328] on button "Volgende vraag" at bounding box center [424, 340] width 356 height 25
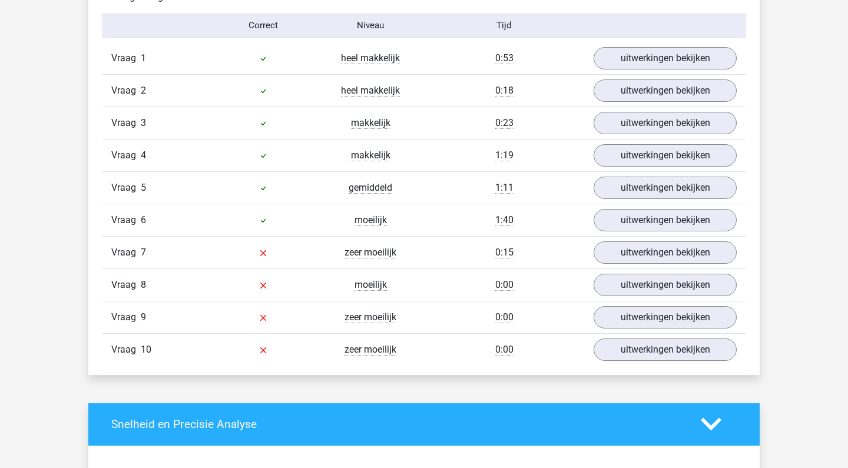
scroll to position [974, 0]
click at [631, 219] on link "uitwerkingen bekijken" at bounding box center [665, 220] width 164 height 26
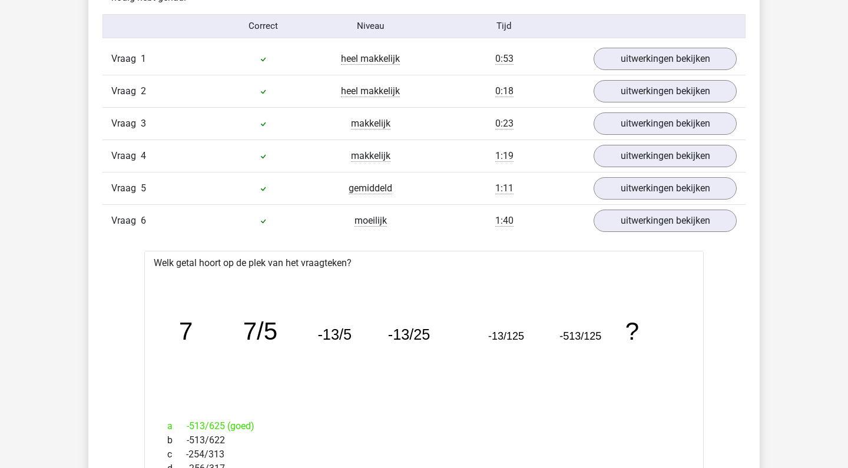
scroll to position [941, 0]
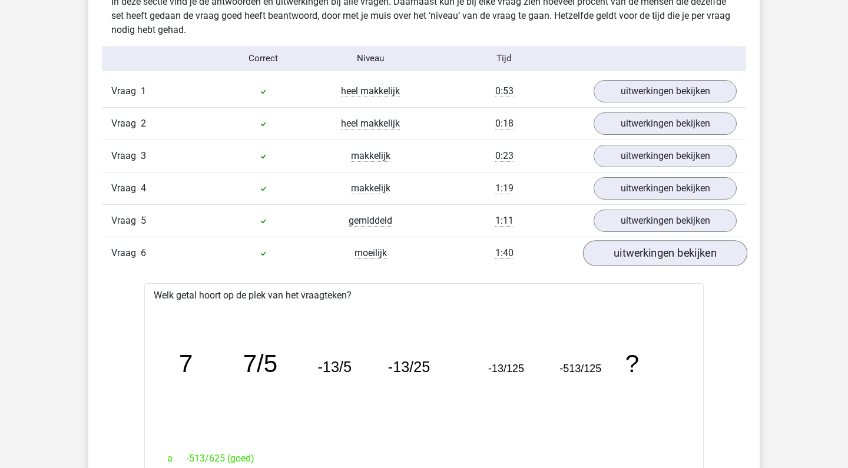
click at [644, 255] on link "uitwerkingen bekijken" at bounding box center [665, 253] width 164 height 26
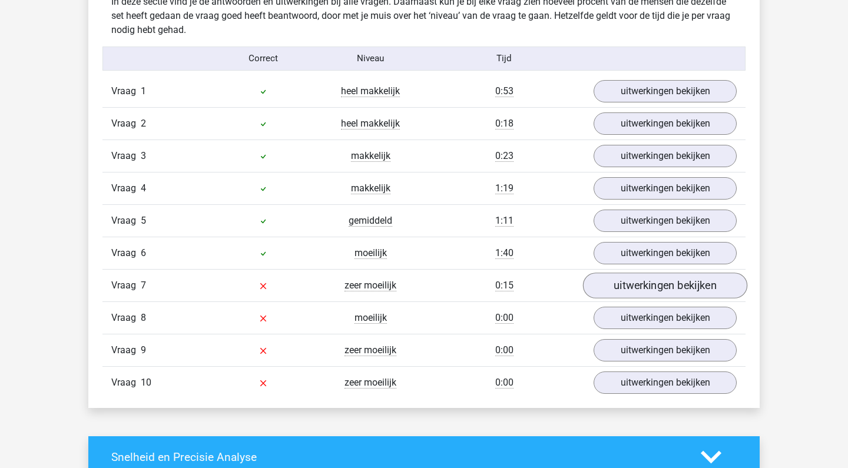
click at [639, 283] on link "uitwerkingen bekijken" at bounding box center [665, 286] width 164 height 26
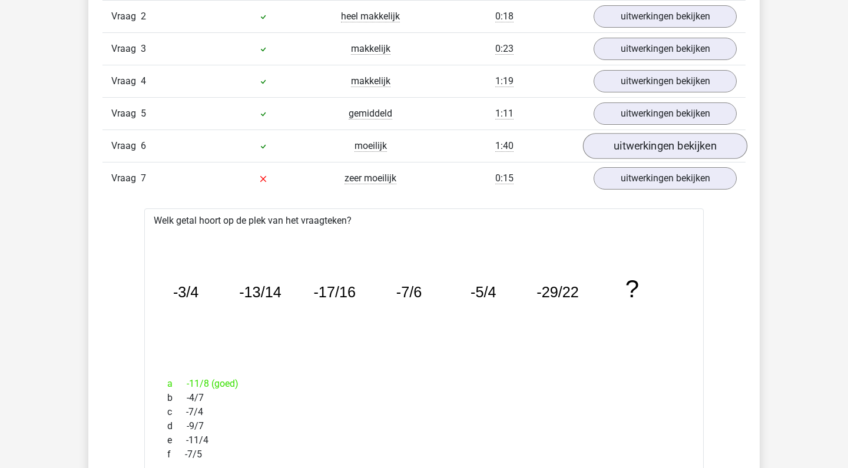
scroll to position [1047, 0]
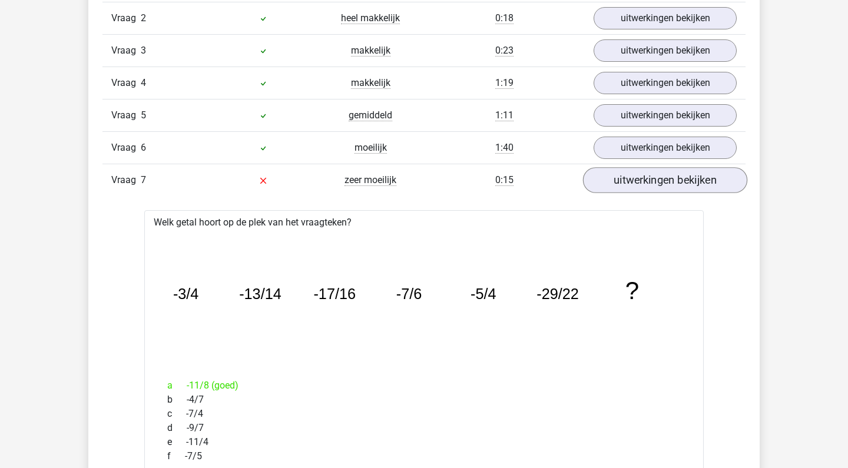
click at [632, 184] on link "uitwerkingen bekijken" at bounding box center [665, 180] width 164 height 26
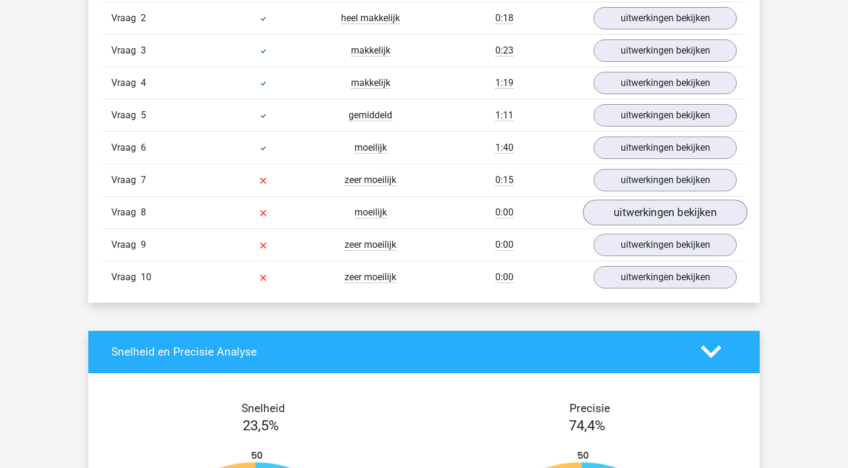
click at [633, 214] on link "uitwerkingen bekijken" at bounding box center [665, 213] width 164 height 26
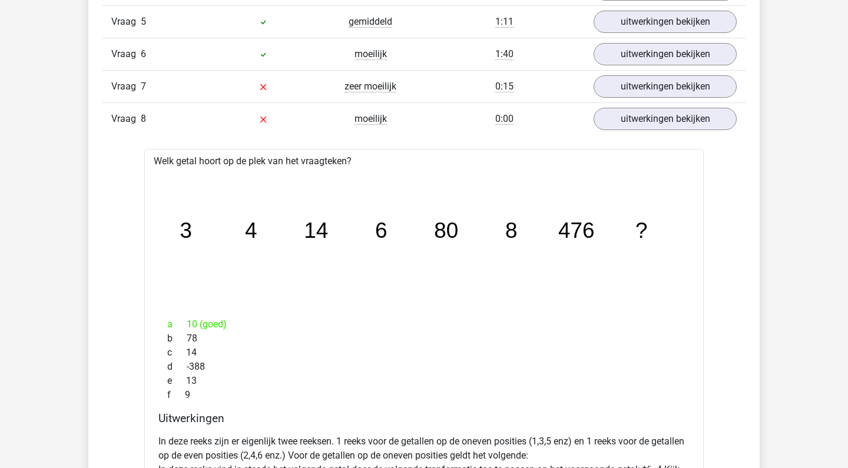
scroll to position [1119, 0]
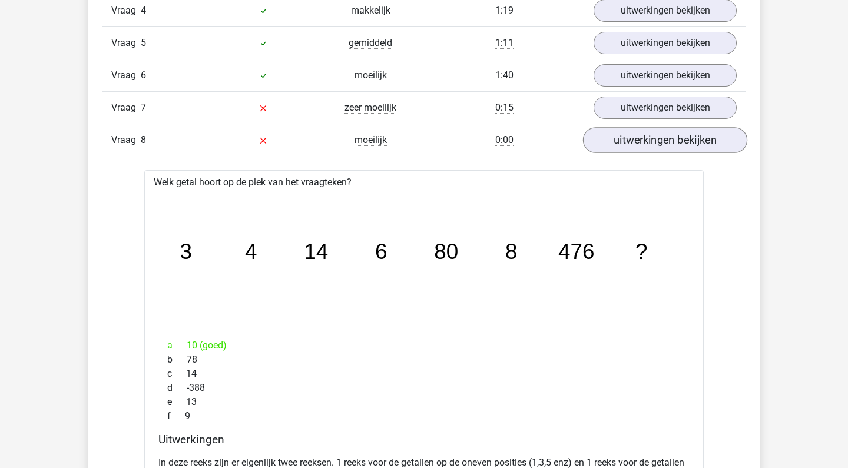
click at [687, 146] on link "uitwerkingen bekijken" at bounding box center [665, 140] width 164 height 26
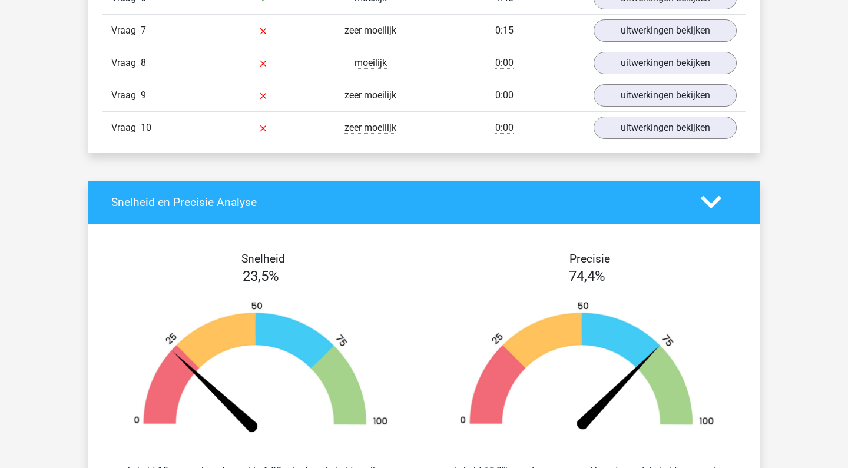
scroll to position [1196, 0]
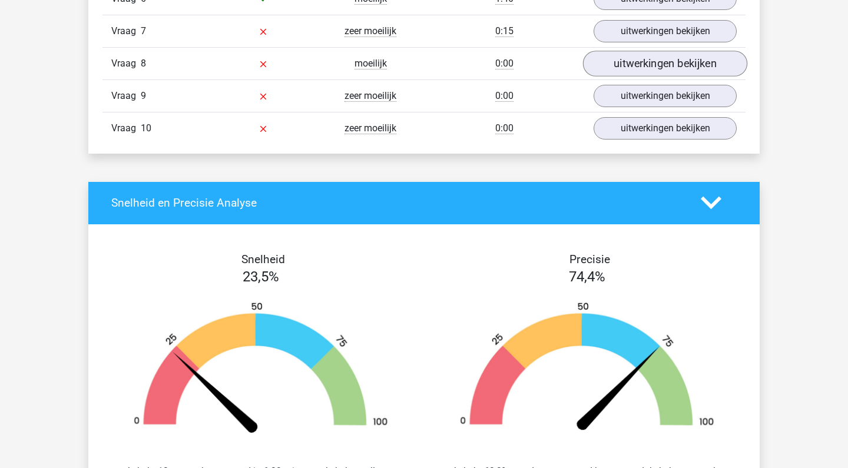
click at [642, 59] on link "uitwerkingen bekijken" at bounding box center [665, 64] width 164 height 26
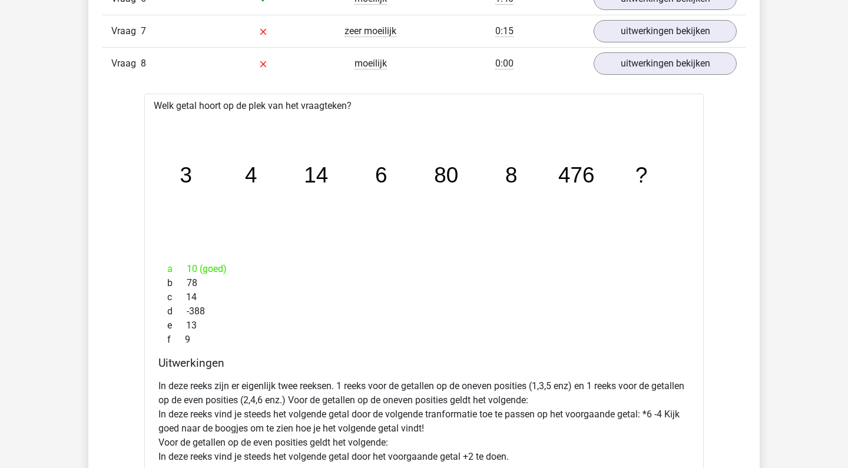
scroll to position [1199, 0]
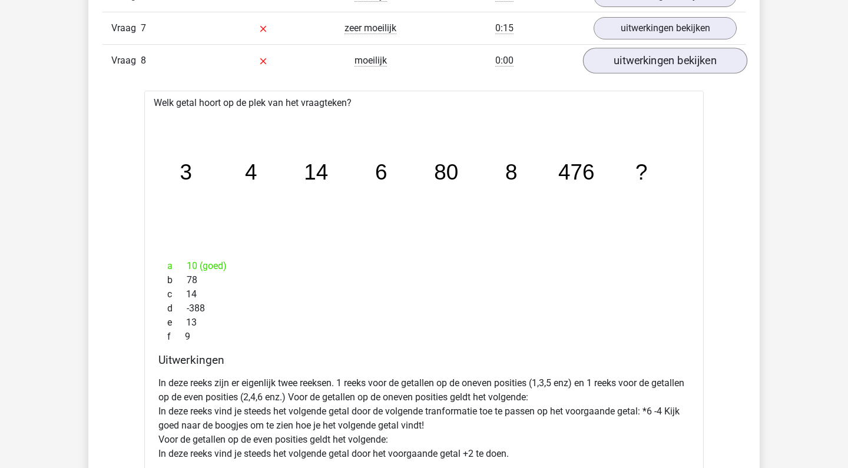
click at [670, 62] on link "uitwerkingen bekijken" at bounding box center [665, 61] width 164 height 26
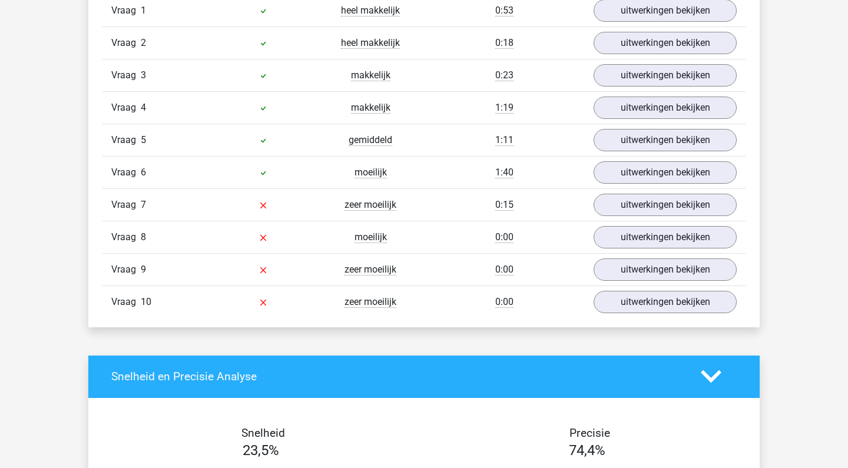
scroll to position [1079, 0]
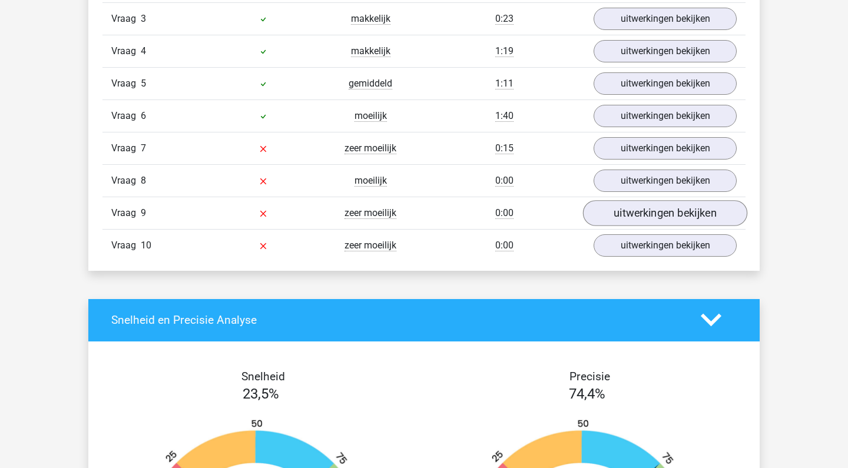
click at [666, 223] on link "uitwerkingen bekijken" at bounding box center [665, 213] width 164 height 26
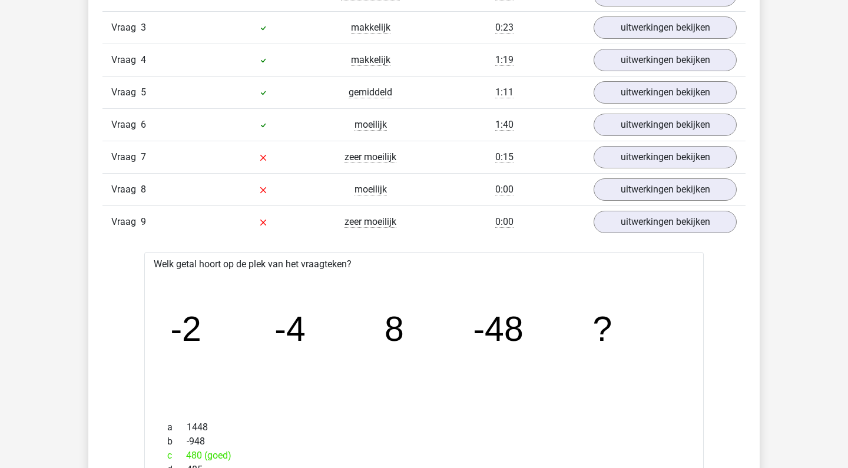
scroll to position [1042, 0]
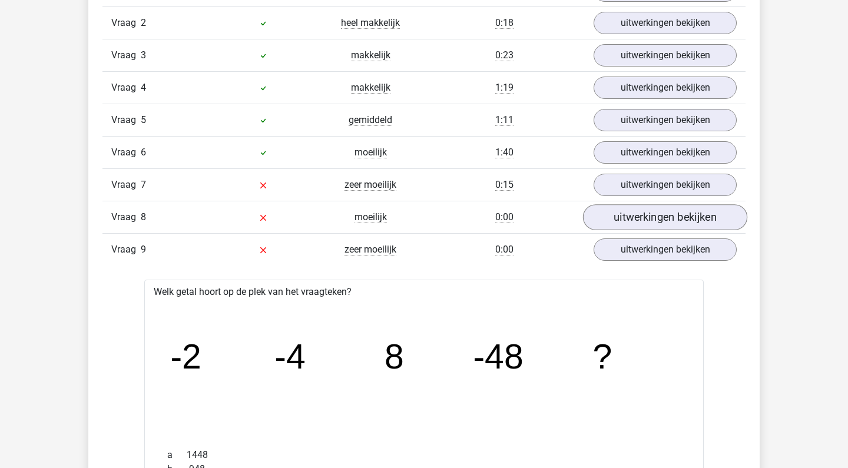
click at [666, 223] on link "uitwerkingen bekijken" at bounding box center [665, 217] width 164 height 26
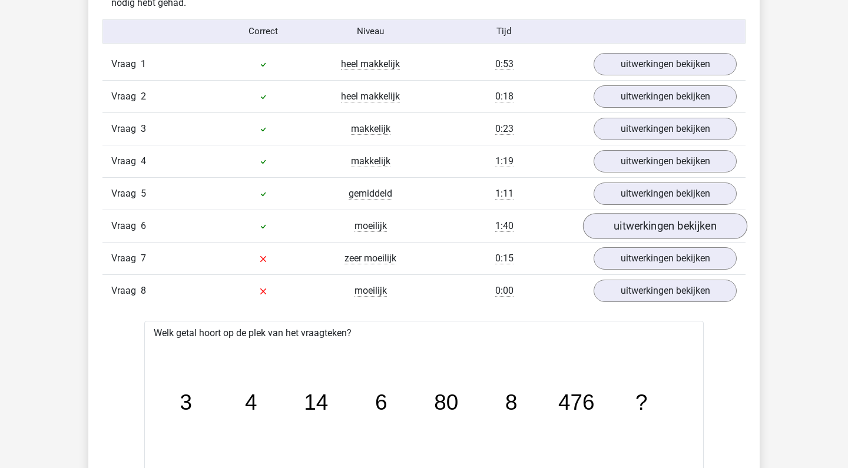
scroll to position [968, 0]
click at [676, 295] on link "uitwerkingen bekijken" at bounding box center [665, 291] width 164 height 26
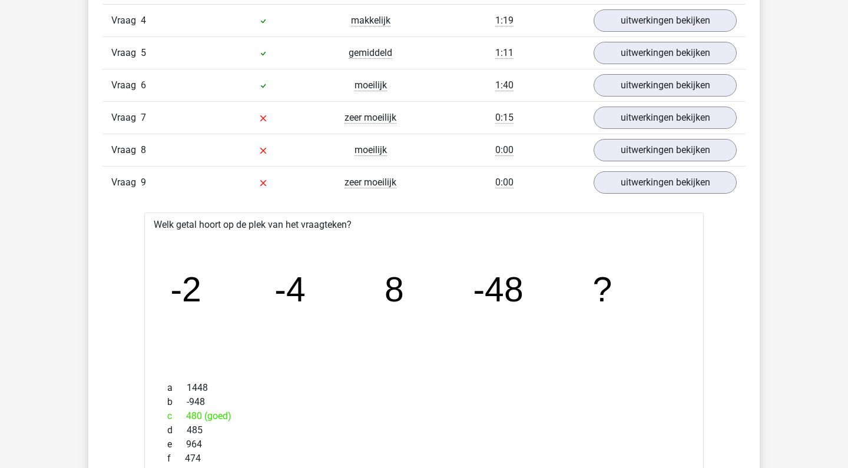
scroll to position [981, 0]
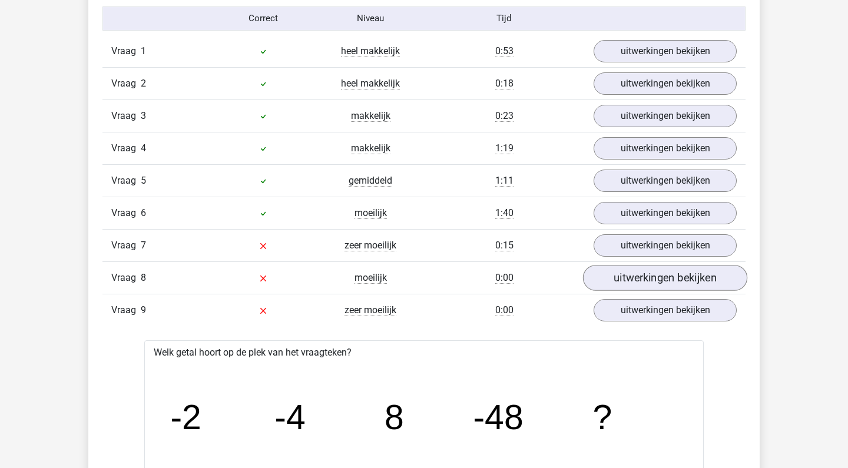
click at [644, 283] on link "uitwerkingen bekijken" at bounding box center [665, 278] width 164 height 26
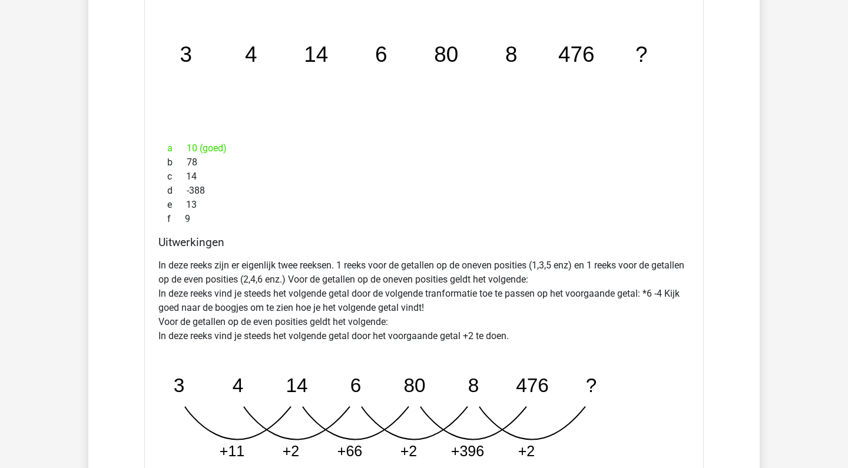
scroll to position [1037, 0]
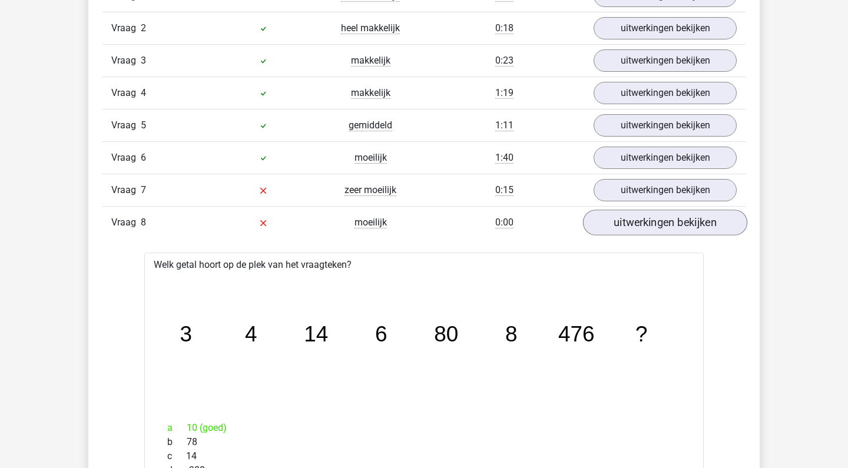
click at [637, 224] on link "uitwerkingen bekijken" at bounding box center [665, 223] width 164 height 26
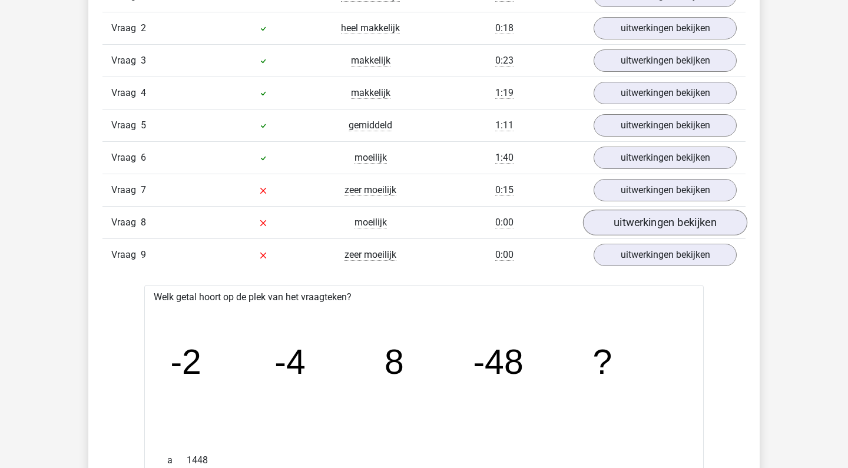
click at [637, 224] on link "uitwerkingen bekijken" at bounding box center [665, 223] width 164 height 26
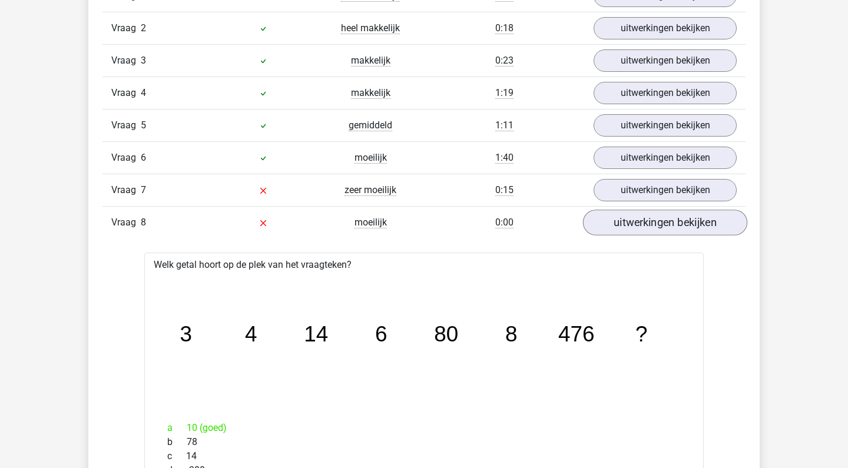
click at [637, 224] on link "uitwerkingen bekijken" at bounding box center [665, 223] width 164 height 26
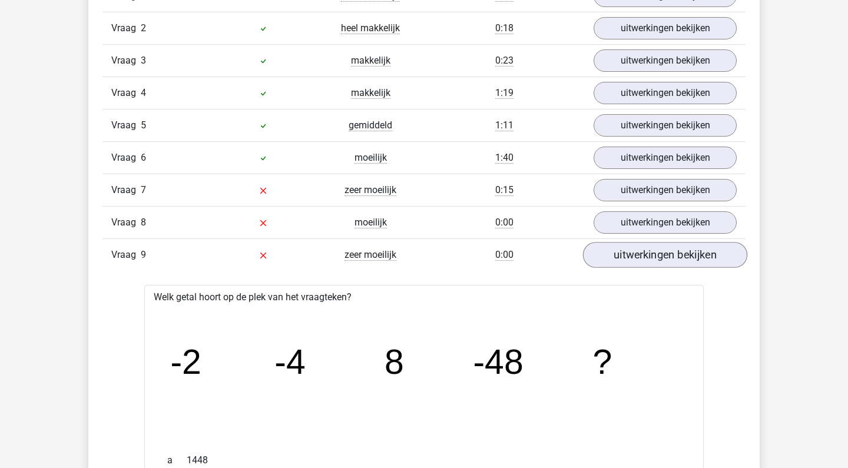
click at [641, 262] on link "uitwerkingen bekijken" at bounding box center [665, 255] width 164 height 26
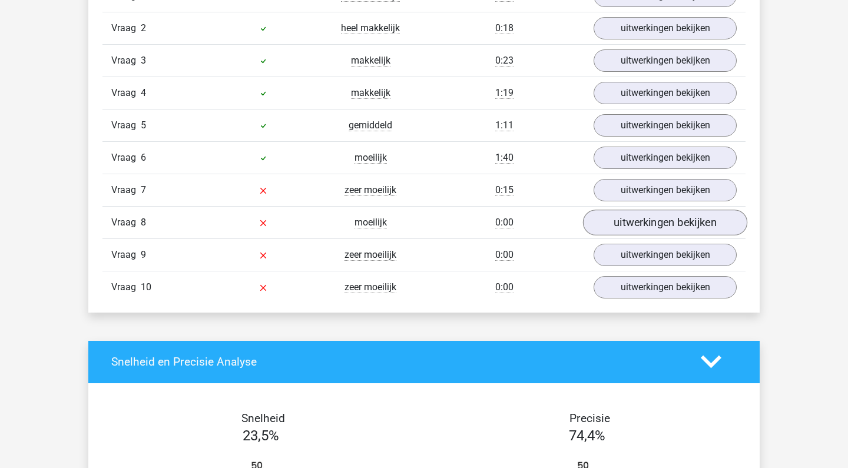
click at [628, 216] on link "uitwerkingen bekijken" at bounding box center [665, 223] width 164 height 26
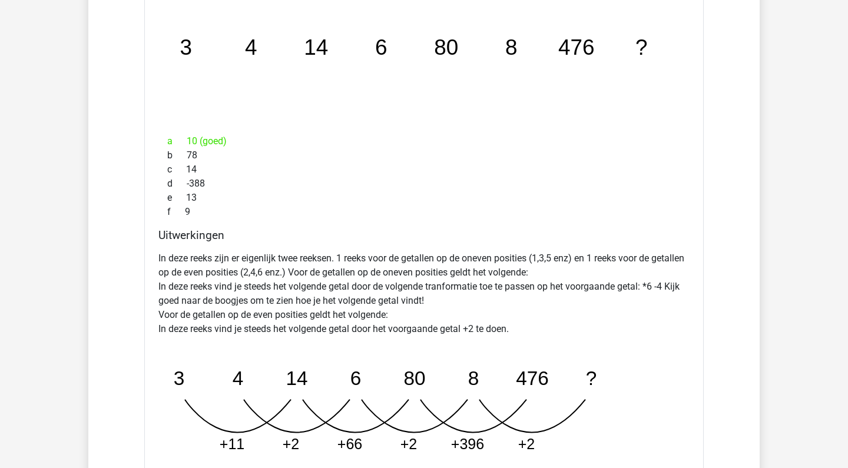
scroll to position [1323, 0]
click at [804, 307] on div "Kies premium willemijn willemijn.barens@gmail.com" at bounding box center [424, 262] width 848 height 3170
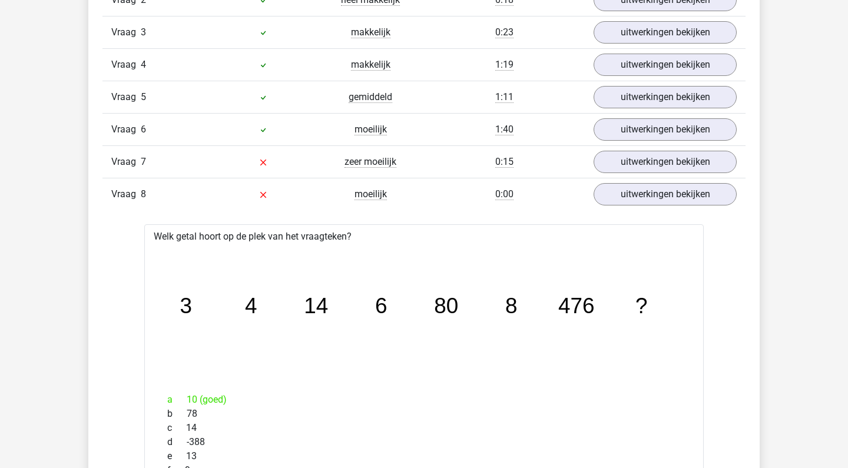
scroll to position [1039, 0]
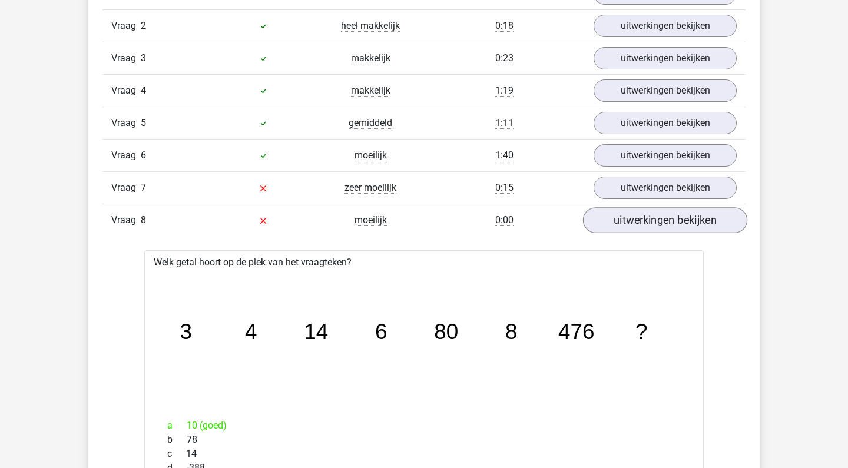
click at [668, 226] on link "uitwerkingen bekijken" at bounding box center [665, 220] width 164 height 26
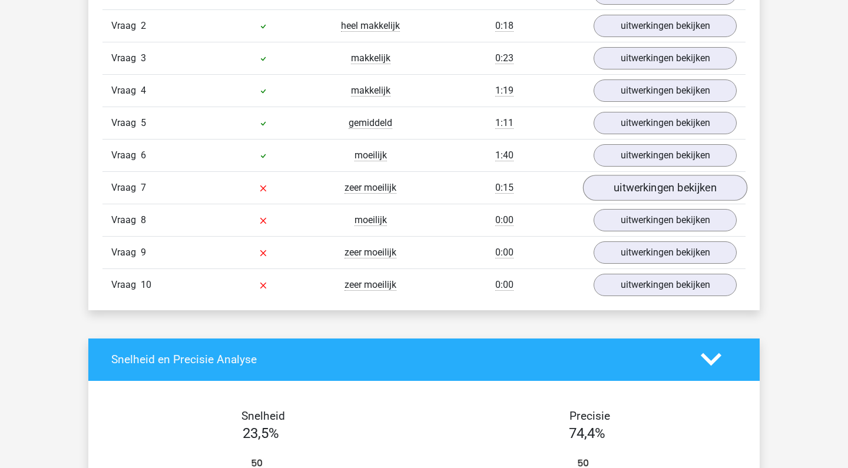
click at [664, 194] on link "uitwerkingen bekijken" at bounding box center [665, 188] width 164 height 26
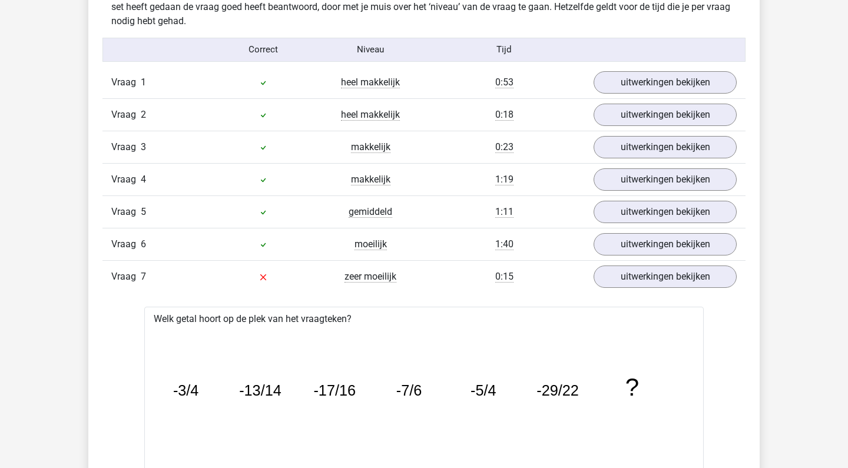
scroll to position [950, 0]
click at [659, 290] on div "Vraag 7 zeer moeilijk 0:15 uitwerkingen bekijken" at bounding box center [424, 276] width 643 height 32
click at [658, 282] on link "uitwerkingen bekijken" at bounding box center [665, 277] width 164 height 26
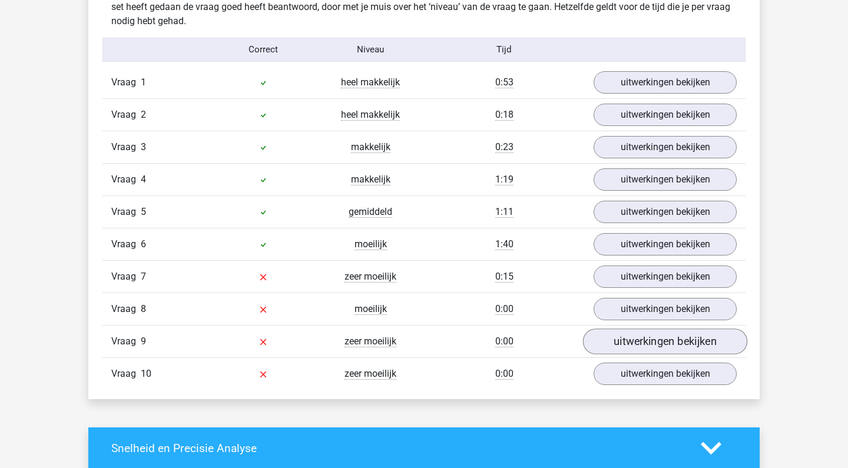
click at [656, 347] on link "uitwerkingen bekijken" at bounding box center [665, 342] width 164 height 26
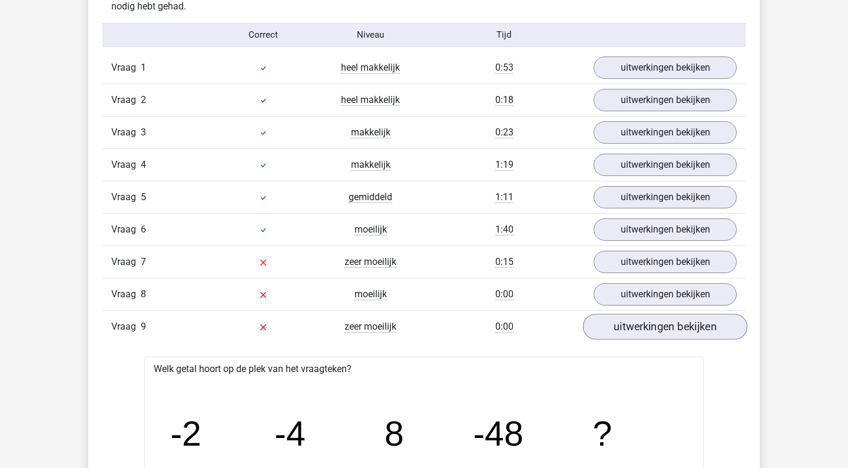
scroll to position [970, 0]
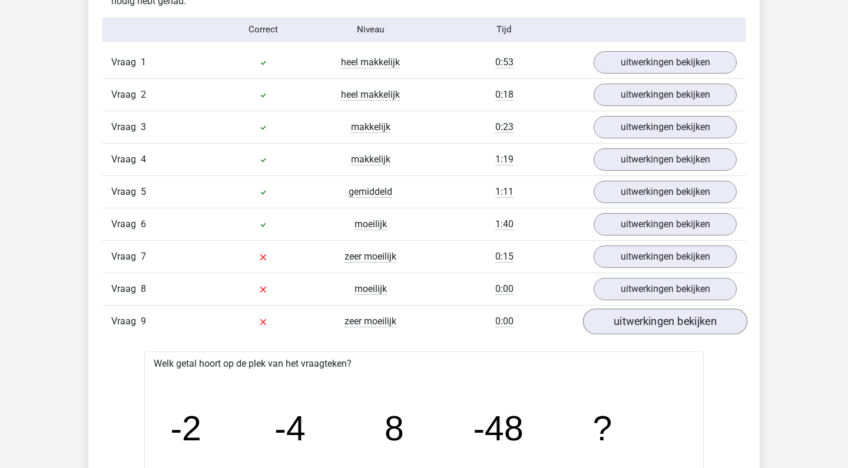
click at [657, 326] on link "uitwerkingen bekijken" at bounding box center [665, 322] width 164 height 26
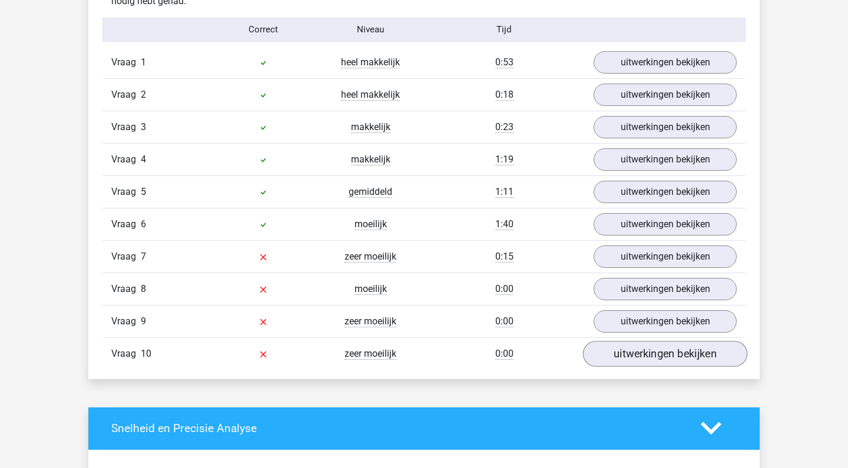
click at [657, 362] on link "uitwerkingen bekijken" at bounding box center [665, 354] width 164 height 26
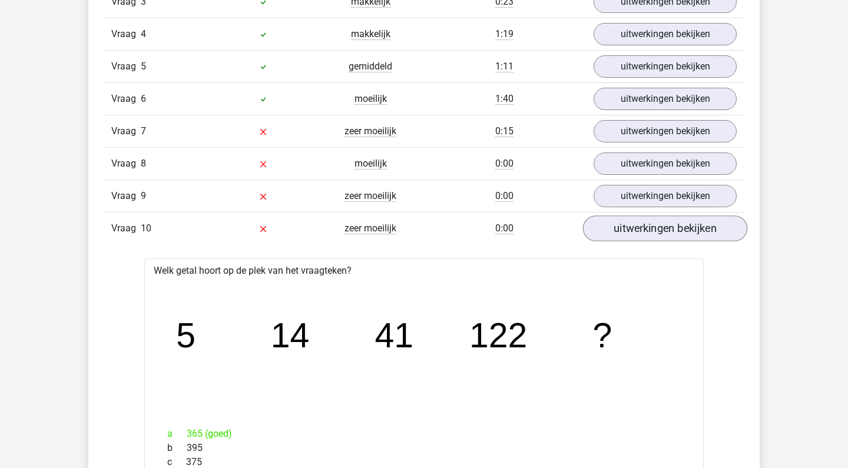
scroll to position [1098, 0]
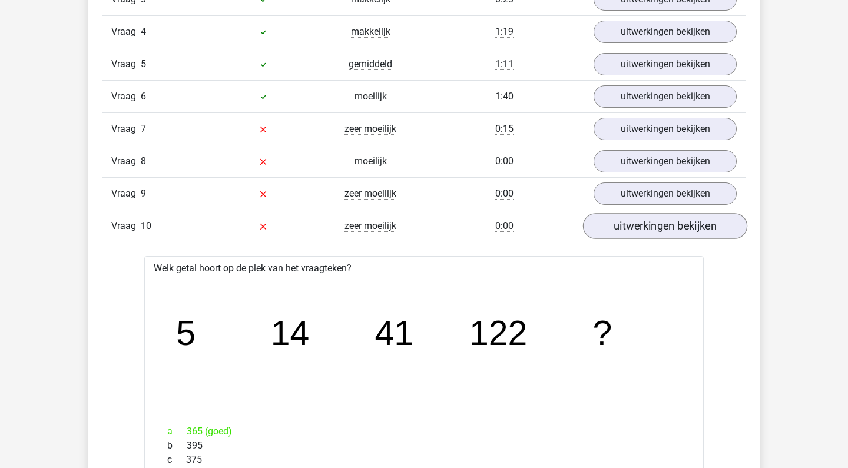
click at [673, 223] on link "uitwerkingen bekijken" at bounding box center [665, 226] width 164 height 26
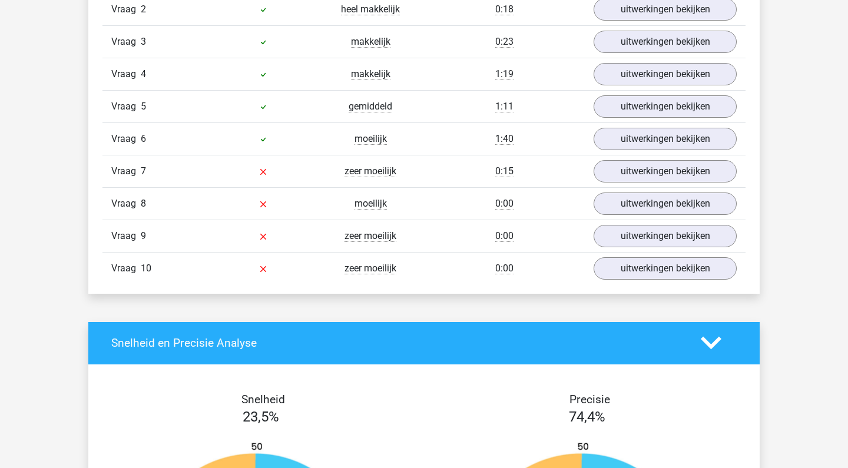
scroll to position [1055, 0]
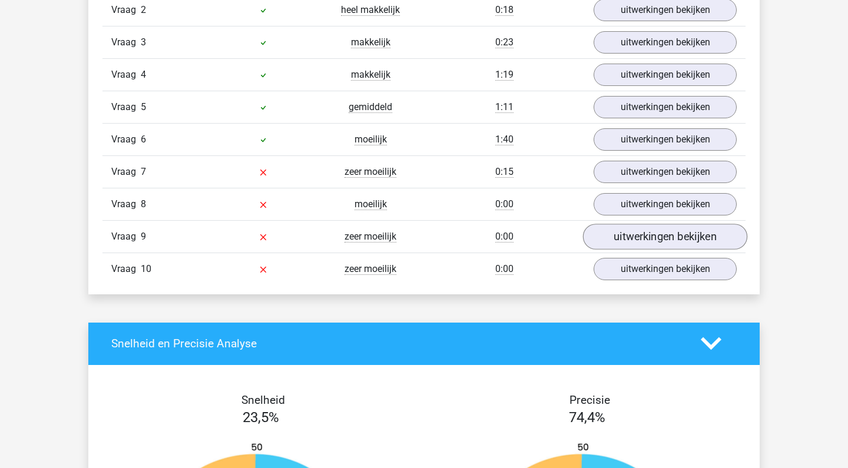
click at [671, 232] on link "uitwerkingen bekijken" at bounding box center [665, 237] width 164 height 26
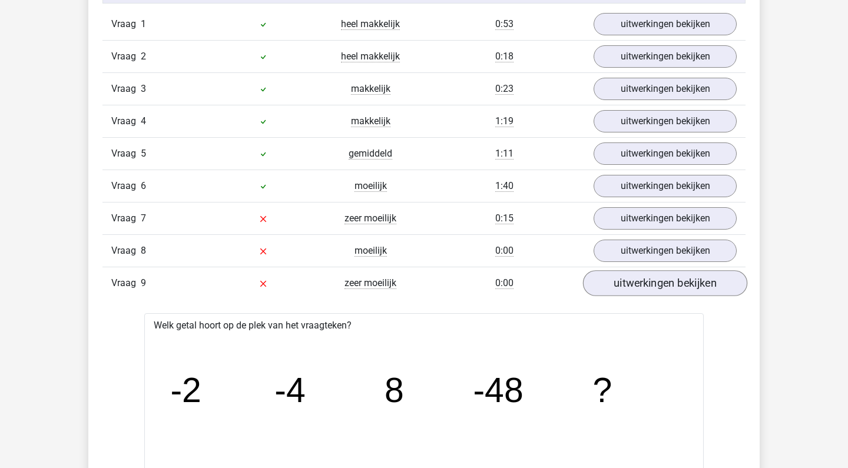
scroll to position [1004, 0]
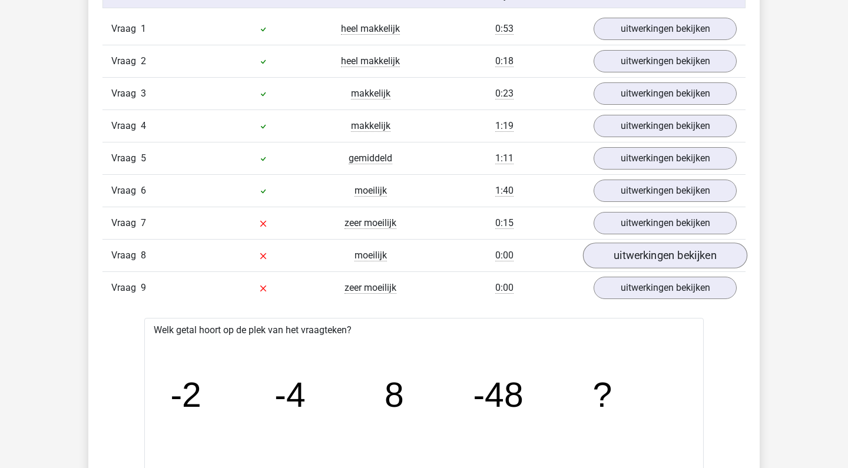
click at [668, 249] on link "uitwerkingen bekijken" at bounding box center [665, 256] width 164 height 26
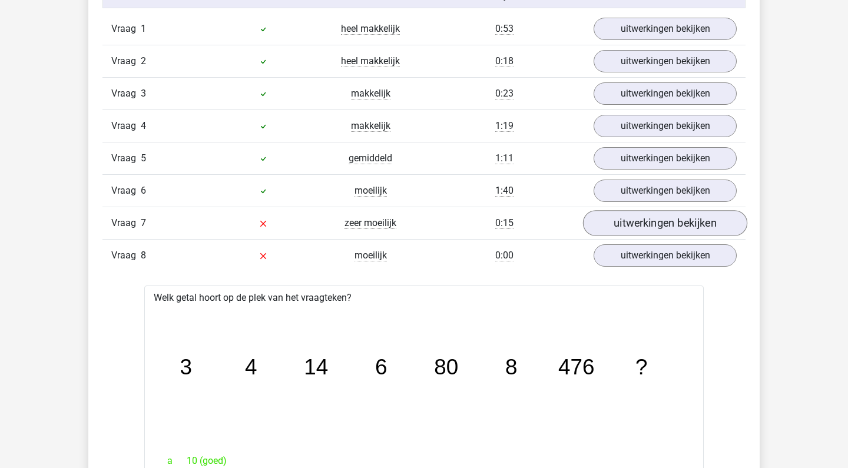
click at [672, 224] on link "uitwerkingen bekijken" at bounding box center [665, 223] width 164 height 26
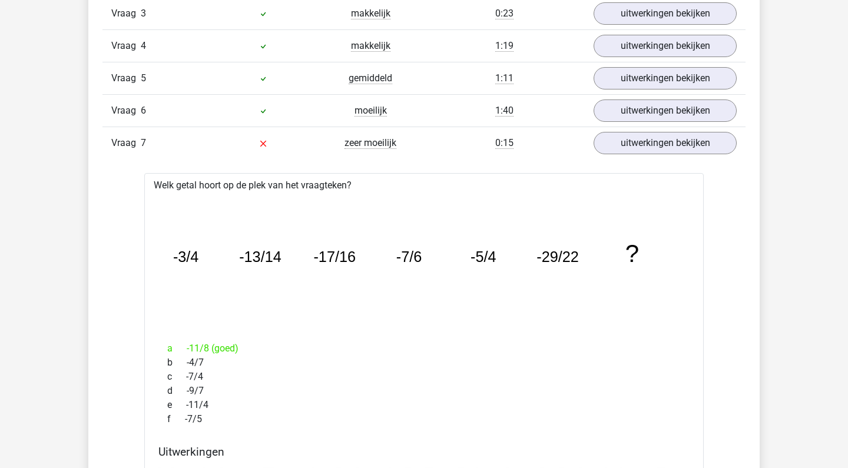
scroll to position [1082, 0]
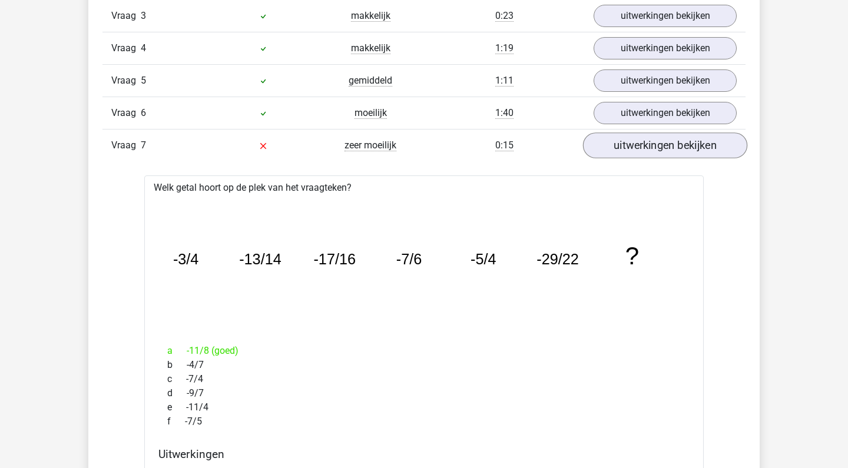
click at [633, 147] on link "uitwerkingen bekijken" at bounding box center [665, 146] width 164 height 26
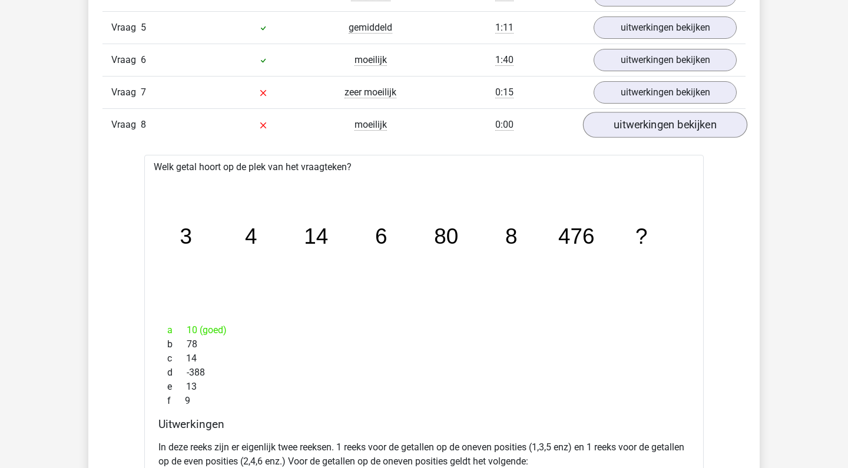
scroll to position [1125, 0]
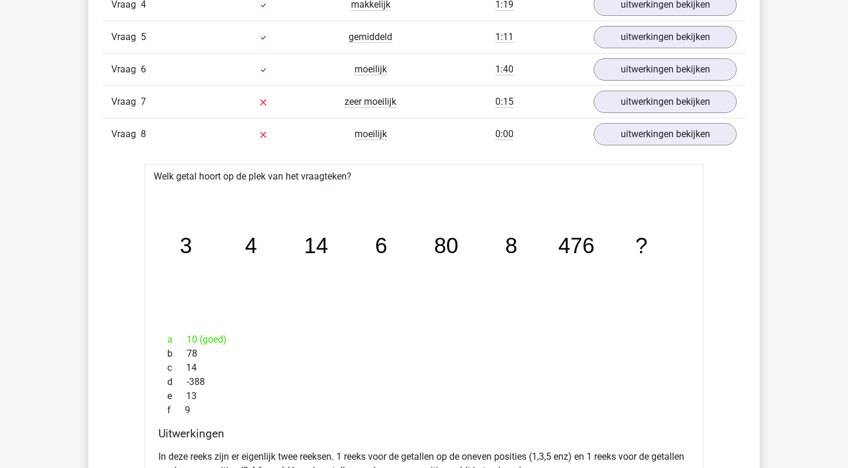
click at [640, 119] on div "Vraag 8 moeilijk 0:00 uitwerkingen bekijken" at bounding box center [424, 134] width 643 height 32
click at [640, 131] on link "uitwerkingen bekijken" at bounding box center [665, 134] width 164 height 26
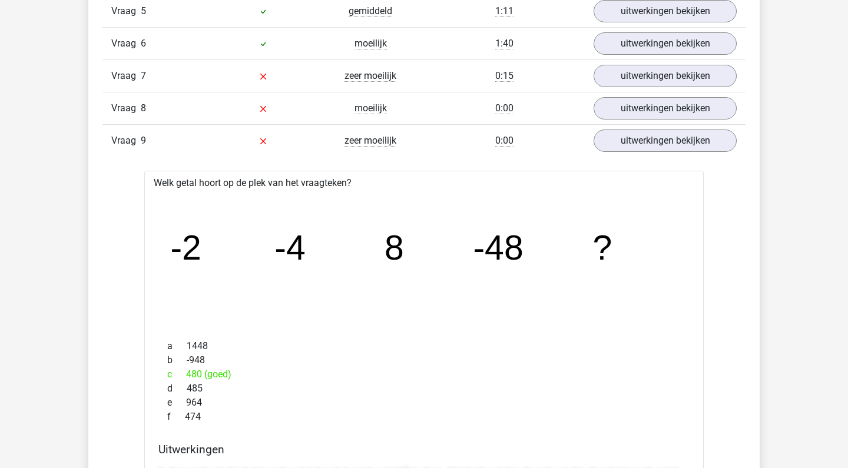
scroll to position [1152, 0]
click at [646, 145] on link "uitwerkingen bekijken" at bounding box center [665, 140] width 164 height 26
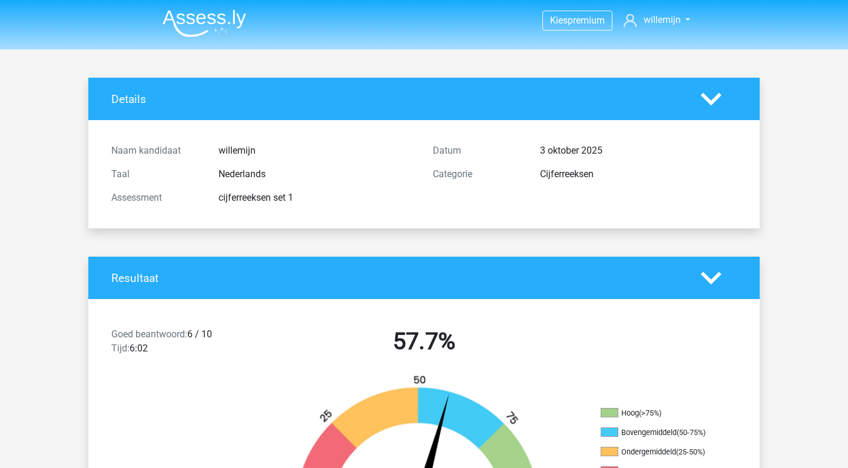
scroll to position [0, 0]
click at [208, 14] on img at bounding box center [205, 23] width 84 height 28
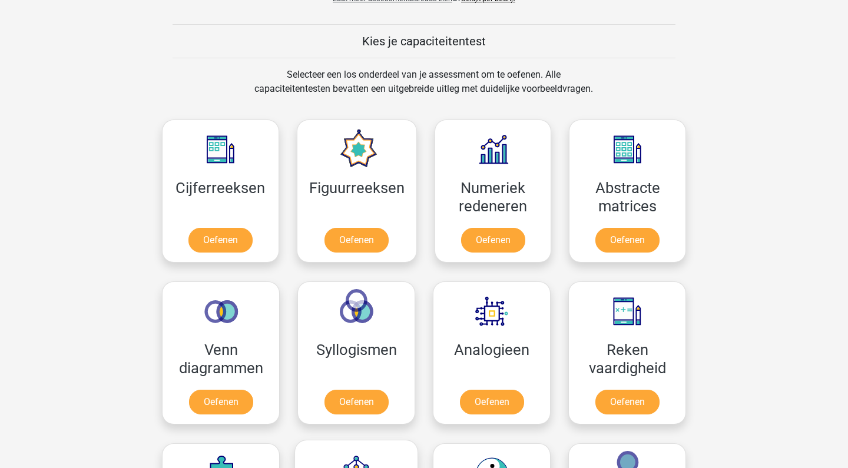
scroll to position [412, 0]
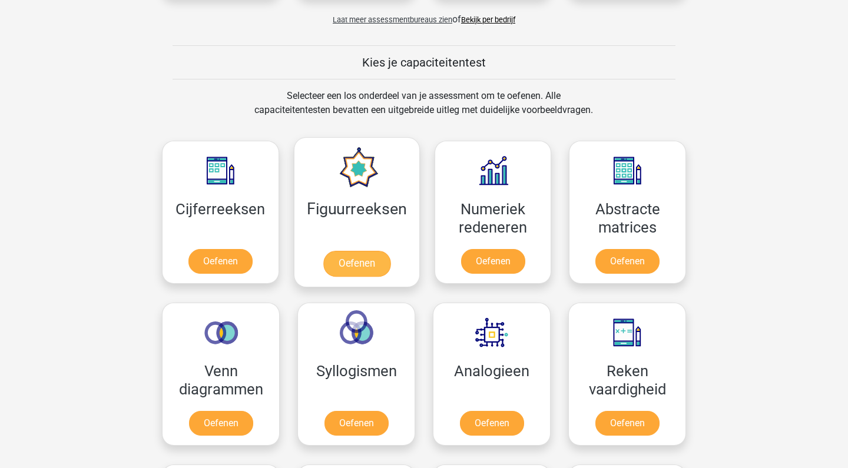
click at [361, 251] on link "Oefenen" at bounding box center [356, 264] width 67 height 26
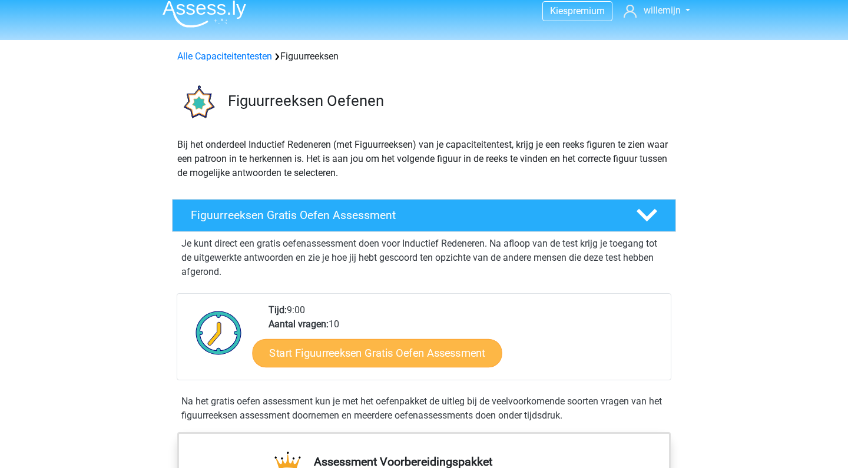
scroll to position [10, 0]
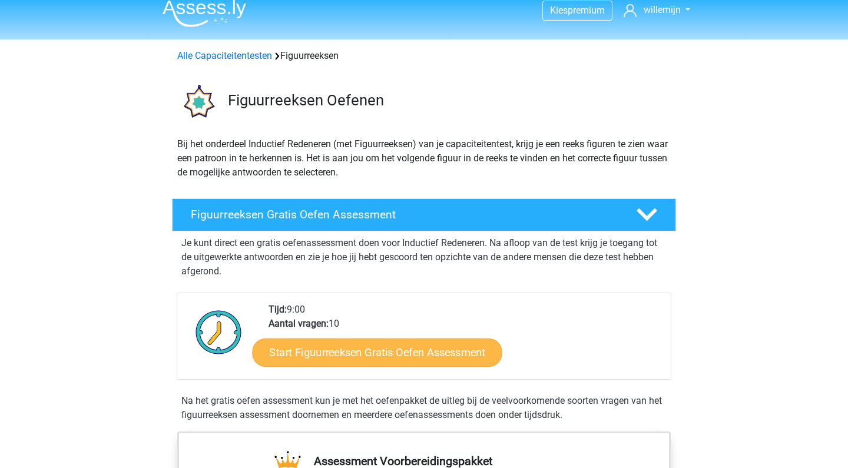
click at [399, 363] on link "Start Figuurreeksen Gratis Oefen Assessment" at bounding box center [378, 352] width 250 height 28
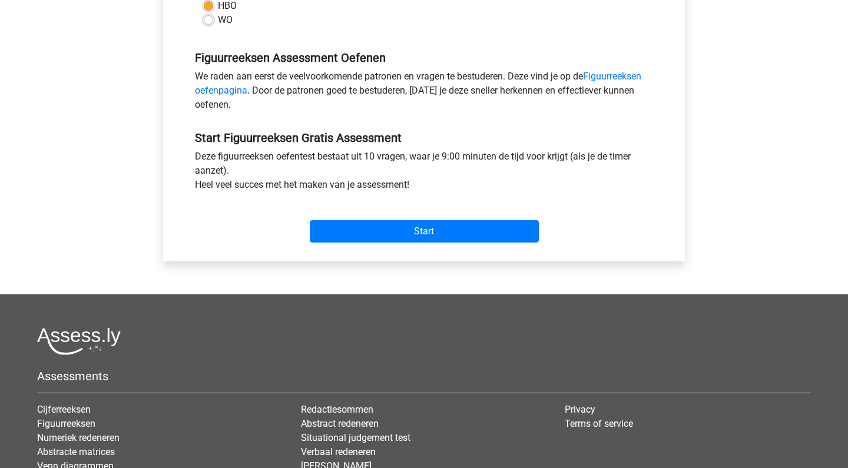
scroll to position [355, 0]
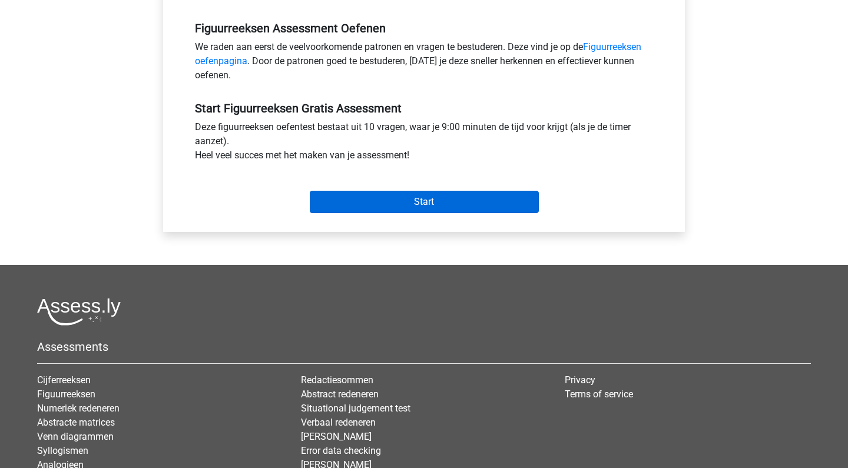
click at [382, 209] on input "Start" at bounding box center [424, 202] width 229 height 22
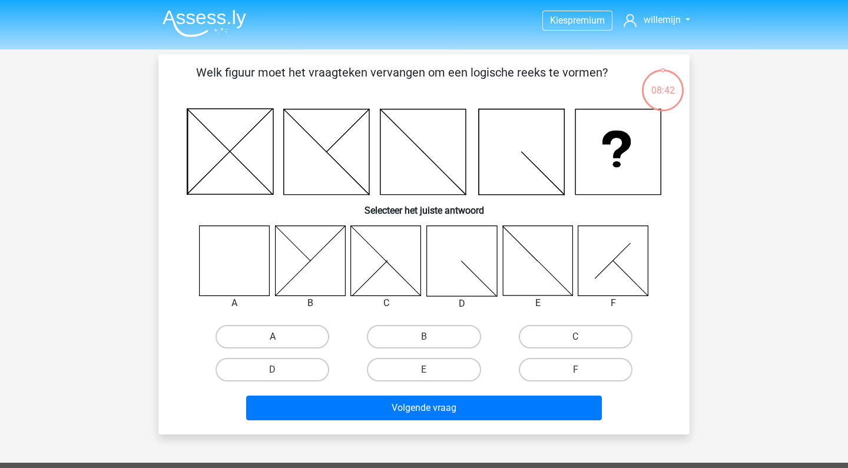
click at [273, 329] on label "A" at bounding box center [273, 337] width 114 height 24
click at [273, 337] on input "A" at bounding box center [277, 341] width 8 height 8
radio input "true"
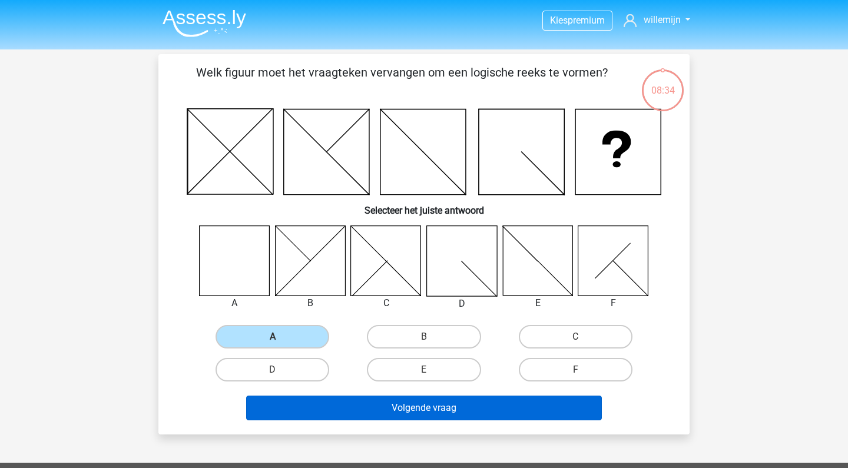
click at [339, 411] on button "Volgende vraag" at bounding box center [424, 408] width 356 height 25
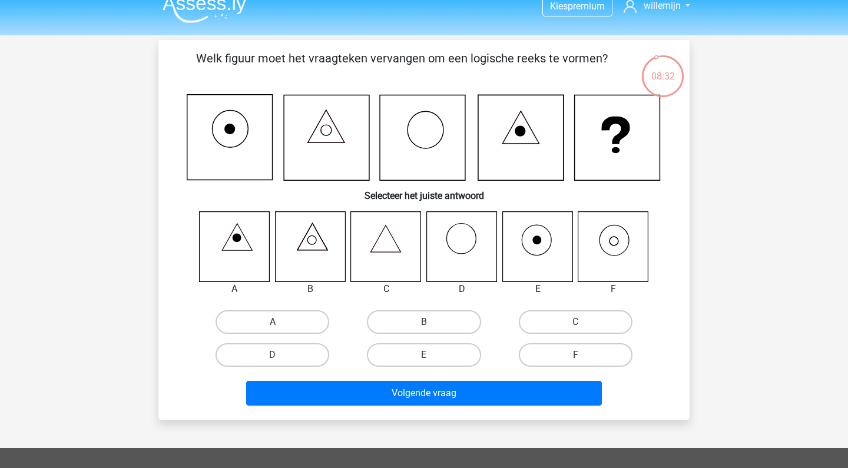
scroll to position [12, 0]
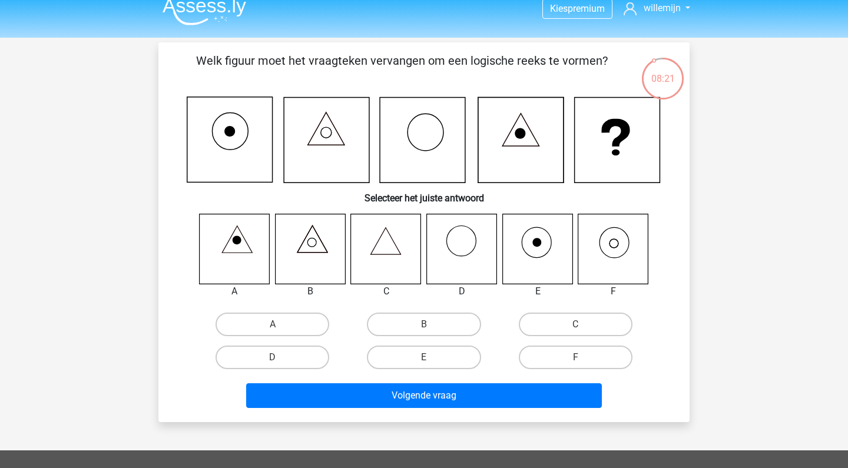
click at [665, 256] on div "A B C D E F" at bounding box center [424, 294] width 494 height 161
click at [594, 346] on label "F" at bounding box center [576, 358] width 114 height 24
click at [583, 358] on input "F" at bounding box center [580, 362] width 8 height 8
radio input "true"
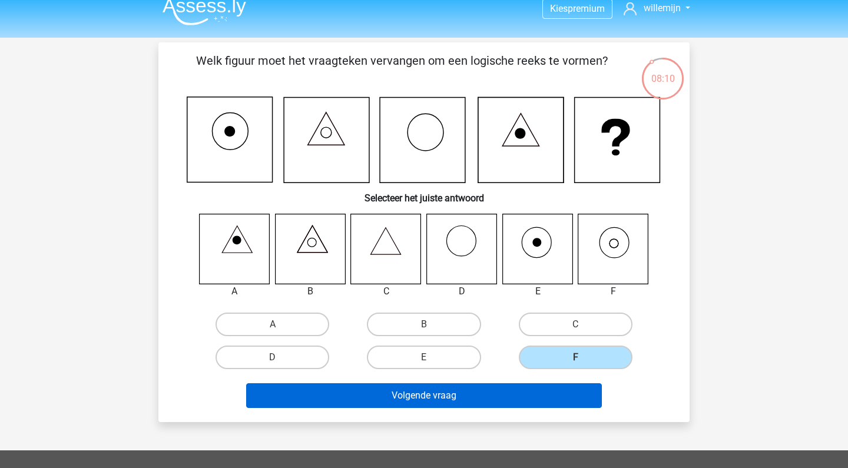
click at [521, 404] on button "Volgende vraag" at bounding box center [424, 395] width 356 height 25
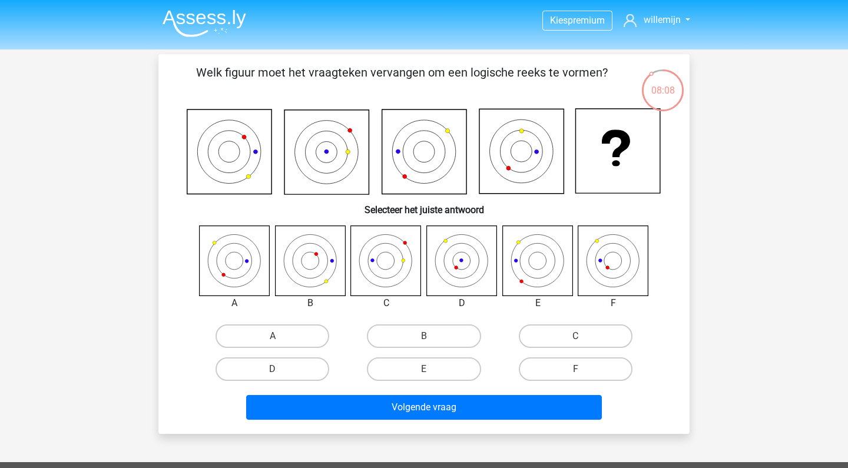
scroll to position [0, 0]
click at [318, 375] on label "D" at bounding box center [273, 370] width 114 height 24
click at [280, 375] on input "D" at bounding box center [277, 373] width 8 height 8
radio input "true"
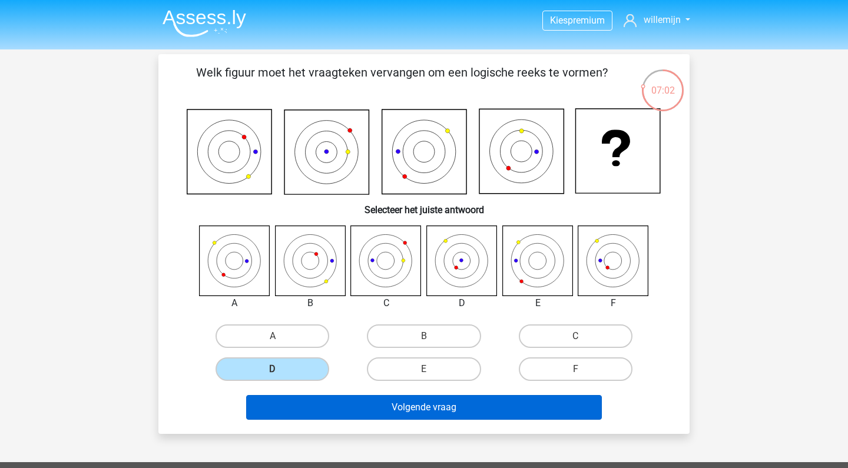
click at [434, 410] on button "Volgende vraag" at bounding box center [424, 407] width 356 height 25
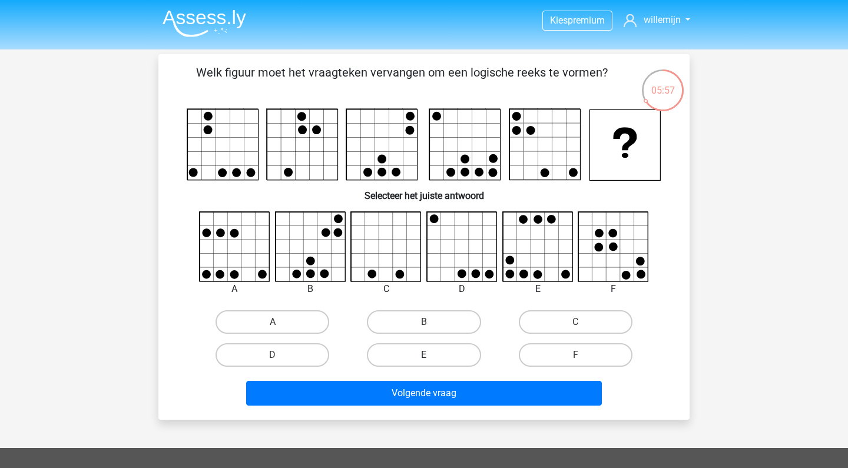
click at [431, 353] on label "E" at bounding box center [424, 355] width 114 height 24
click at [431, 355] on input "E" at bounding box center [428, 359] width 8 height 8
radio input "true"
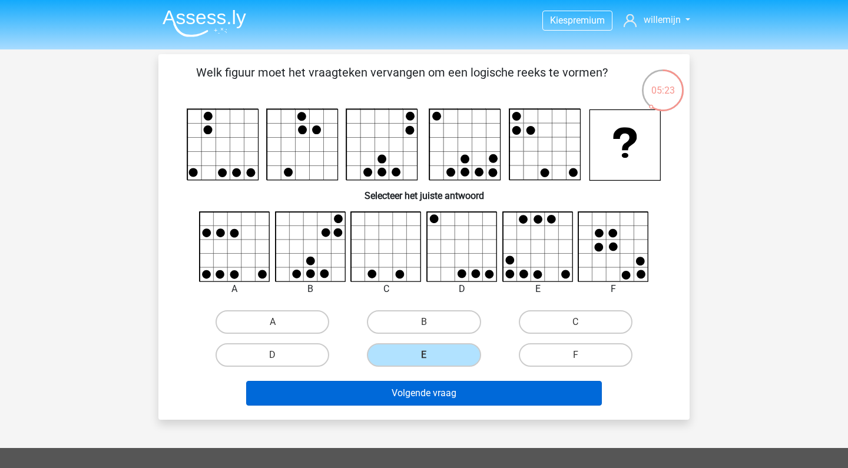
click at [507, 385] on button "Volgende vraag" at bounding box center [424, 393] width 356 height 25
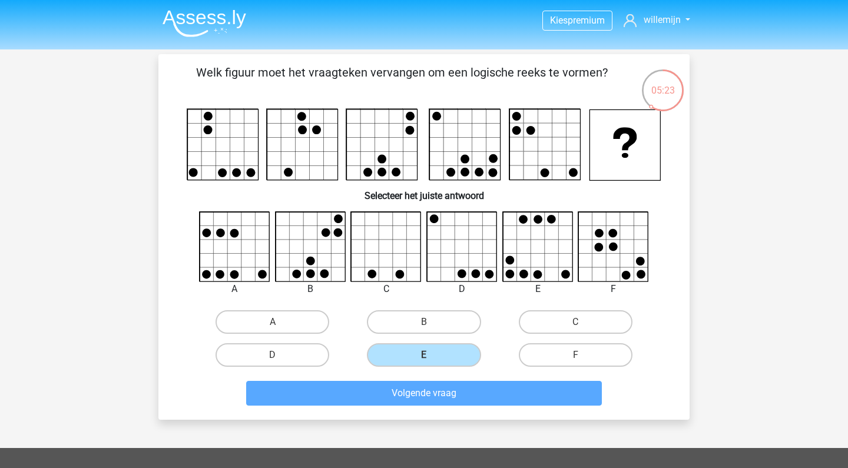
scroll to position [54, 0]
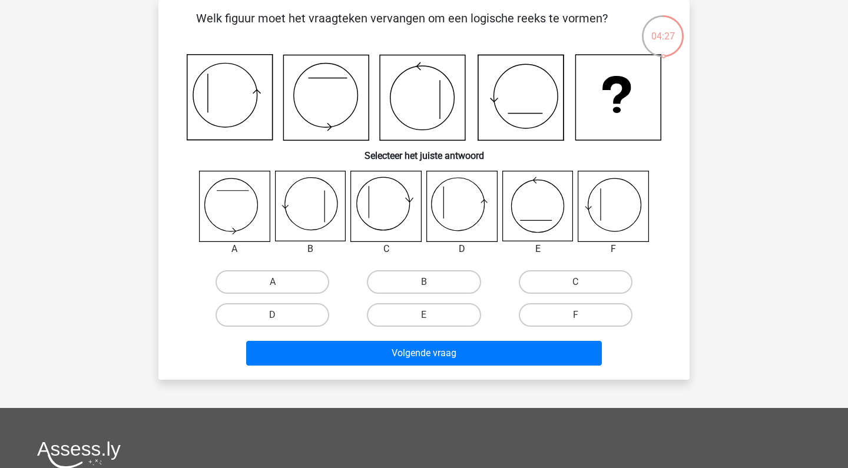
click at [274, 316] on input "D" at bounding box center [277, 319] width 8 height 8
radio input "true"
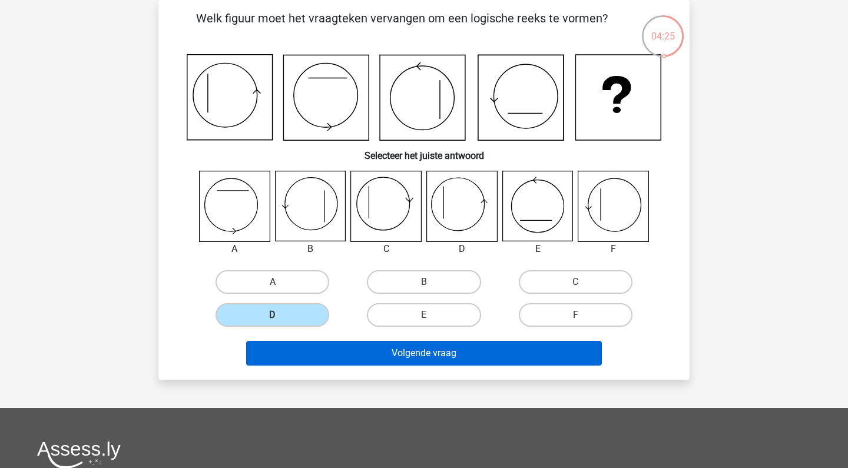
click at [287, 353] on button "Volgende vraag" at bounding box center [424, 353] width 356 height 25
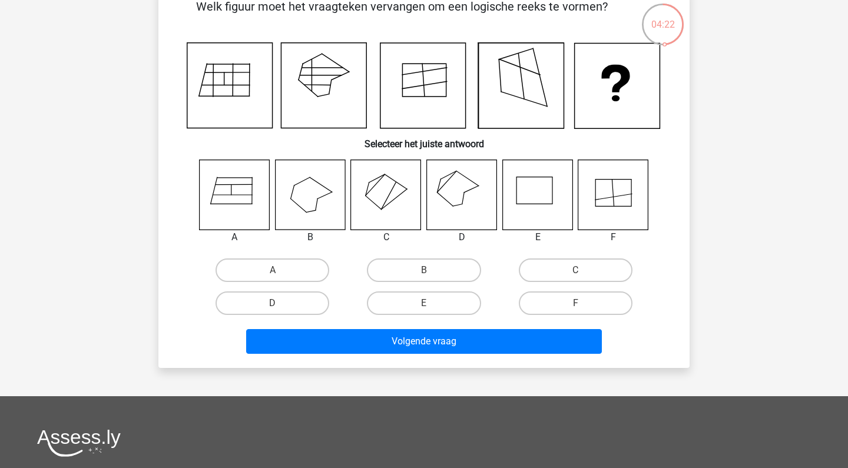
scroll to position [47, 0]
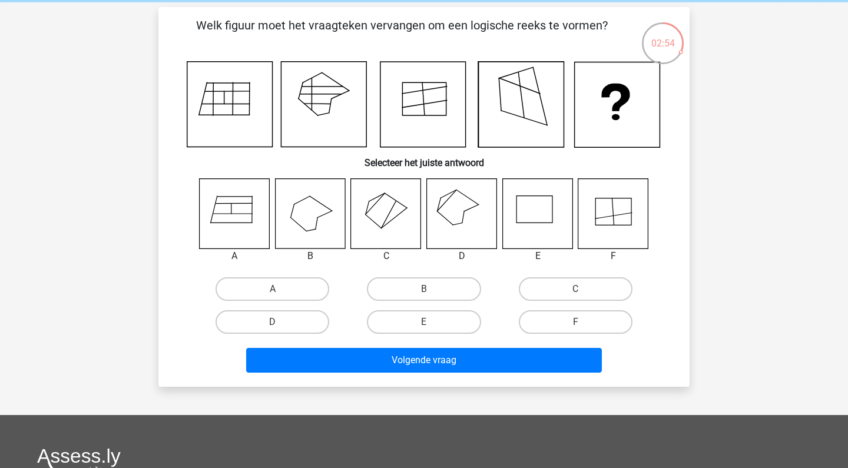
click at [243, 274] on div "A" at bounding box center [272, 289] width 151 height 33
click at [247, 283] on label "A" at bounding box center [273, 289] width 114 height 24
click at [273, 289] on input "A" at bounding box center [277, 293] width 8 height 8
radio input "true"
click at [333, 346] on div "Volgende vraag" at bounding box center [424, 358] width 494 height 39
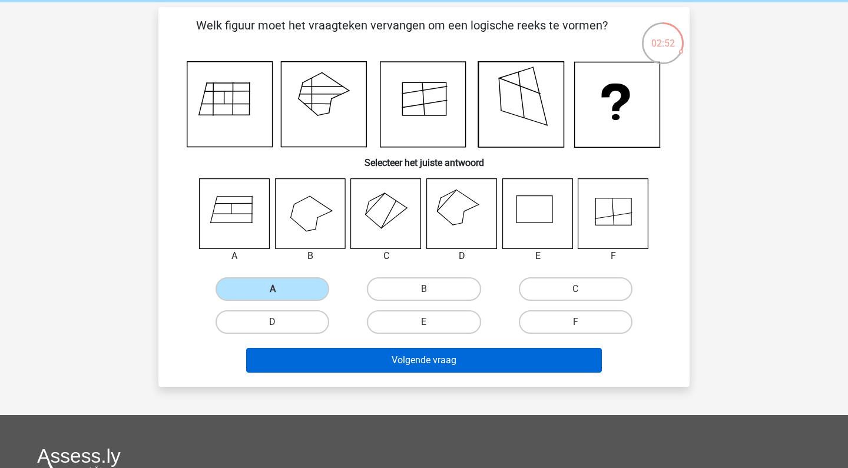
click at [340, 357] on button "Volgende vraag" at bounding box center [424, 360] width 356 height 25
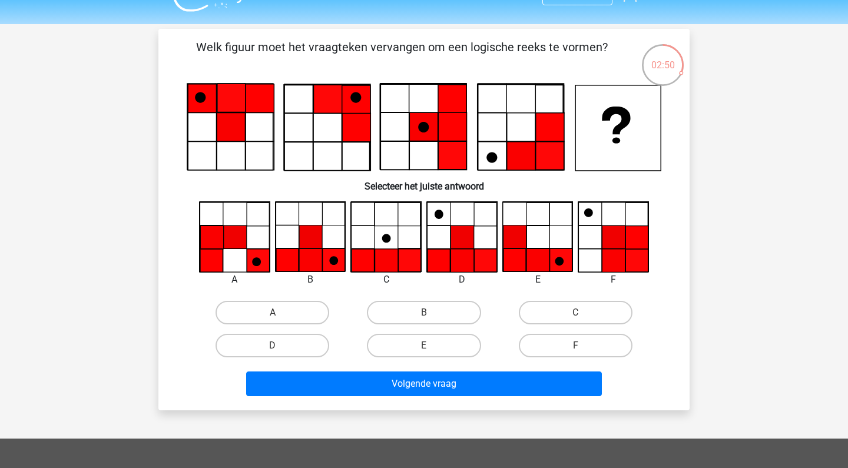
scroll to position [27, 0]
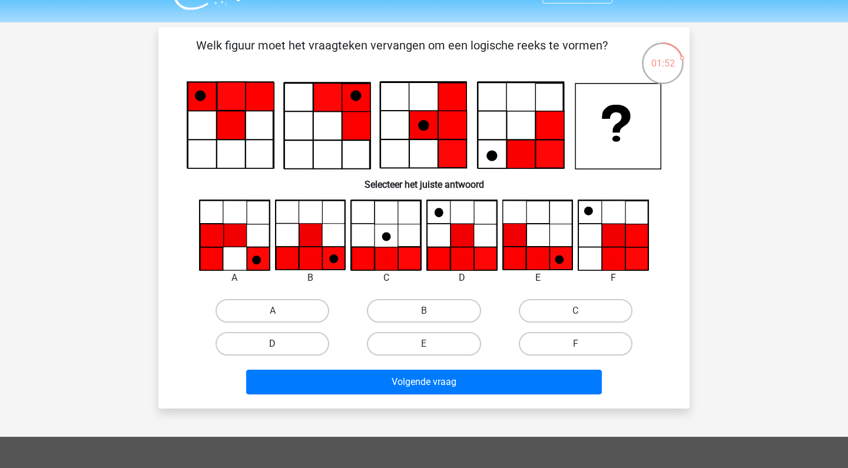
click at [301, 348] on label "D" at bounding box center [273, 344] width 114 height 24
click at [280, 348] on input "D" at bounding box center [277, 348] width 8 height 8
radio input "true"
click at [415, 302] on label "B" at bounding box center [424, 311] width 114 height 24
click at [424, 311] on input "B" at bounding box center [428, 315] width 8 height 8
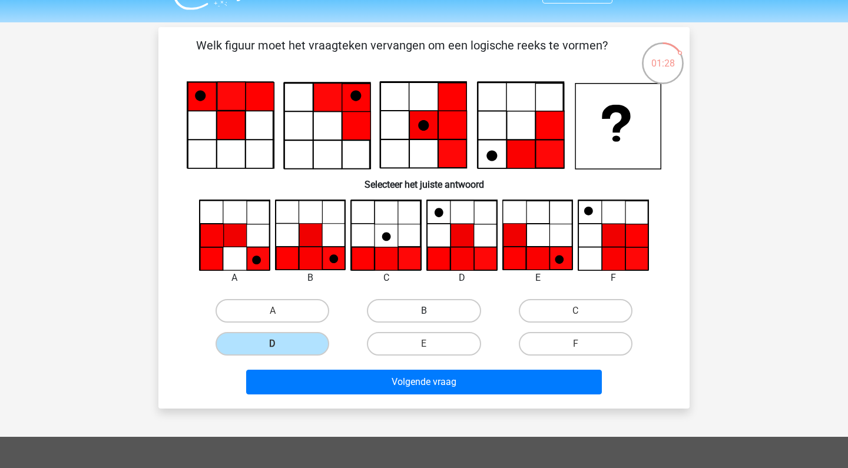
radio input "true"
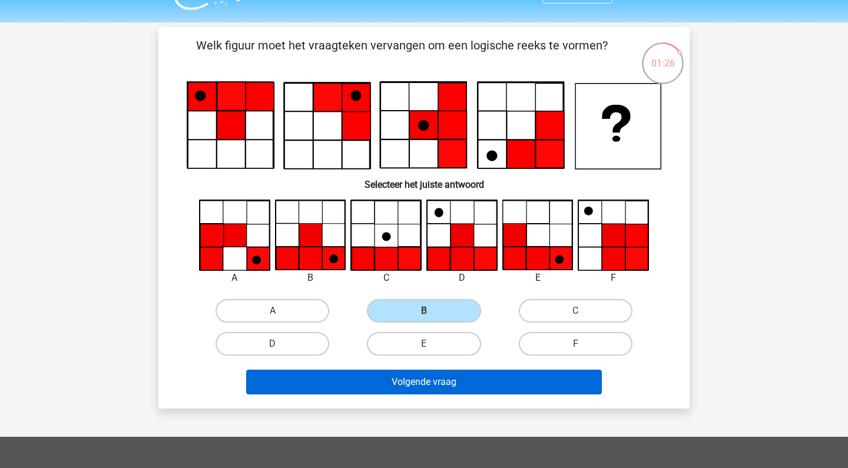
click at [372, 387] on button "Volgende vraag" at bounding box center [424, 382] width 356 height 25
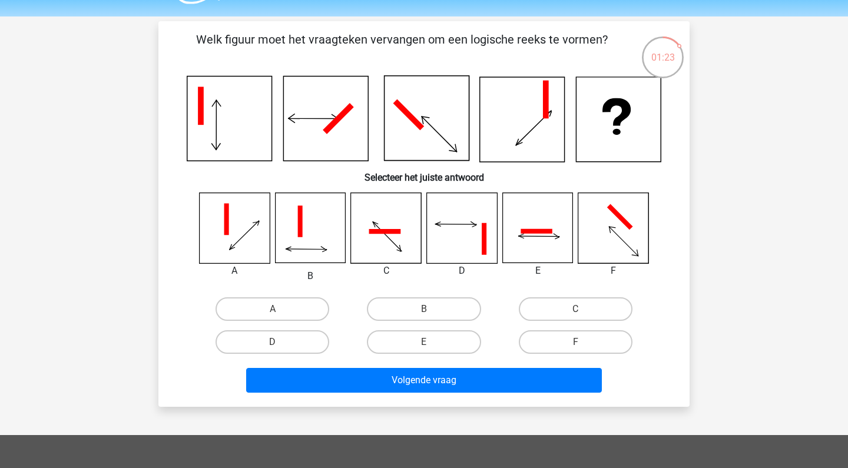
scroll to position [36, 0]
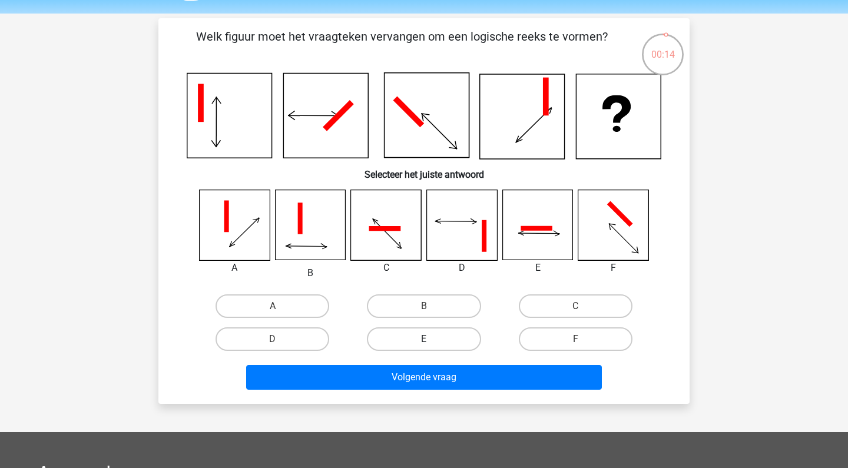
click at [407, 331] on label "E" at bounding box center [424, 340] width 114 height 24
click at [424, 339] on input "E" at bounding box center [428, 343] width 8 height 8
radio input "true"
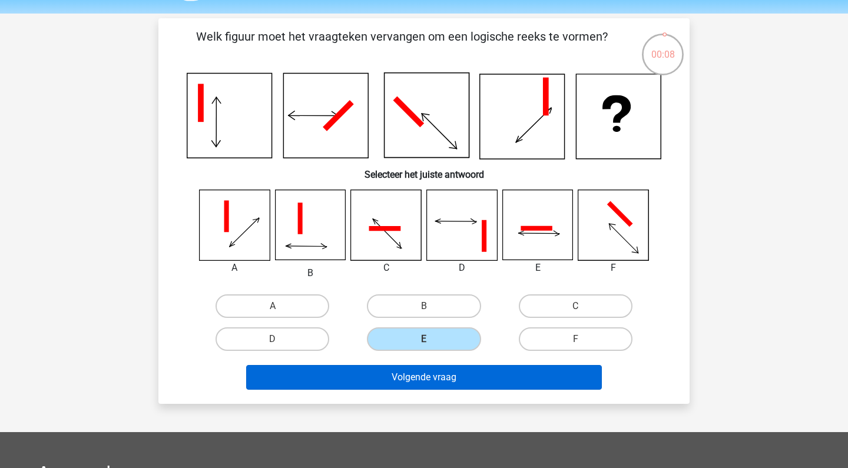
click at [399, 375] on button "Volgende vraag" at bounding box center [424, 377] width 356 height 25
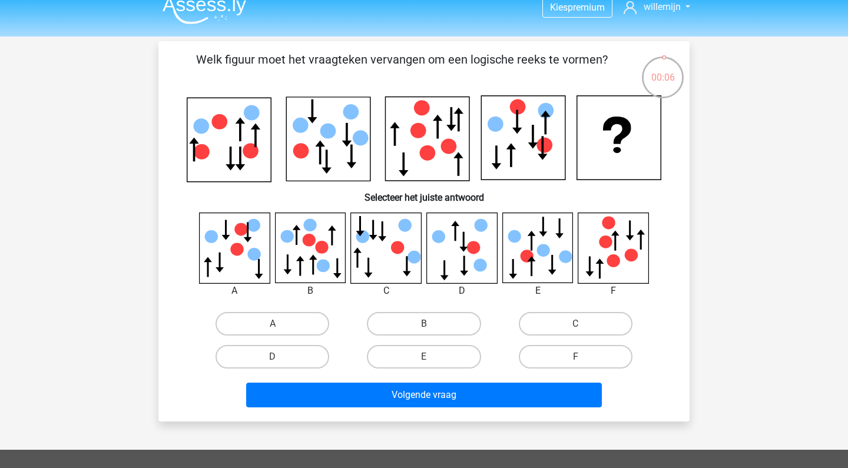
scroll to position [10, 0]
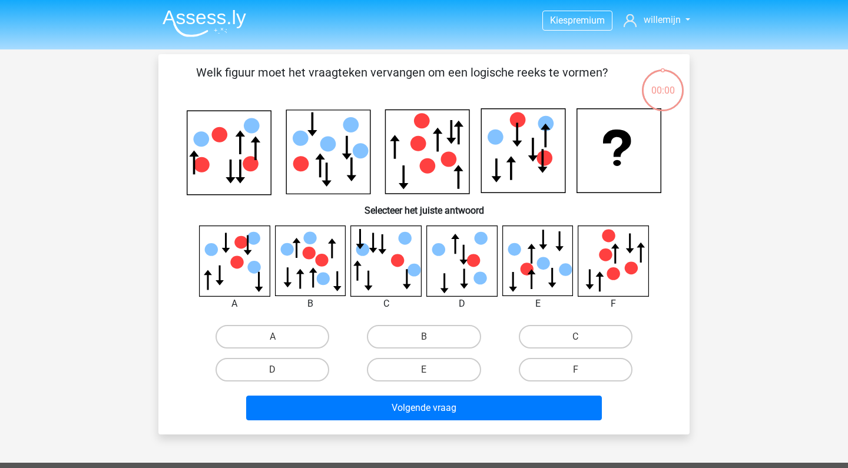
scroll to position [10, 0]
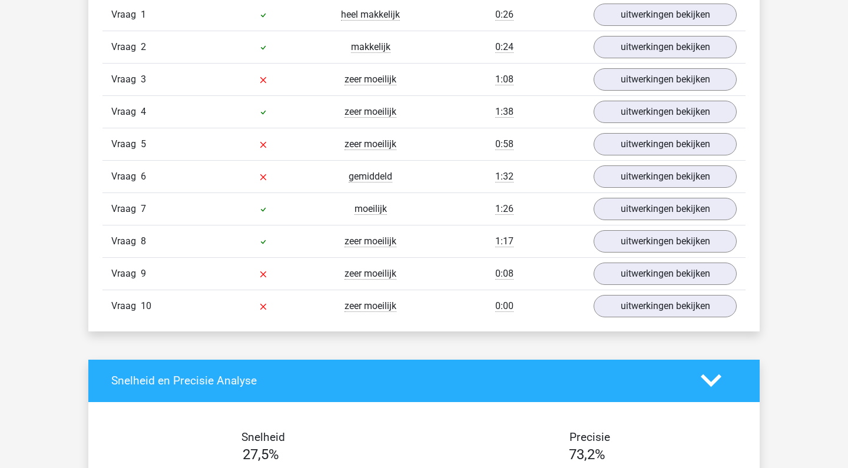
scroll to position [994, 0]
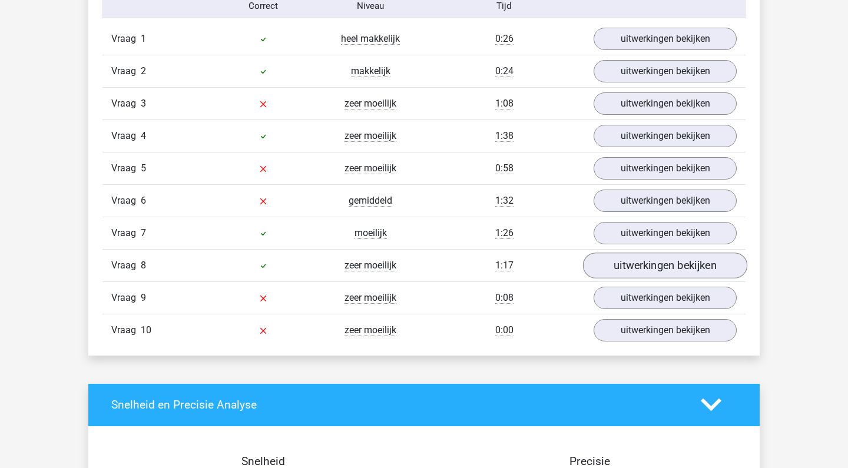
click at [637, 263] on link "uitwerkingen bekijken" at bounding box center [665, 266] width 164 height 26
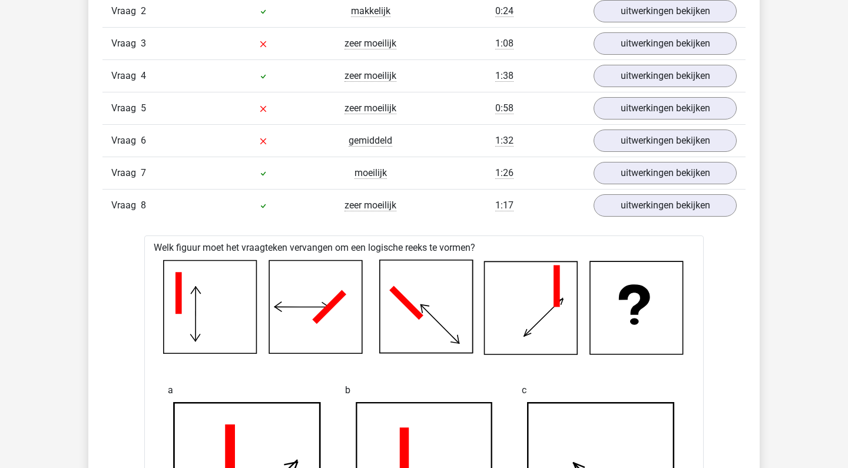
scroll to position [1029, 0]
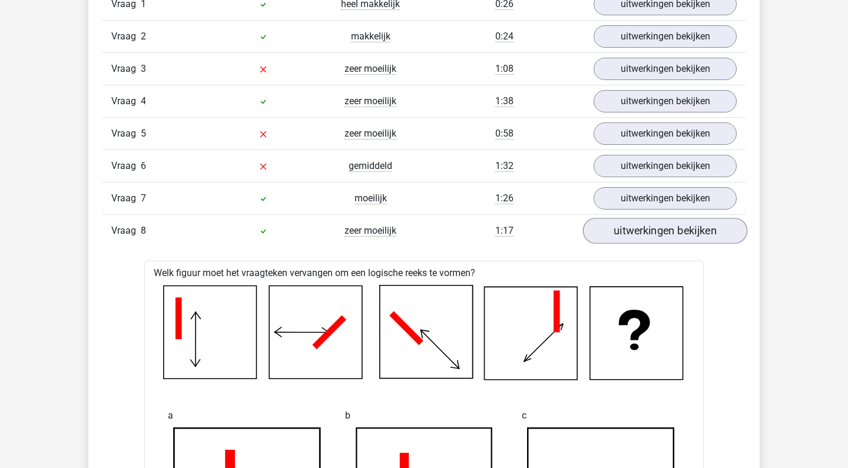
click at [642, 232] on link "uitwerkingen bekijken" at bounding box center [665, 231] width 164 height 26
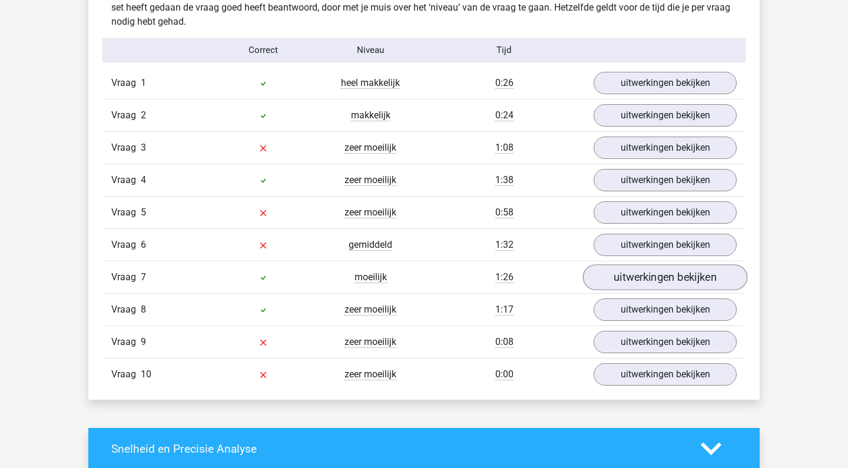
scroll to position [945, 0]
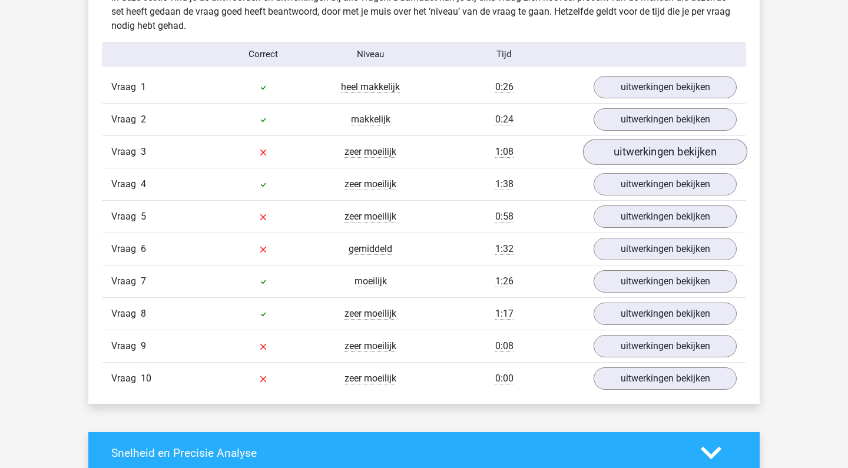
click at [633, 157] on link "uitwerkingen bekijken" at bounding box center [665, 152] width 164 height 26
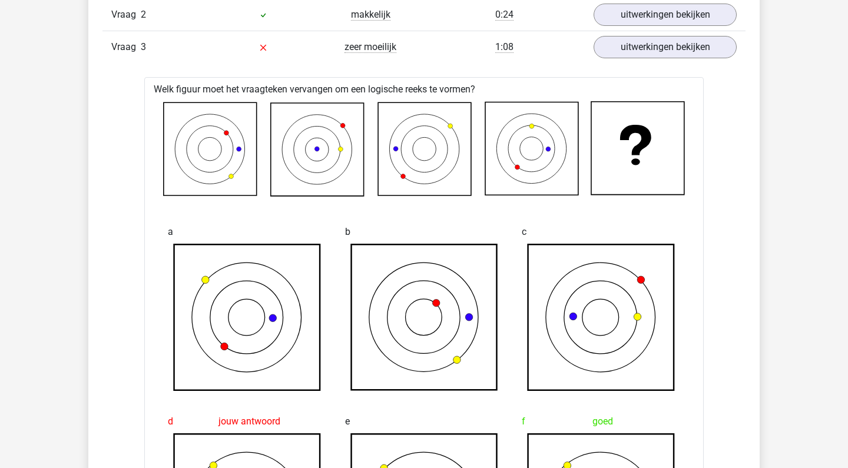
scroll to position [999, 0]
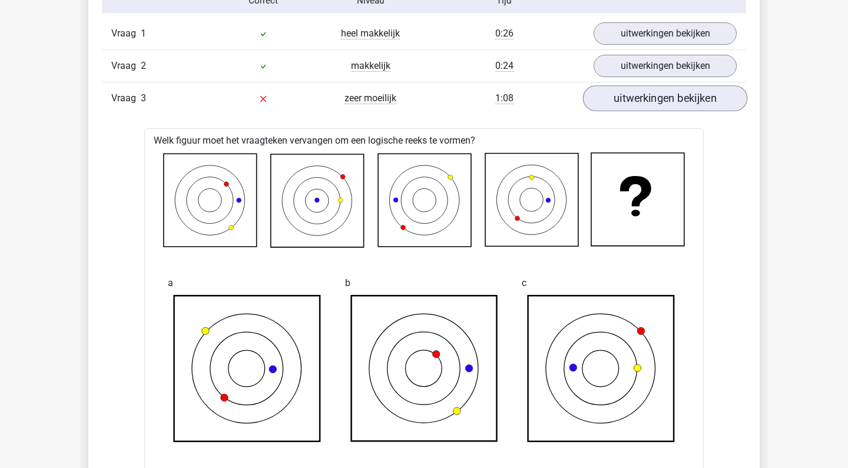
click at [686, 104] on link "uitwerkingen bekijken" at bounding box center [665, 98] width 164 height 26
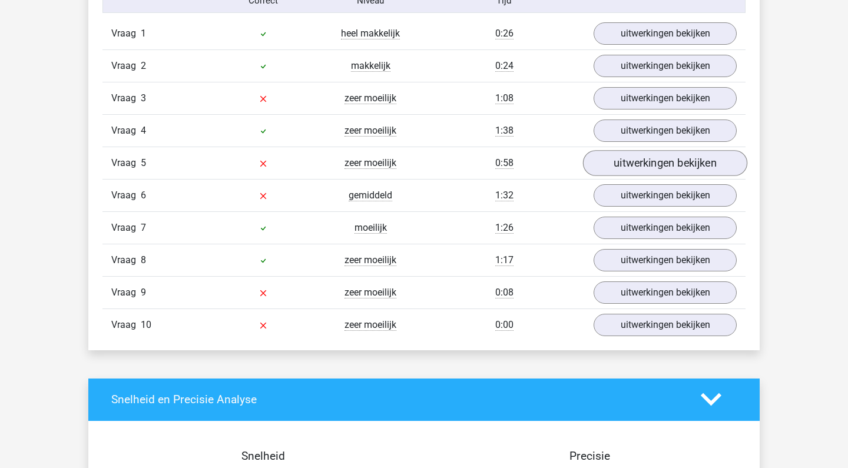
click at [648, 170] on link "uitwerkingen bekijken" at bounding box center [665, 163] width 164 height 26
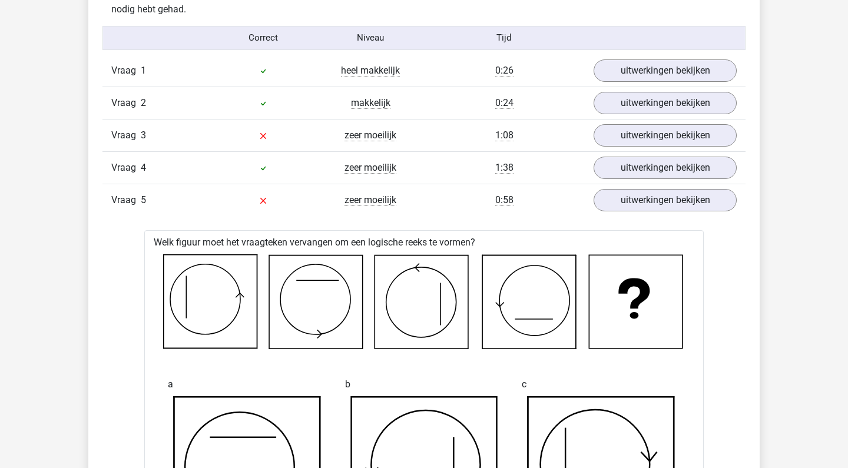
scroll to position [963, 0]
click at [621, 133] on link "uitwerkingen bekijken" at bounding box center [665, 134] width 164 height 26
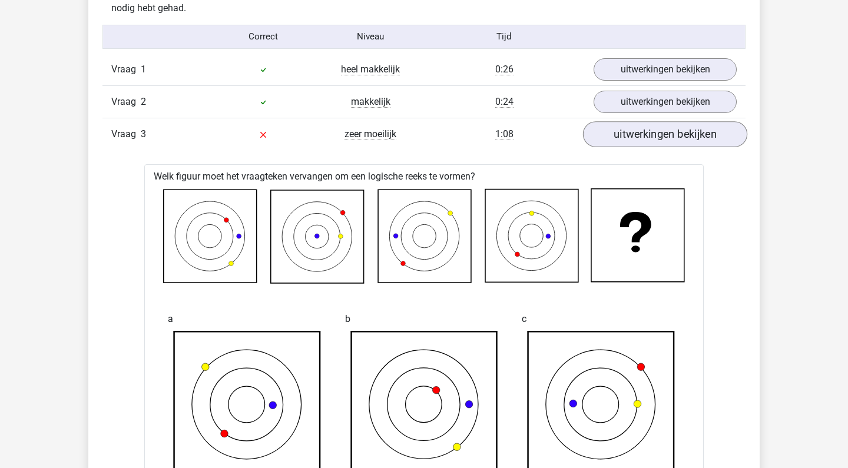
click at [621, 133] on link "uitwerkingen bekijken" at bounding box center [665, 134] width 164 height 26
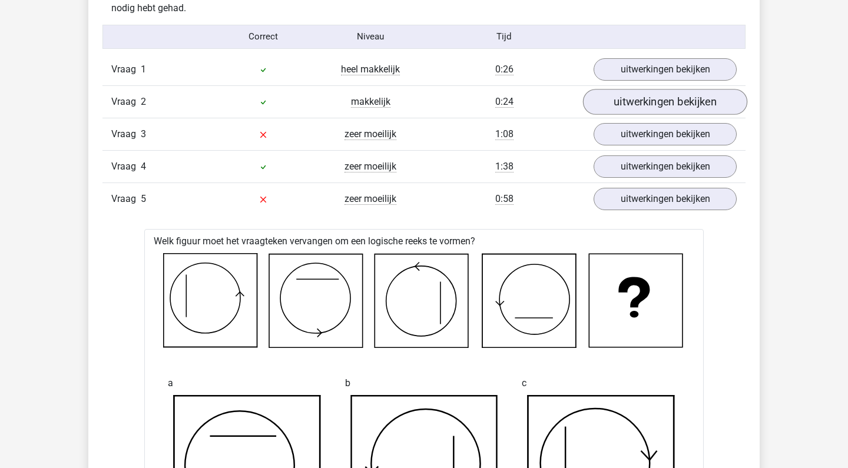
click at [620, 105] on link "uitwerkingen bekijken" at bounding box center [665, 102] width 164 height 26
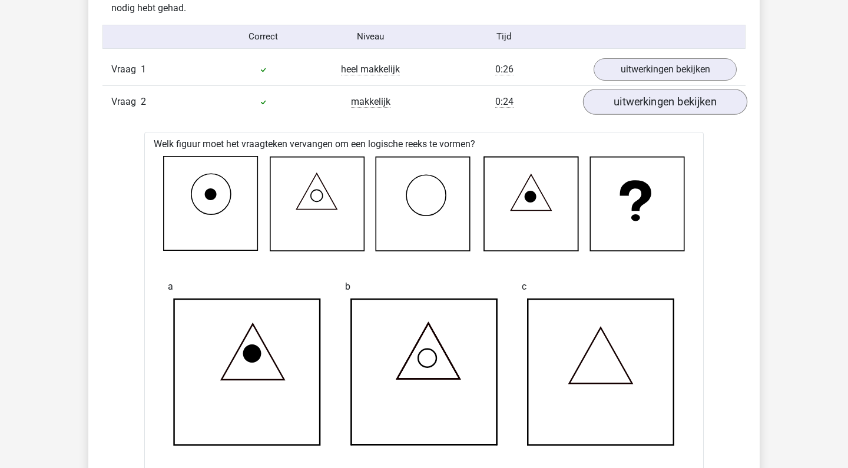
click at [620, 105] on link "uitwerkingen bekijken" at bounding box center [665, 102] width 164 height 26
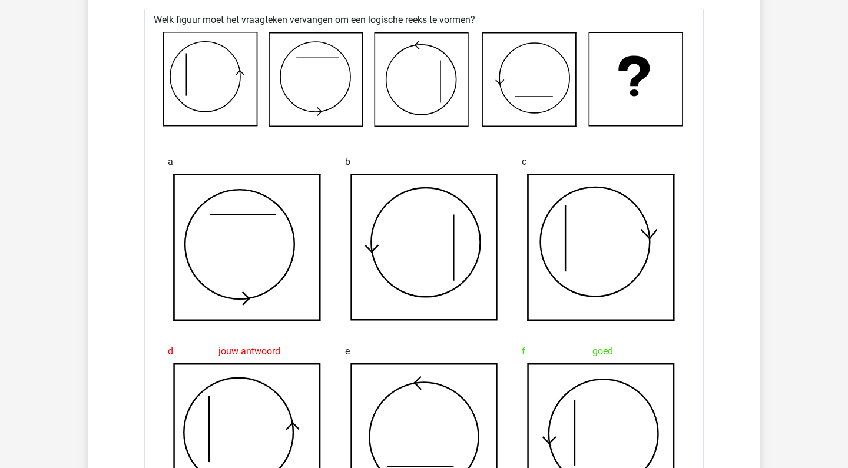
scroll to position [1029, 0]
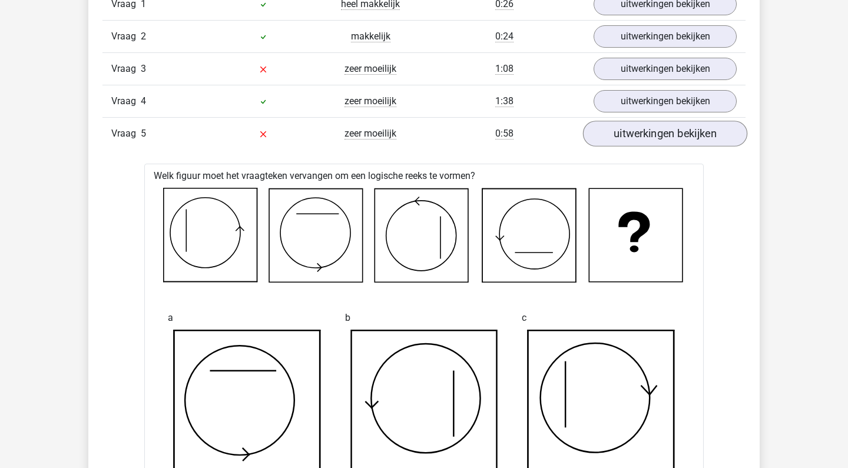
click at [698, 127] on link "uitwerkingen bekijken" at bounding box center [665, 134] width 164 height 26
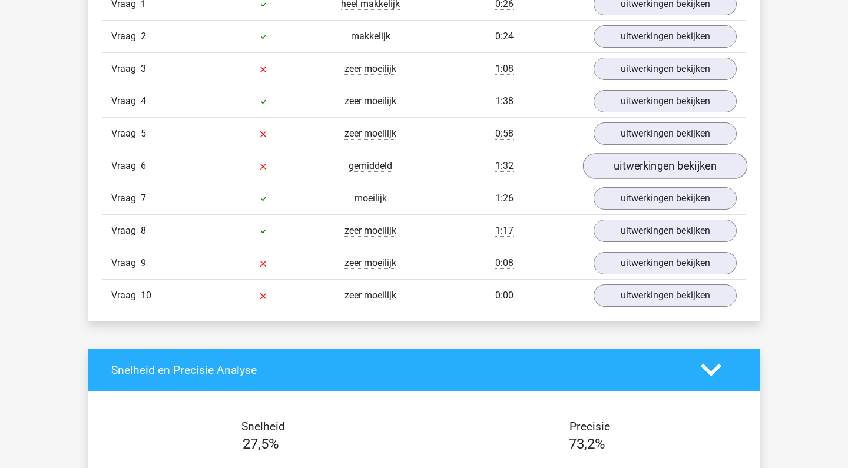
click at [659, 171] on link "uitwerkingen bekijken" at bounding box center [665, 166] width 164 height 26
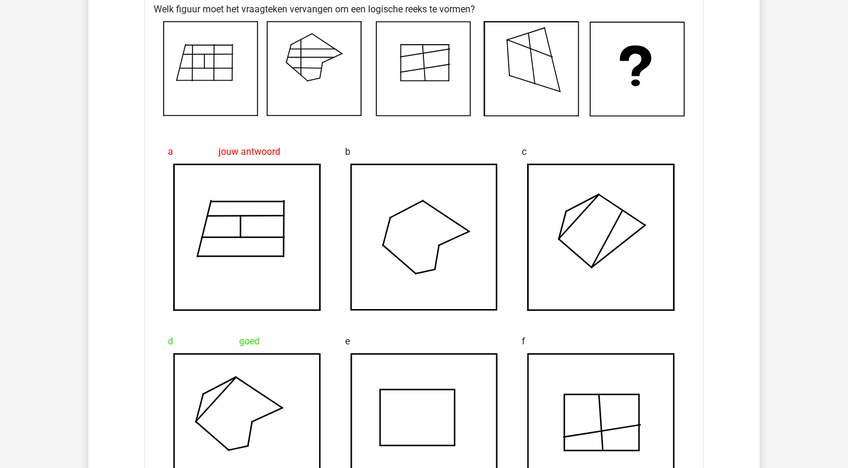
scroll to position [876, 0]
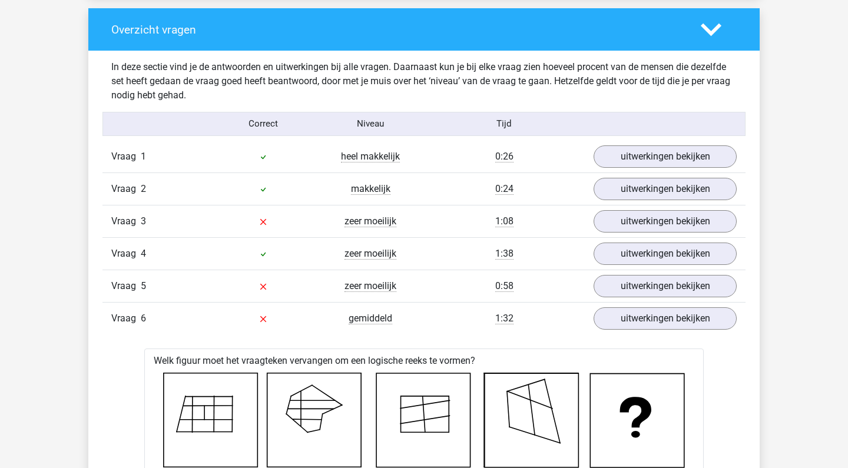
click at [668, 332] on div "Vraag 6 gemiddeld 1:32 uitwerkingen bekijken" at bounding box center [424, 318] width 643 height 32
click at [668, 322] on link "uitwerkingen bekijken" at bounding box center [665, 319] width 164 height 26
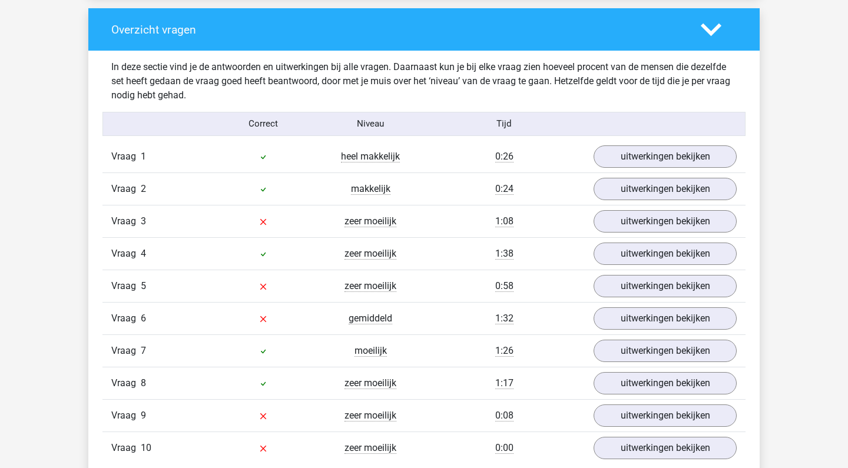
click at [660, 367] on div "Vraag 8 zeer moeilijk 1:17 uitwerkingen bekijken" at bounding box center [424, 383] width 643 height 32
click at [660, 362] on div "Vraag 7 moeilijk 1:26 uitwerkingen bekijken" at bounding box center [424, 351] width 643 height 32
click at [662, 352] on link "uitwerkingen bekijken" at bounding box center [665, 351] width 164 height 26
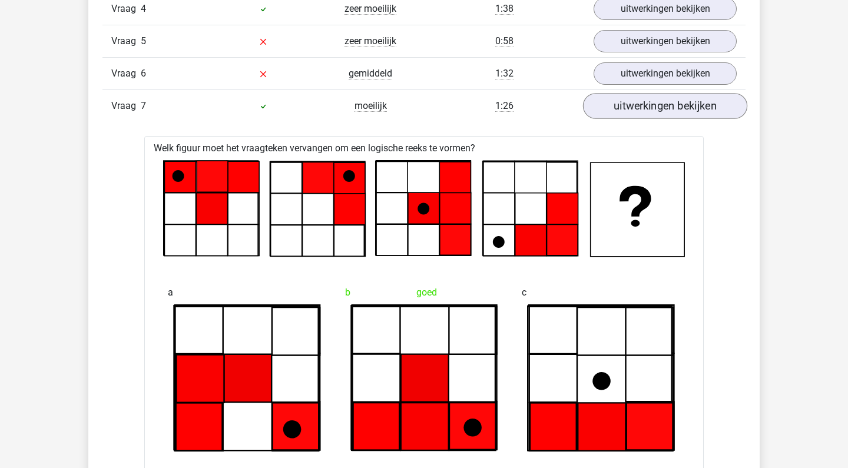
scroll to position [1120, 0]
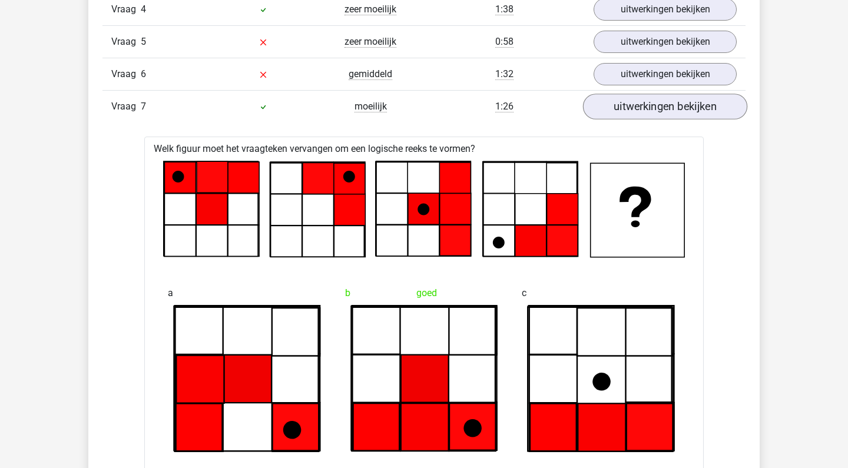
click at [637, 112] on link "uitwerkingen bekijken" at bounding box center [665, 107] width 164 height 26
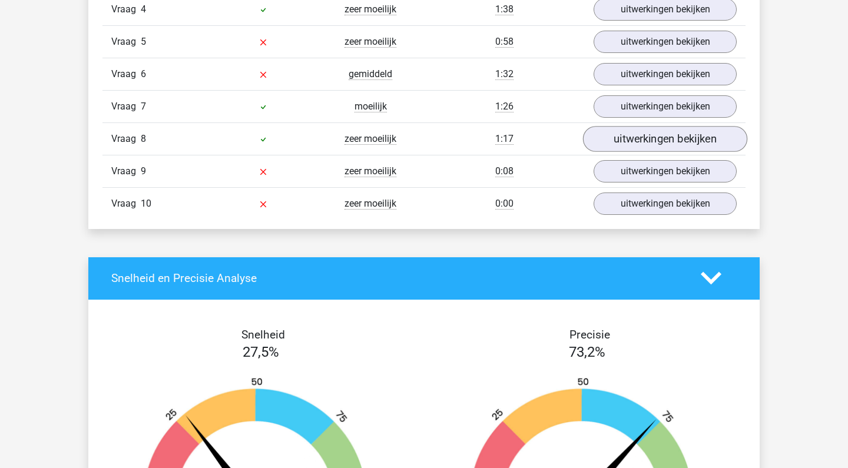
click at [637, 136] on link "uitwerkingen bekijken" at bounding box center [665, 139] width 164 height 26
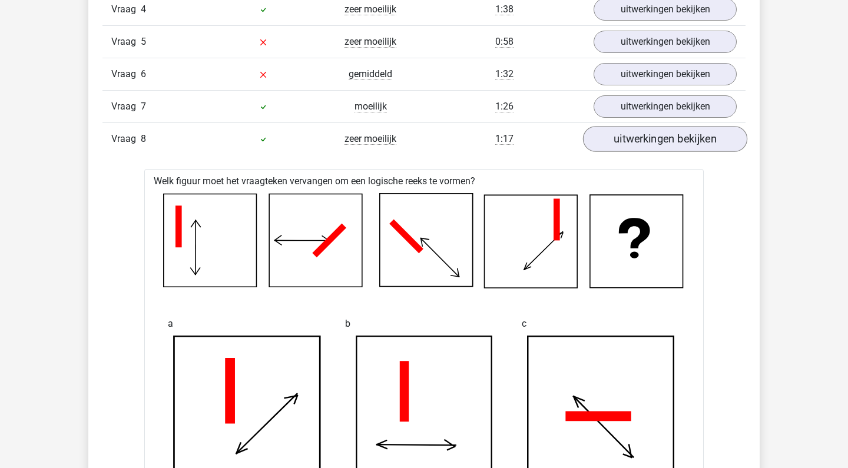
click at [637, 136] on link "uitwerkingen bekijken" at bounding box center [665, 139] width 164 height 26
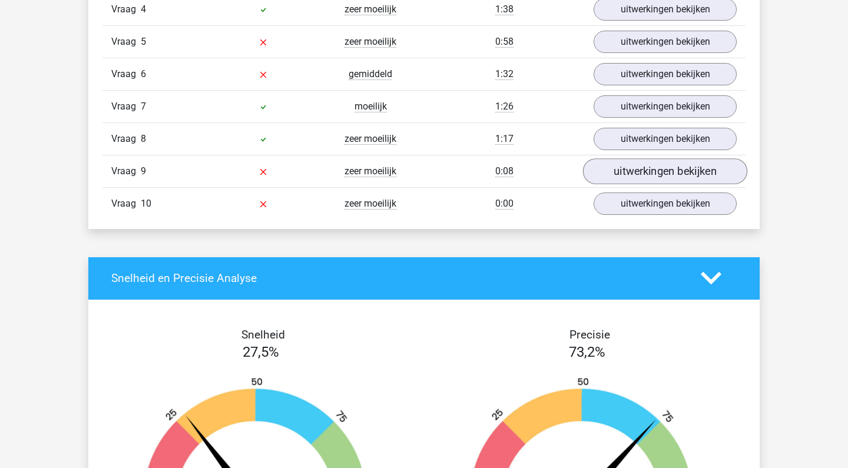
click at [633, 161] on link "uitwerkingen bekijken" at bounding box center [665, 171] width 164 height 26
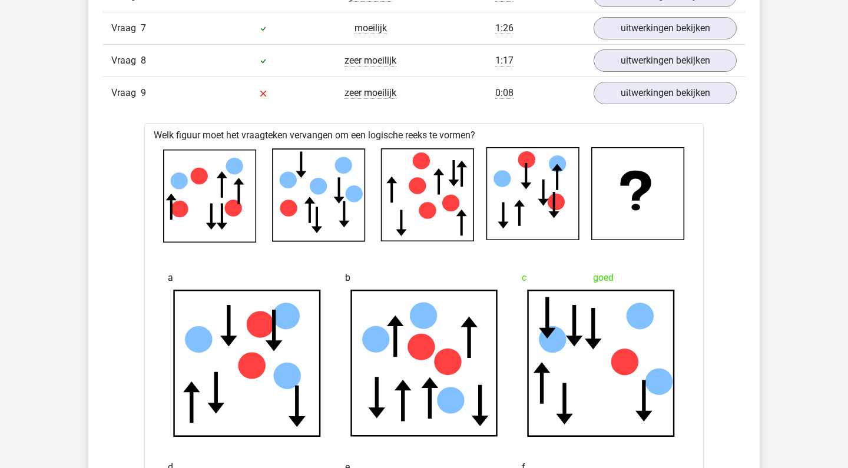
scroll to position [1198, 0]
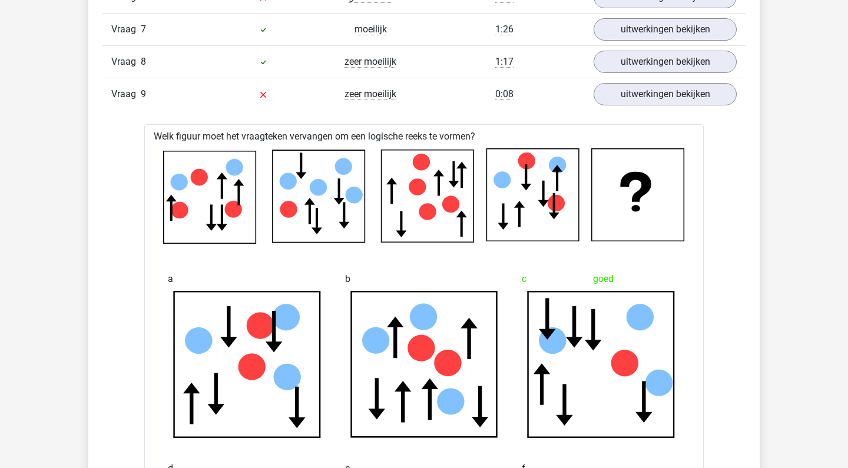
click at [705, 110] on div "Vraag 9 zeer moeilijk 0:08 uitwerkingen bekijken" at bounding box center [424, 94] width 643 height 32
click at [704, 89] on link "uitwerkingen bekijken" at bounding box center [665, 94] width 164 height 26
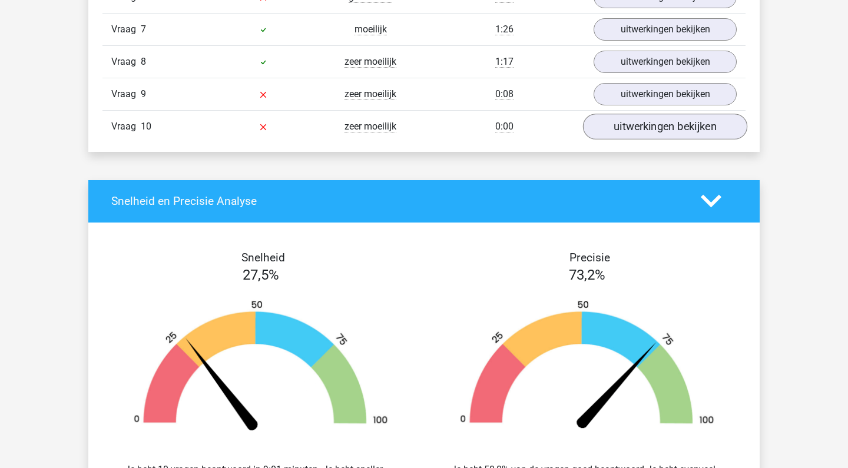
click at [650, 131] on link "uitwerkingen bekijken" at bounding box center [665, 127] width 164 height 26
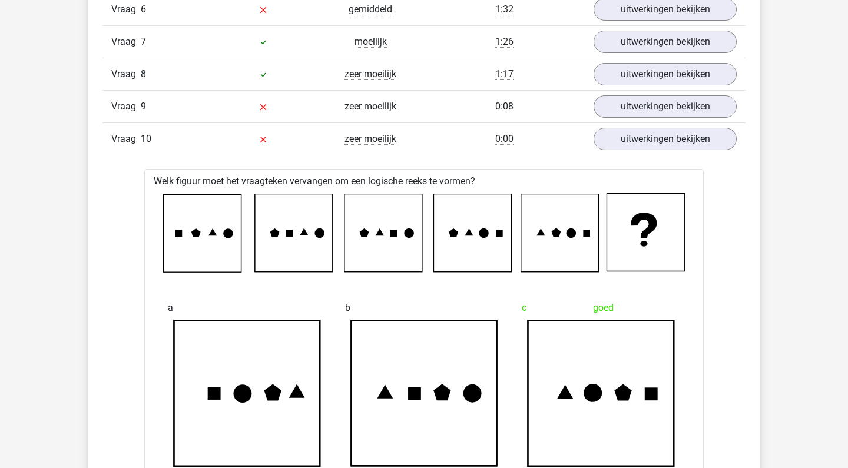
scroll to position [1123, 0]
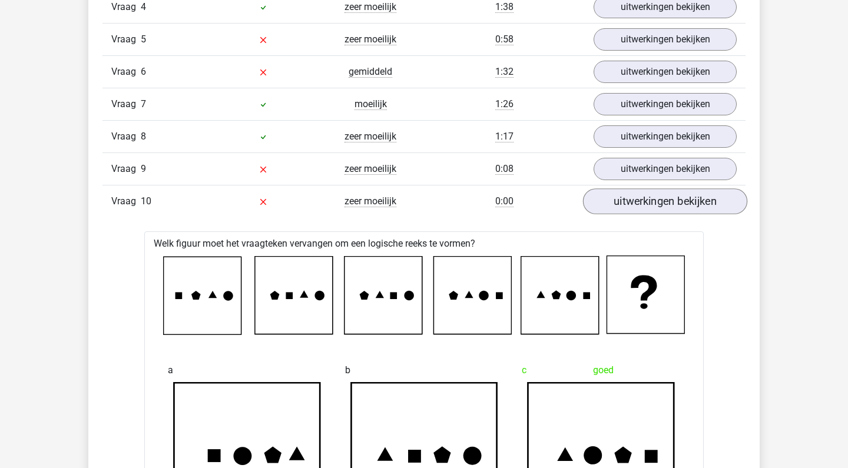
click at [629, 191] on link "uitwerkingen bekijken" at bounding box center [665, 202] width 164 height 26
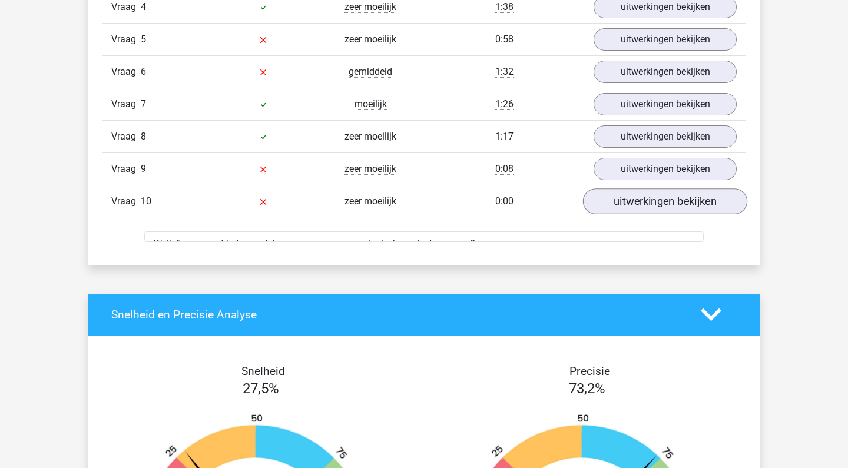
click at [629, 197] on link "uitwerkingen bekijken" at bounding box center [665, 202] width 164 height 26
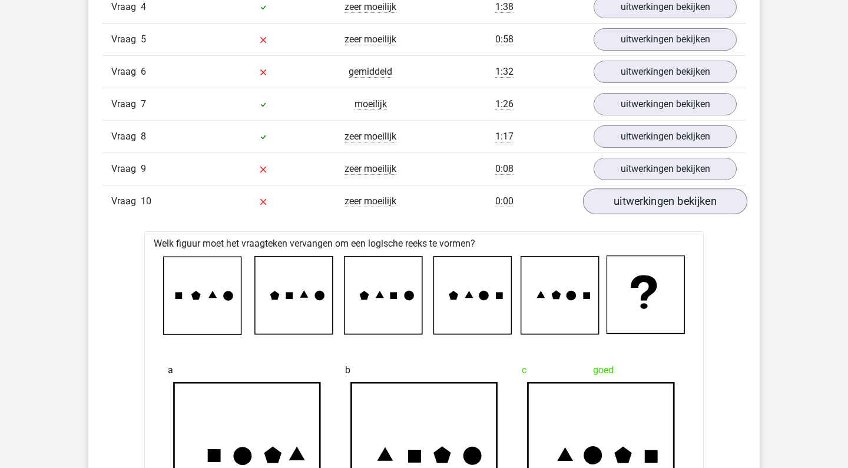
click at [628, 197] on link "uitwerkingen bekijken" at bounding box center [665, 202] width 164 height 26
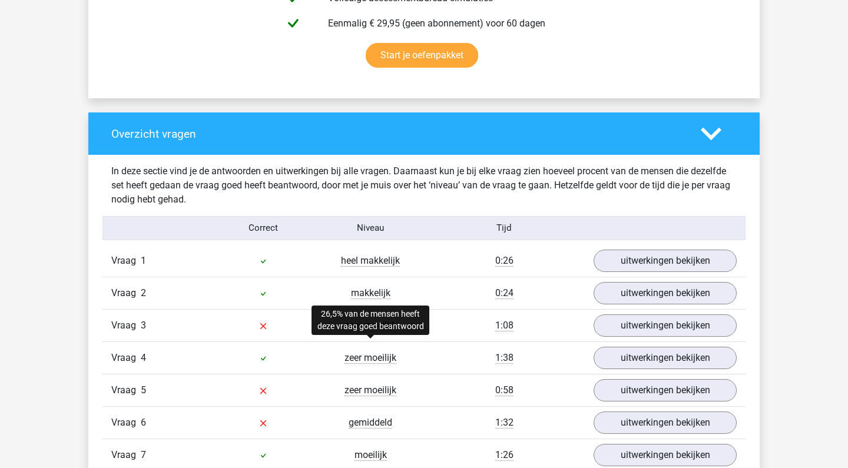
scroll to position [670, 0]
